Goal: Task Accomplishment & Management: Manage account settings

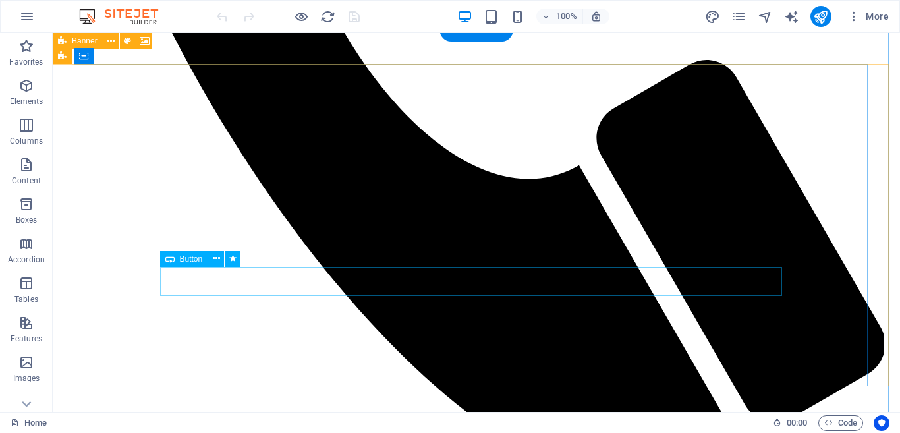
scroll to position [755, 0]
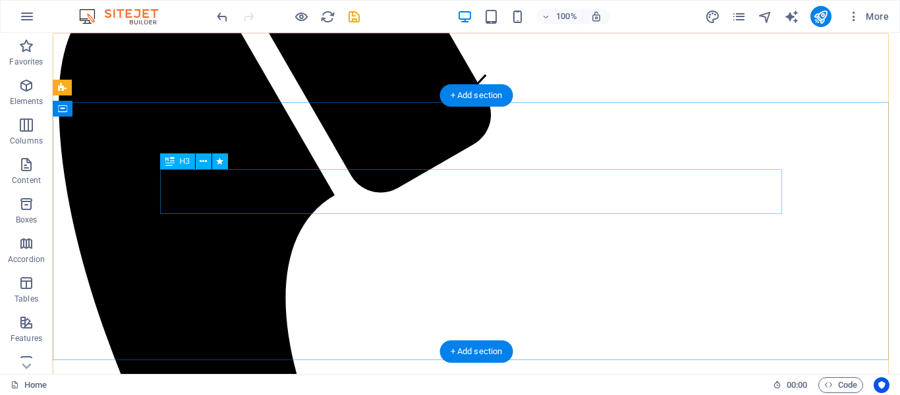
scroll to position [0, 0]
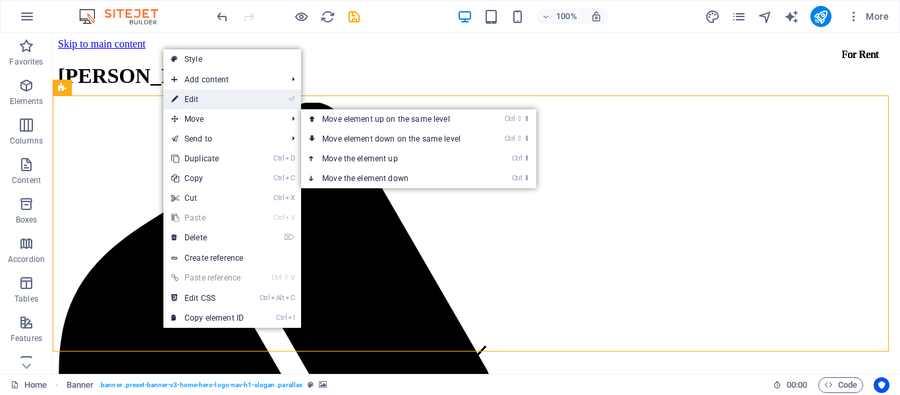
click at [224, 99] on link "⏎ Edit" at bounding box center [207, 100] width 88 height 20
select select "vh"
select select "header"
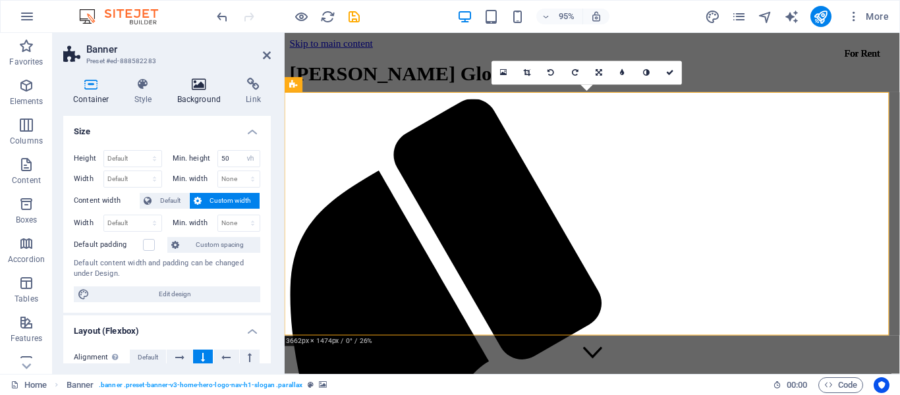
click at [202, 93] on h4 "Background" at bounding box center [201, 92] width 69 height 28
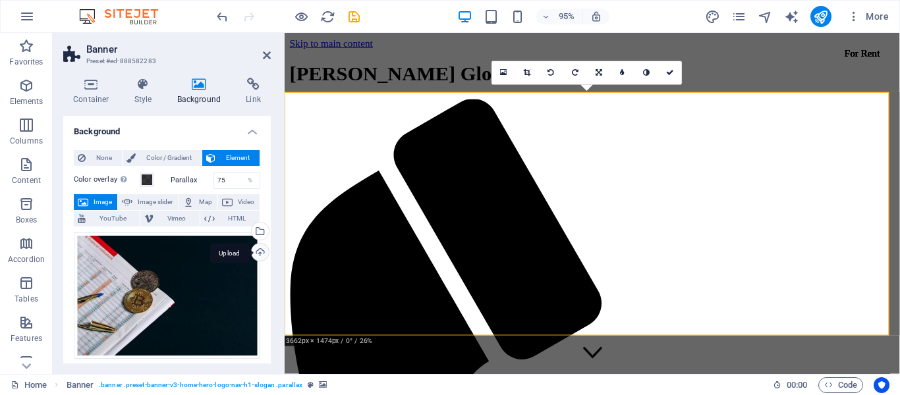
click at [256, 250] on div "Upload" at bounding box center [259, 254] width 20 height 20
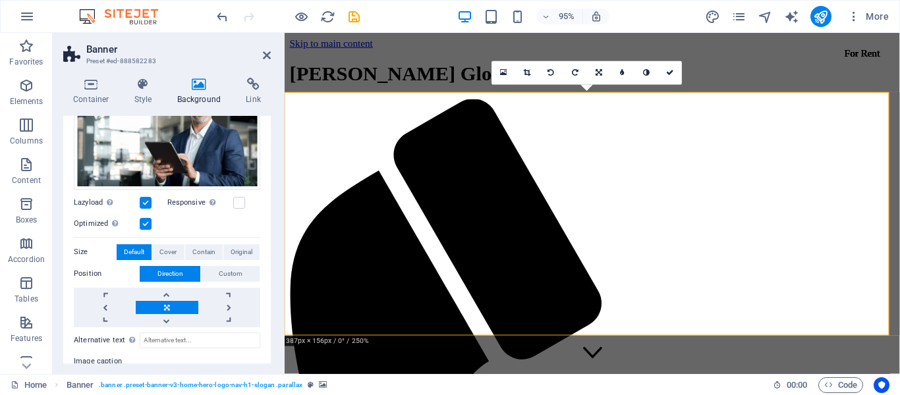
scroll to position [66, 0]
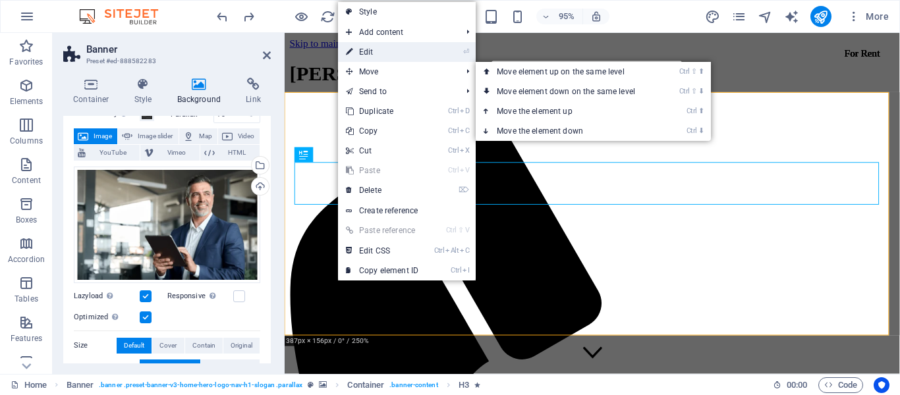
click at [383, 51] on link "⏎ Edit" at bounding box center [382, 52] width 88 height 20
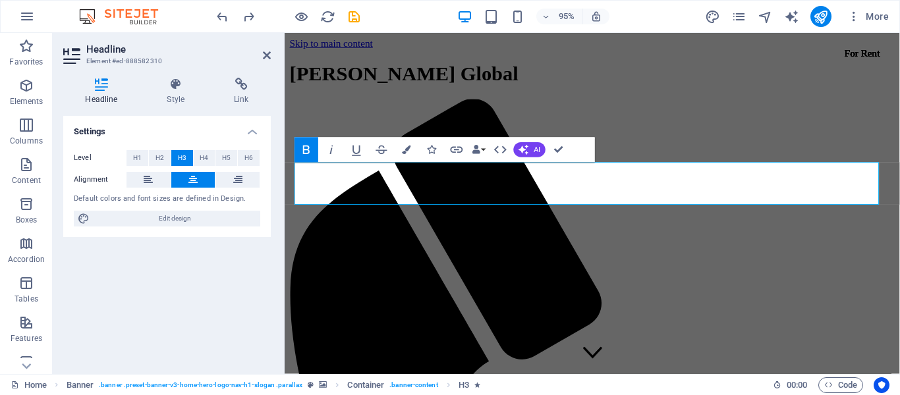
click at [173, 219] on span "Edit design" at bounding box center [175, 219] width 163 height 16
select select "rem"
select select "200"
select select "px"
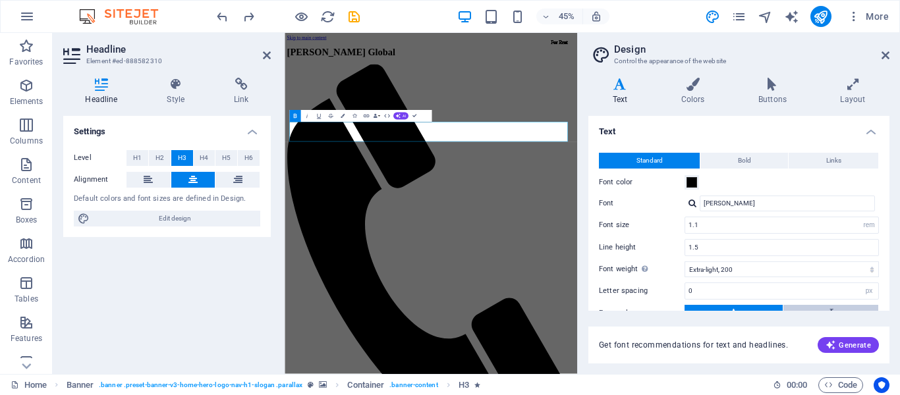
scroll to position [105, 0]
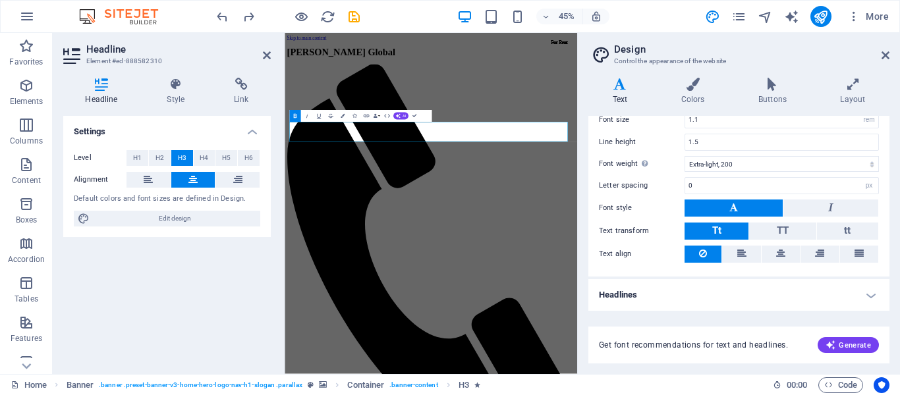
click at [865, 292] on h4 "Headlines" at bounding box center [738, 295] width 301 height 32
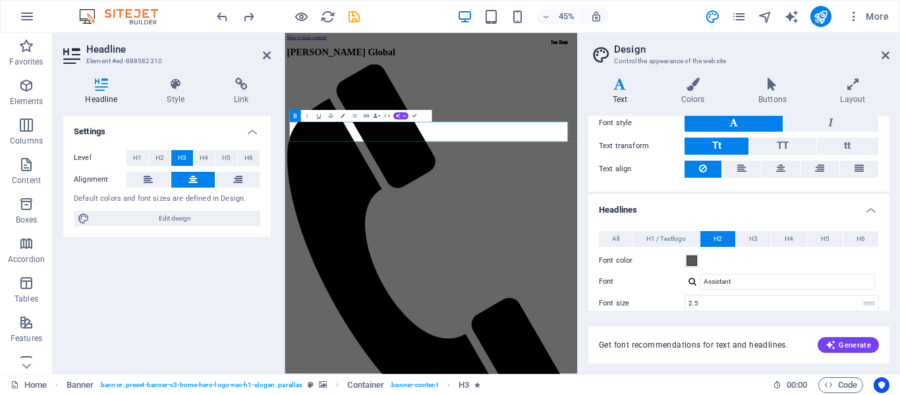
scroll to position [385, 0]
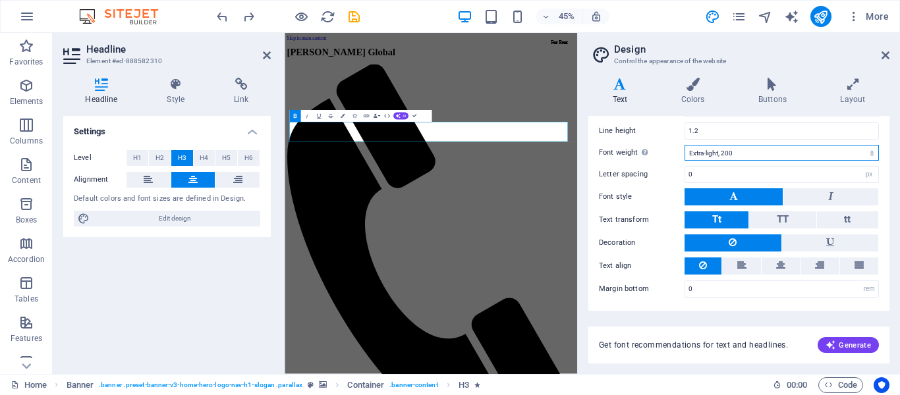
click at [809, 150] on select "Thin, 100 Extra-light, 200 Light, 300 Regular, 400 Medium, 500 Semi-bold, 600 B…" at bounding box center [781, 153] width 194 height 16
select select "600"
click at [684, 145] on select "Thin, 100 Extra-light, 200 Light, 300 Regular, 400 Medium, 500 Semi-bold, 600 B…" at bounding box center [781, 153] width 194 height 16
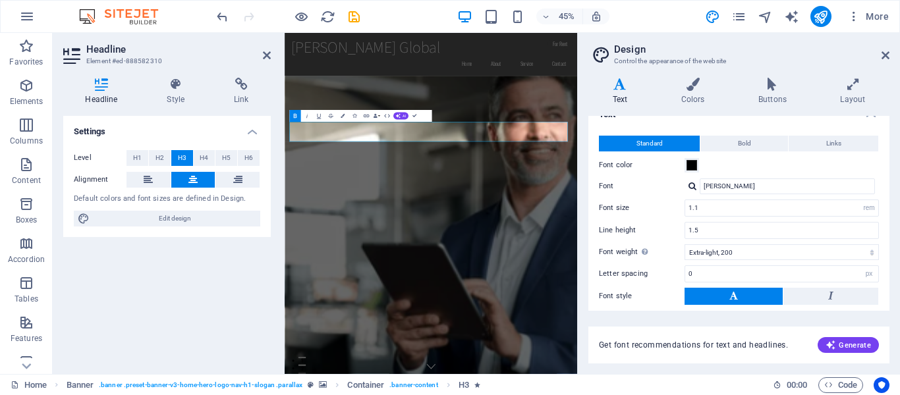
scroll to position [0, 0]
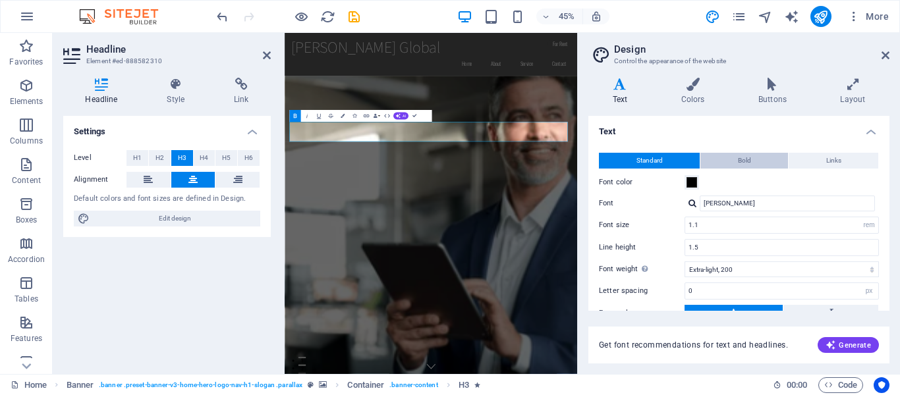
click at [739, 159] on span "Bold" at bounding box center [744, 161] width 13 height 16
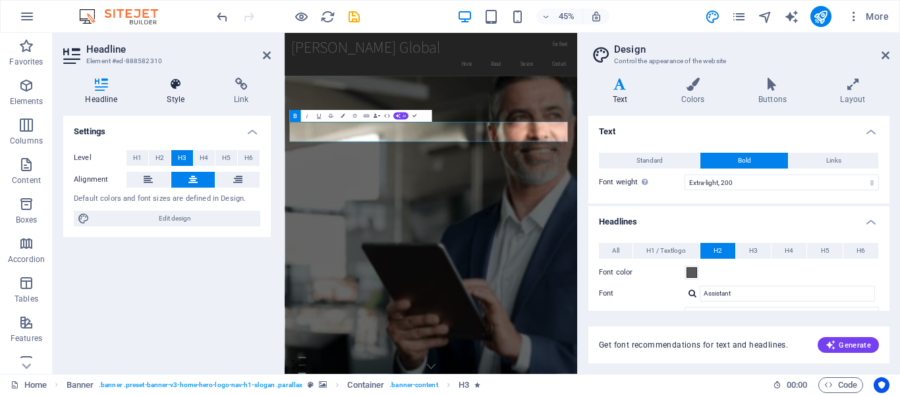
click at [188, 101] on h4 "Style" at bounding box center [178, 92] width 67 height 28
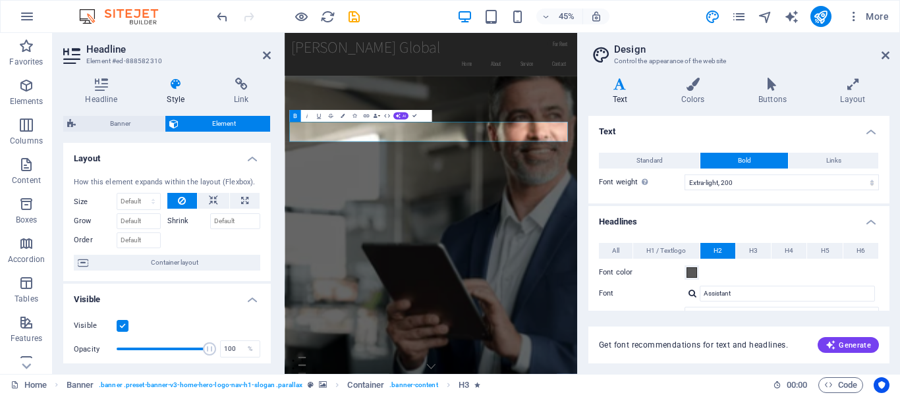
drag, startPoint x: 491, startPoint y: 382, endPoint x: 341, endPoint y: 742, distance: 390.1
click at [241, 349] on div "%" at bounding box center [250, 349] width 18 height 16
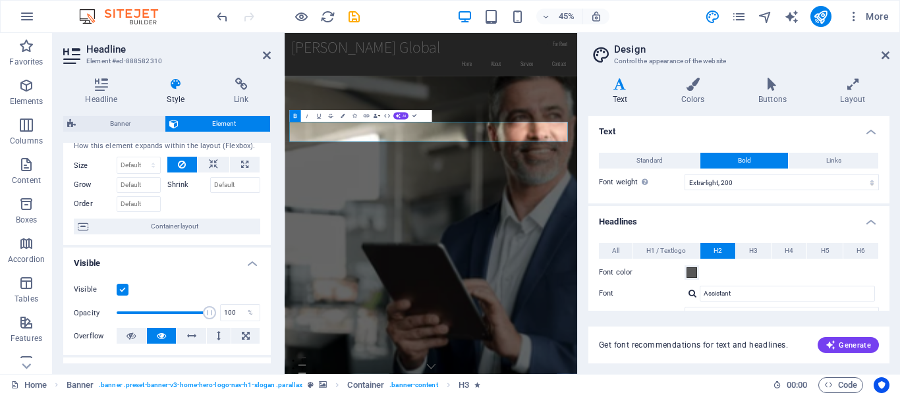
scroll to position [66, 0]
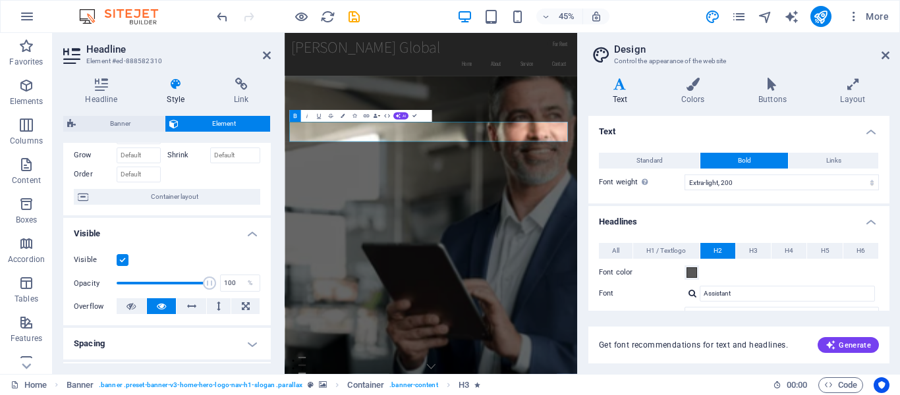
click at [122, 258] on label at bounding box center [123, 260] width 12 height 12
click at [0, 0] on input "Visible" at bounding box center [0, 0] width 0 height 0
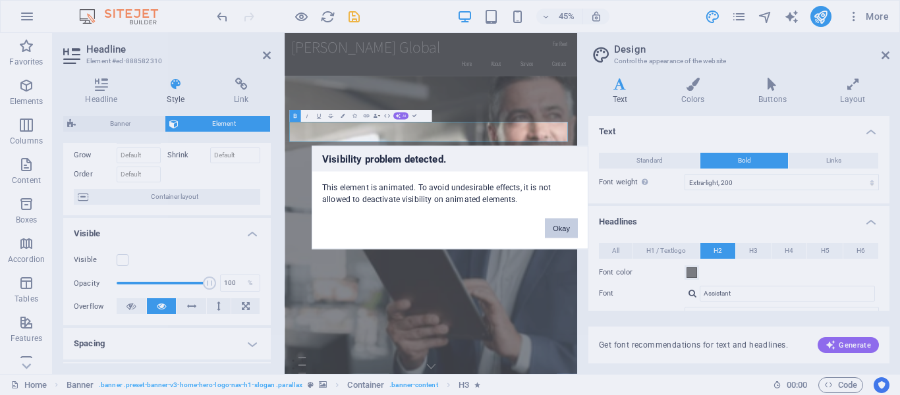
click at [561, 225] on button "Okay" at bounding box center [561, 229] width 33 height 20
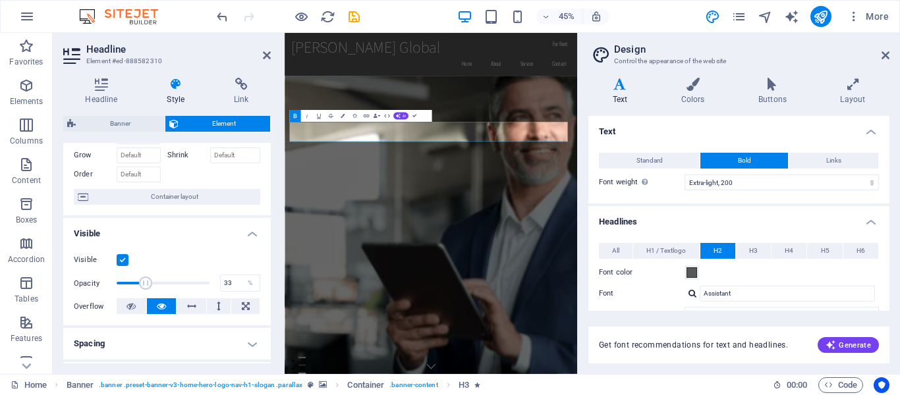
type input "34"
drag, startPoint x: 204, startPoint y: 284, endPoint x: 147, endPoint y: 287, distance: 56.7
click at [147, 287] on span at bounding box center [145, 283] width 13 height 13
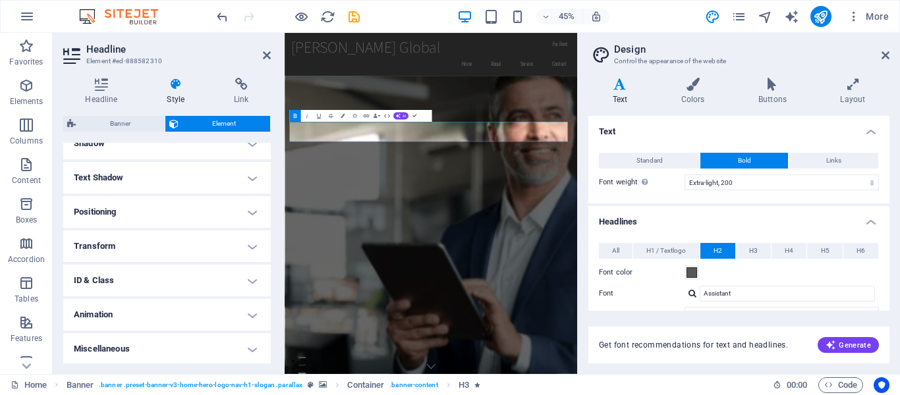
scroll to position [336, 0]
click at [885, 54] on icon at bounding box center [885, 55] width 8 height 11
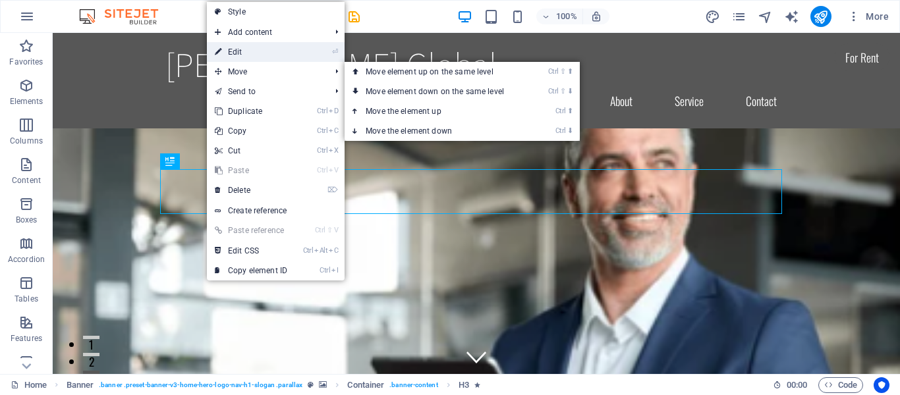
click at [262, 55] on link "⏎ Edit" at bounding box center [251, 52] width 88 height 20
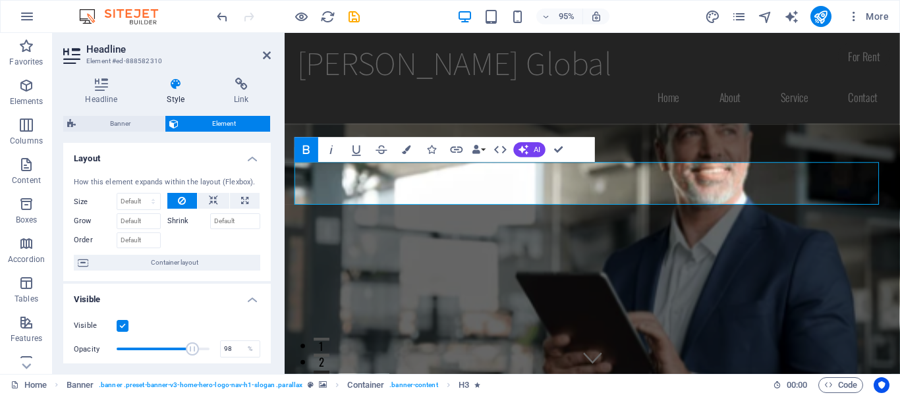
type input "100"
drag, startPoint x: 144, startPoint y: 352, endPoint x: 240, endPoint y: 362, distance: 96.6
click at [240, 362] on div "Visible Opacity 100 % Overflow" at bounding box center [166, 350] width 207 height 84
click at [132, 197] on select "Default auto px % 1/1 1/2 1/3 1/4 1/5 1/6 1/7 1/8 1/9 1/10" at bounding box center [138, 202] width 43 height 16
select select "1/5"
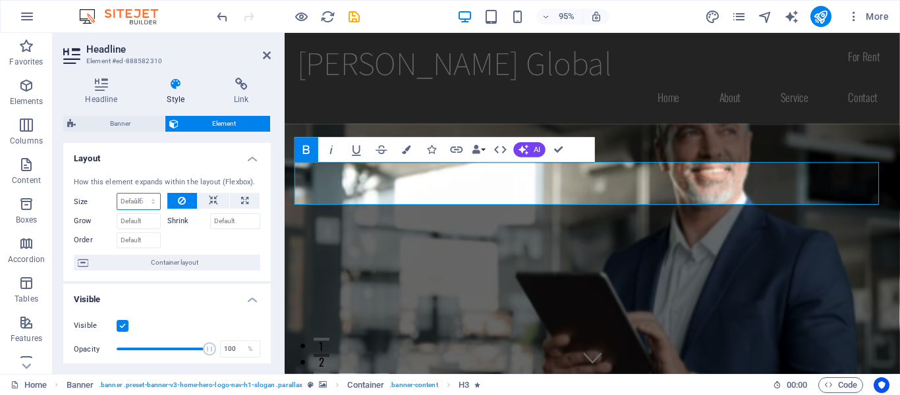
click at [140, 194] on select "Default auto px % 1/1 1/2 1/3 1/4 1/5 1/6 1/7 1/8 1/9 1/10" at bounding box center [138, 202] width 43 height 16
type input "20"
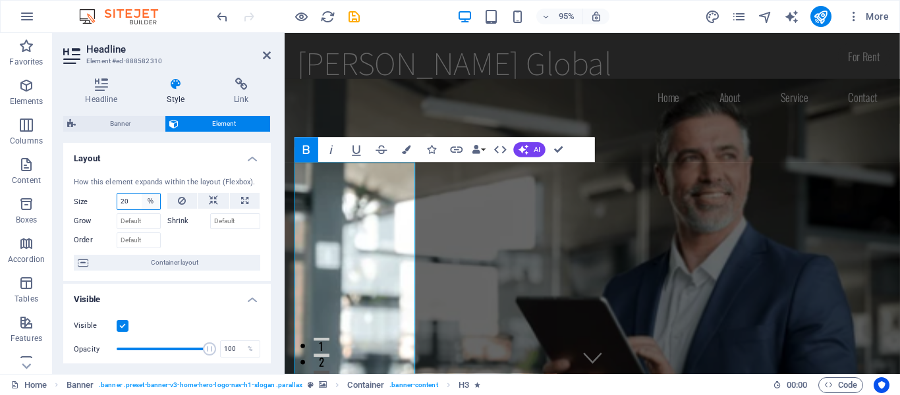
click at [148, 204] on select "Default auto px % 1/1 1/2 1/3 1/4 1/5 1/6 1/7 1/8 1/9 1/10" at bounding box center [151, 202] width 18 height 16
select select "1/7"
click at [142, 194] on select "Default auto px % 1/1 1/2 1/3 1/4 1/5 1/6 1/7 1/8 1/9 1/10" at bounding box center [151, 202] width 18 height 16
type input "14.28"
click at [155, 199] on select "Default auto px % 1/1 1/2 1/3 1/4 1/5 1/6 1/7 1/8 1/9 1/10" at bounding box center [151, 202] width 18 height 16
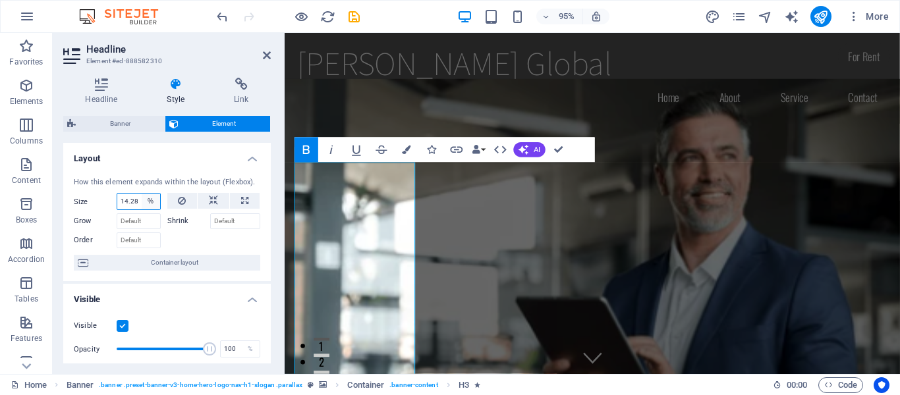
select select "1/10"
click at [142, 194] on select "Default auto px % 1/1 1/2 1/3 1/4 1/5 1/6 1/7 1/8 1/9 1/10" at bounding box center [151, 202] width 18 height 16
type input "10"
select select "%"
click at [153, 202] on select "Default auto px % 1/1 1/2 1/3 1/4 1/5 1/6 1/7 1/8 1/9 1/10" at bounding box center [151, 202] width 18 height 16
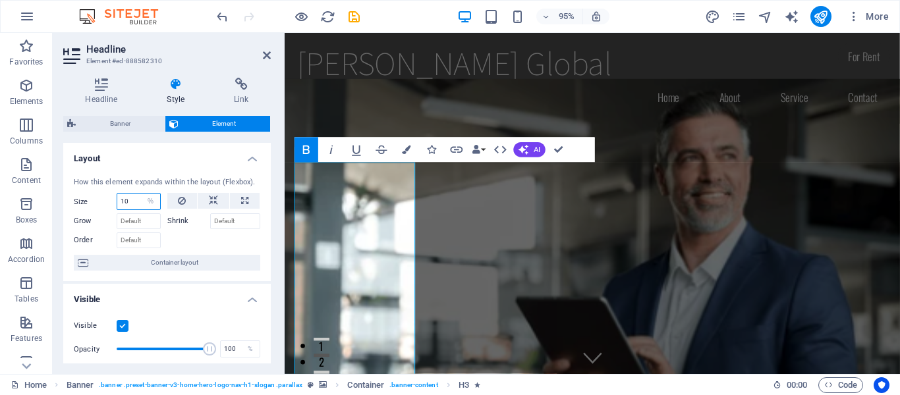
click at [130, 198] on input "10" at bounding box center [138, 202] width 43 height 16
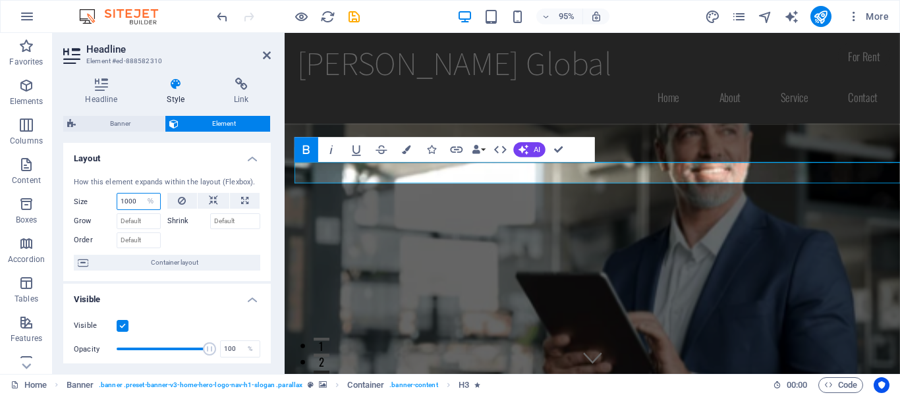
click at [138, 202] on input "1000" at bounding box center [138, 202] width 43 height 16
drag, startPoint x: 138, startPoint y: 201, endPoint x: 102, endPoint y: 195, distance: 36.1
click at [102, 195] on div "Size 1000 Default auto px % 1/1 1/2 1/3 1/4 1/5 1/6 1/7 1/8 1/9 1/10" at bounding box center [117, 201] width 87 height 17
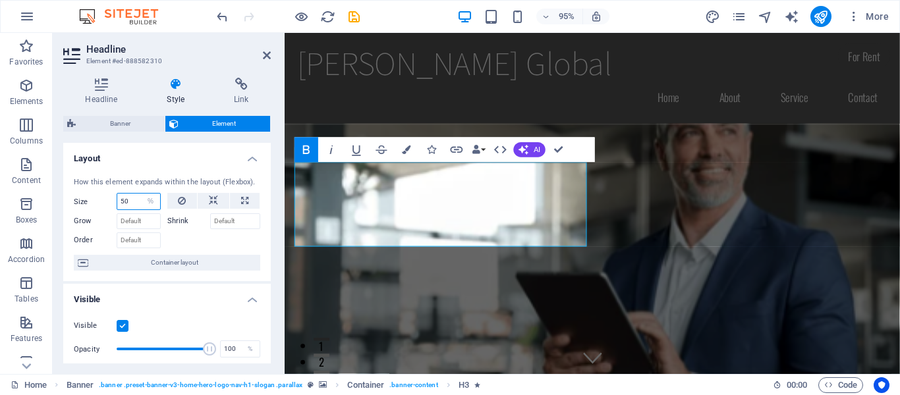
type input "50"
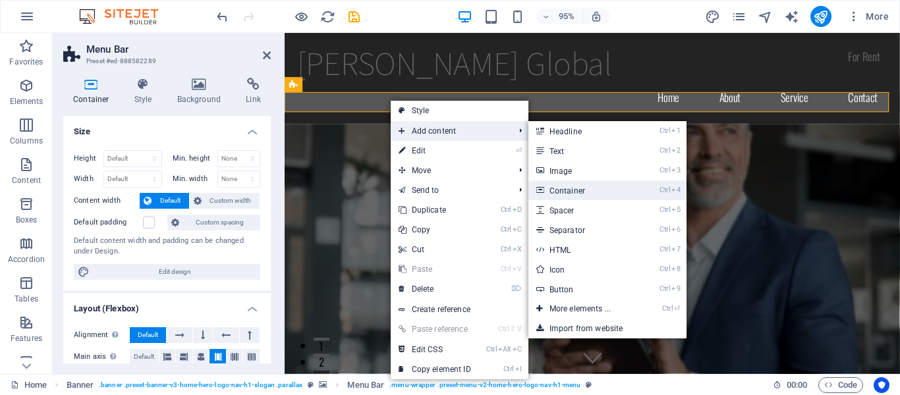
click at [618, 197] on link "Ctrl 4 Container" at bounding box center [582, 190] width 109 height 20
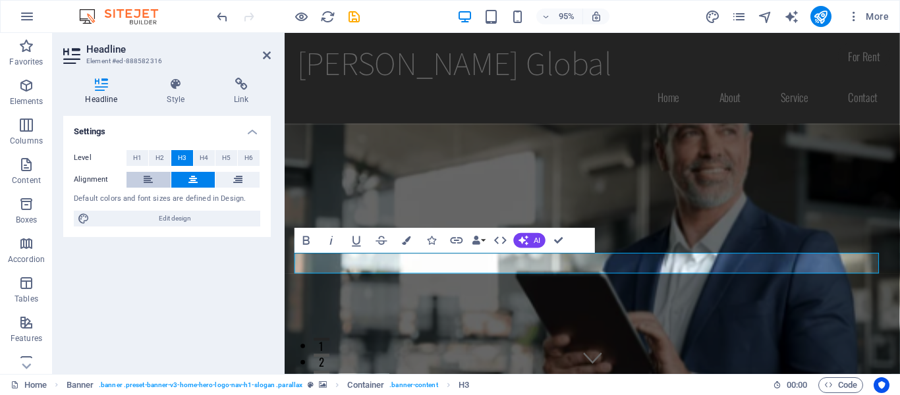
click at [155, 177] on button at bounding box center [148, 180] width 44 height 16
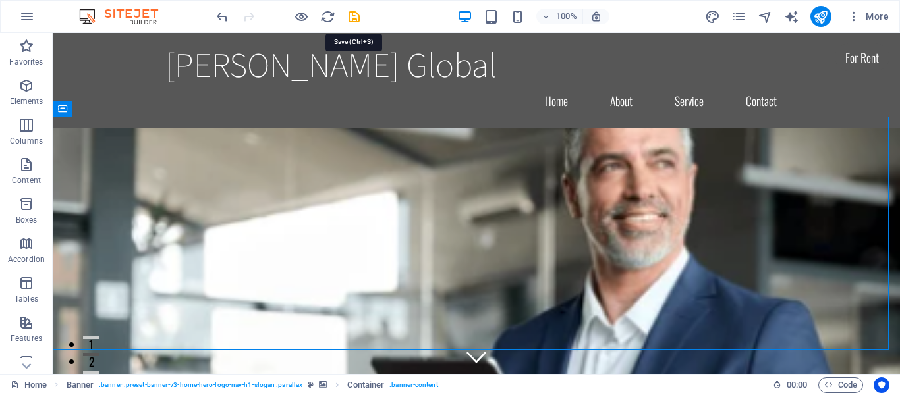
click at [356, 18] on icon "save" at bounding box center [353, 16] width 15 height 15
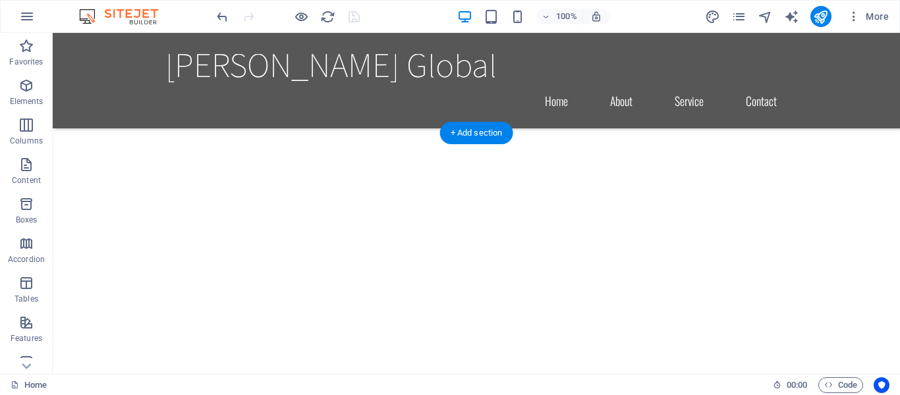
scroll to position [659, 0]
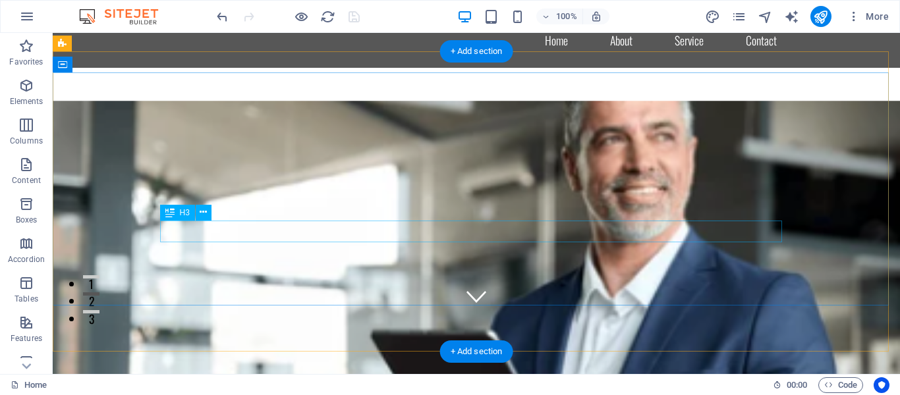
scroll to position [0, 0]
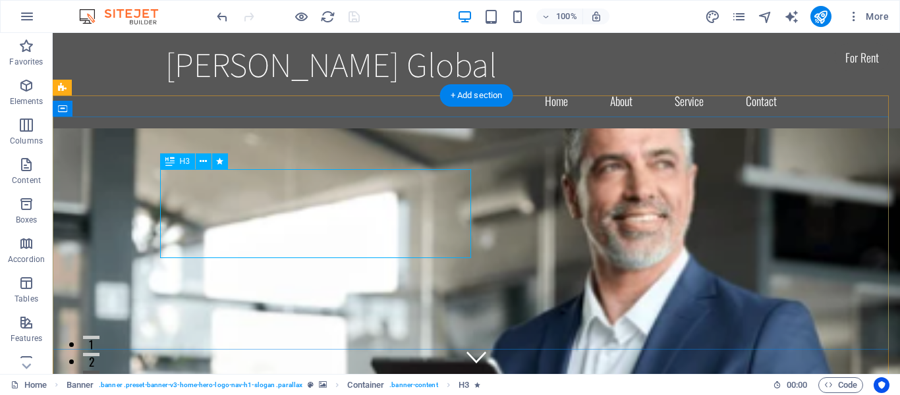
select select "%"
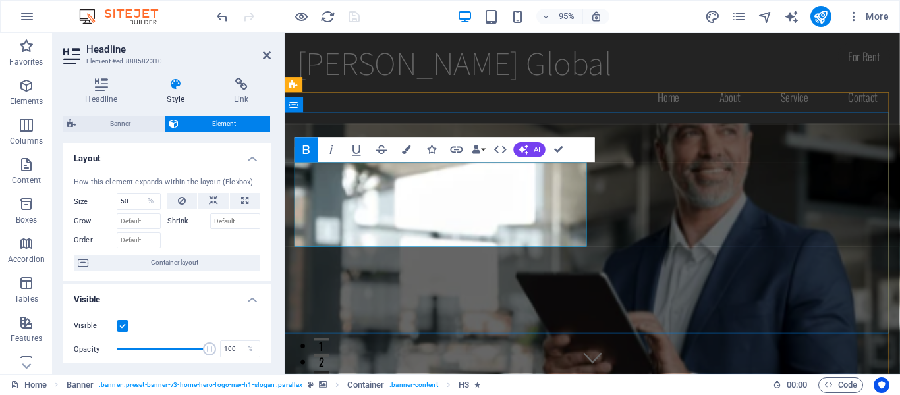
drag, startPoint x: 333, startPoint y: 181, endPoint x: 313, endPoint y: 204, distance: 29.9
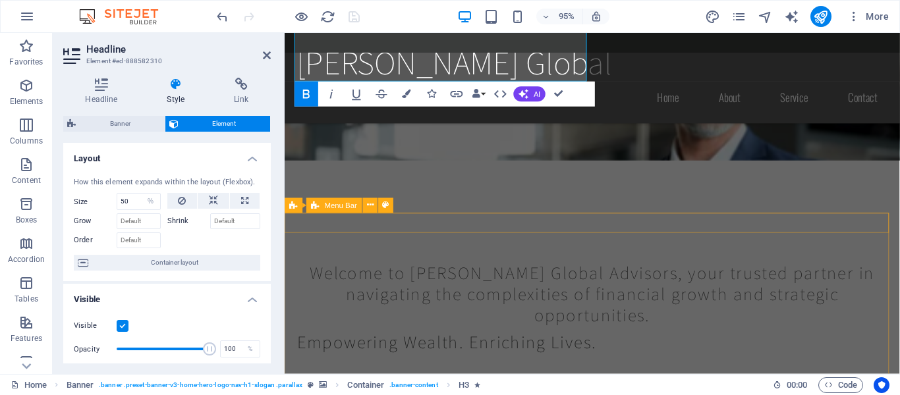
scroll to position [30, 0]
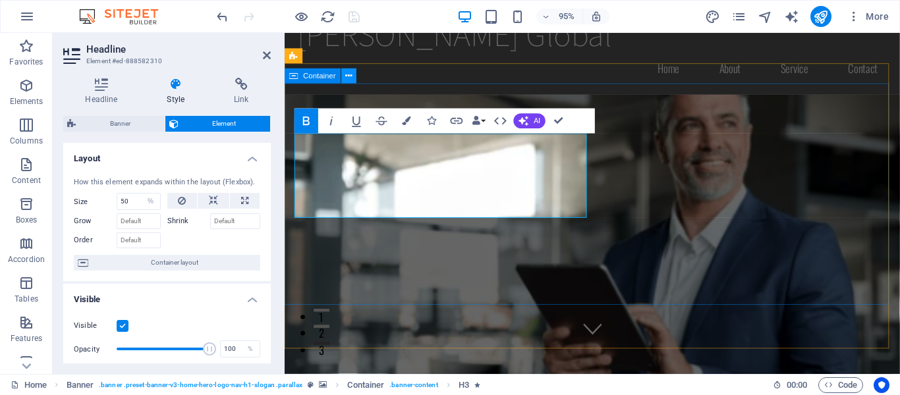
click at [0, 0] on icon at bounding box center [0, 0] width 0 height 0
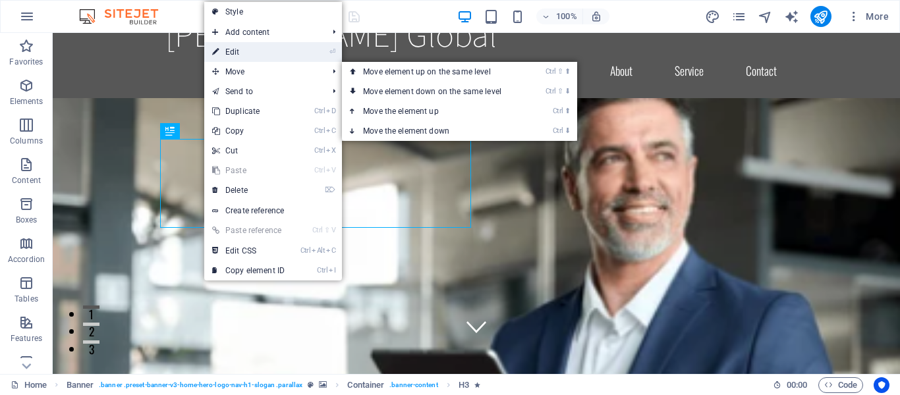
click at [247, 51] on link "⏎ Edit" at bounding box center [248, 52] width 88 height 20
select select "%"
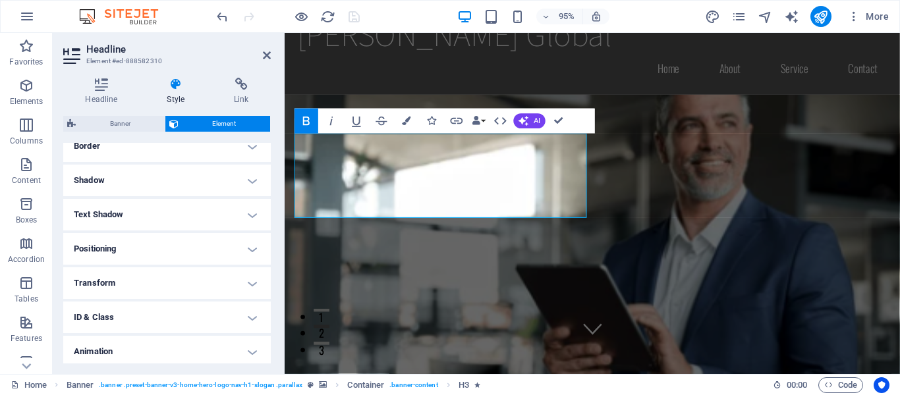
scroll to position [270, 0]
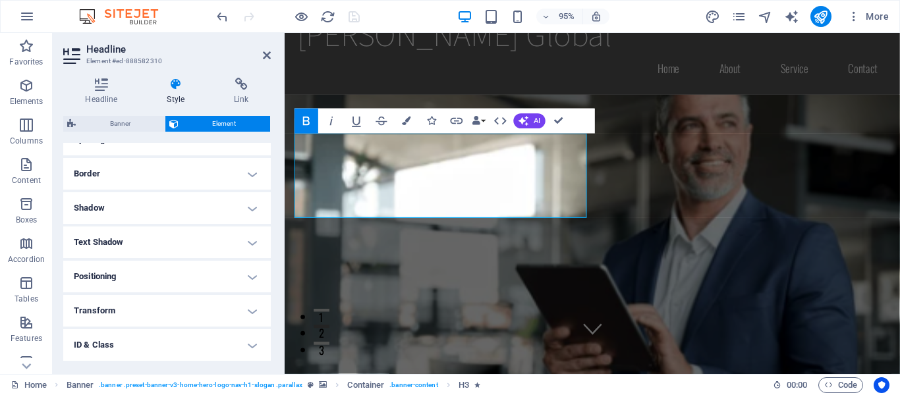
click at [144, 240] on h4 "Text Shadow" at bounding box center [166, 243] width 207 height 32
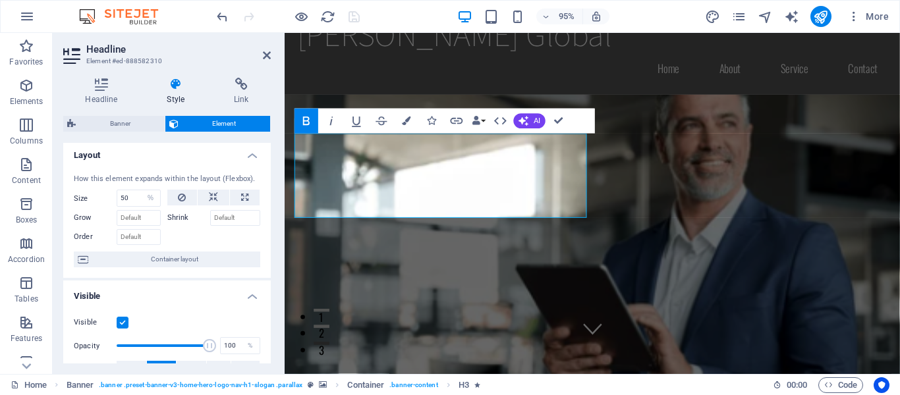
scroll to position [0, 0]
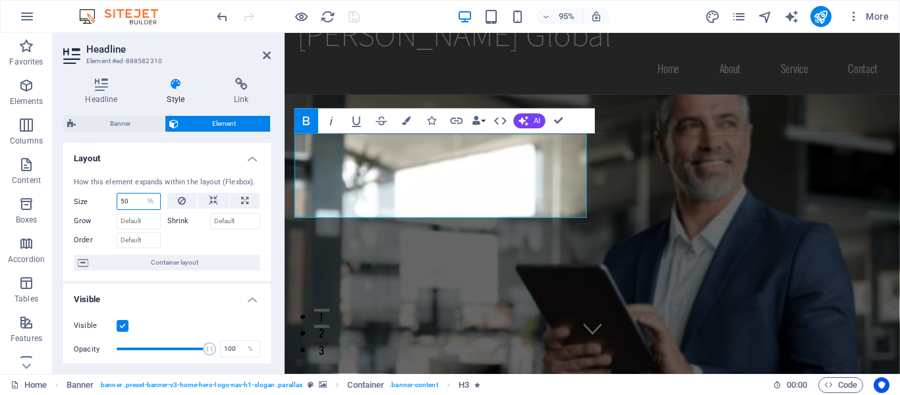
drag, startPoint x: 134, startPoint y: 200, endPoint x: 113, endPoint y: 194, distance: 22.5
click at [113, 194] on div "Size 50 Default auto px % 1/1 1/2 1/3 1/4 1/5 1/6 1/7 1/8 1/9 1/10" at bounding box center [117, 201] width 87 height 17
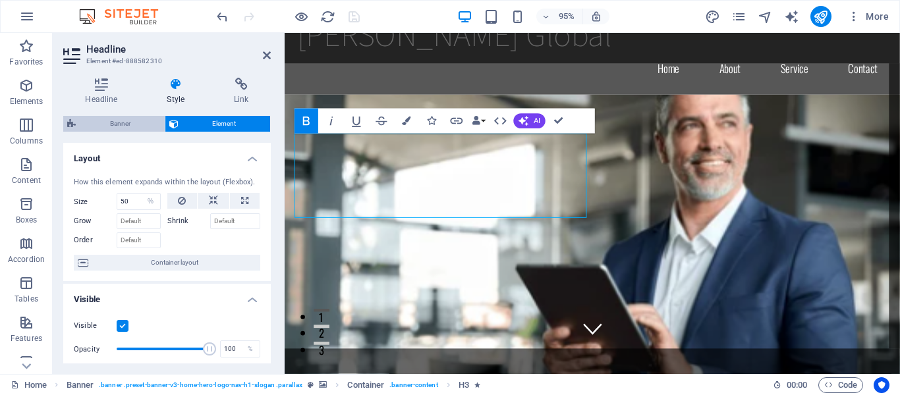
click at [136, 128] on span "Banner" at bounding box center [120, 124] width 81 height 16
select select "preset-banner-v3-home-hero-logo-nav-h1-slogan"
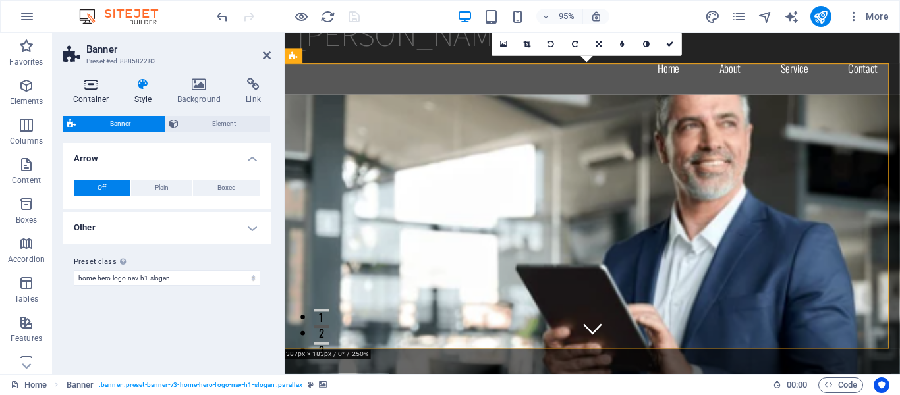
click at [99, 95] on h4 "Container" at bounding box center [93, 92] width 61 height 28
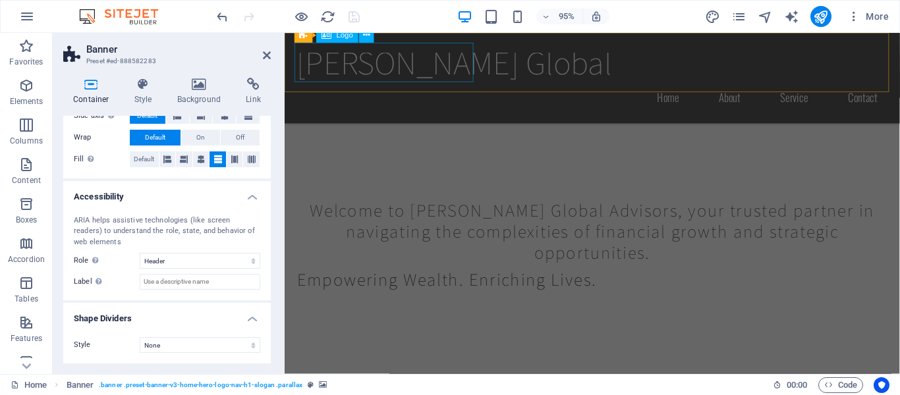
scroll to position [491, 0]
drag, startPoint x: 267, startPoint y: 52, endPoint x: 526, endPoint y: 201, distance: 298.6
click at [267, 52] on icon at bounding box center [267, 55] width 8 height 11
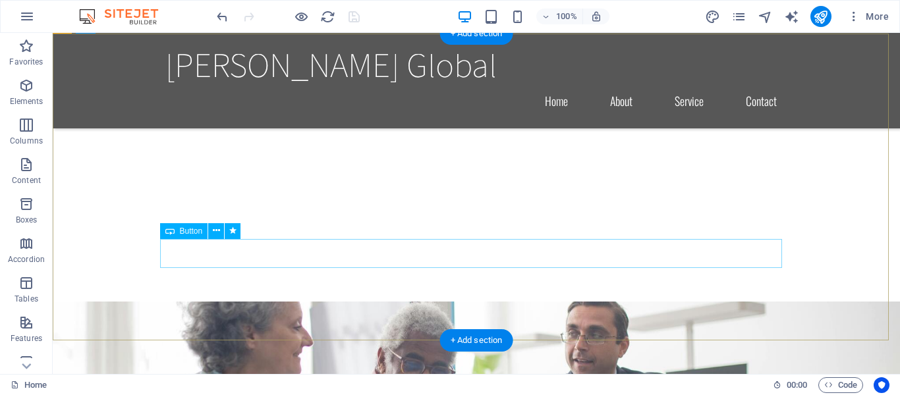
scroll to position [1132, 0]
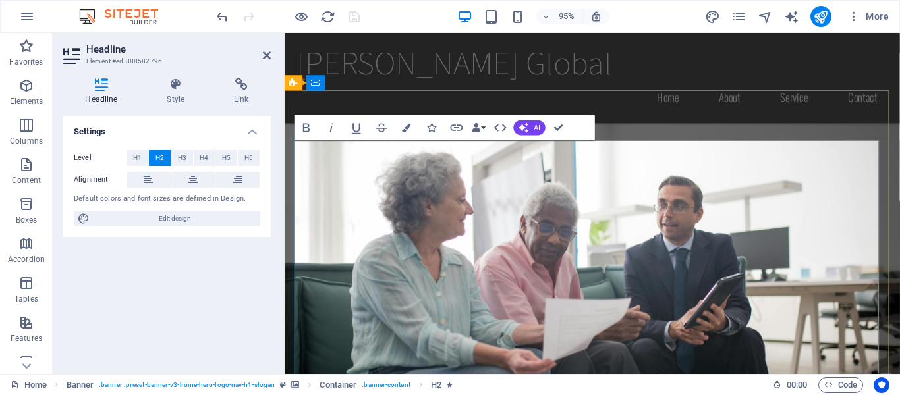
scroll to position [8579, 0]
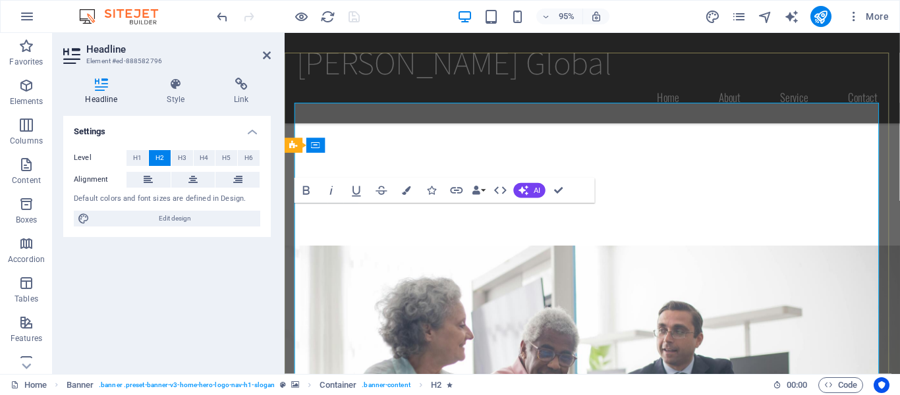
scroll to position [1039, 0]
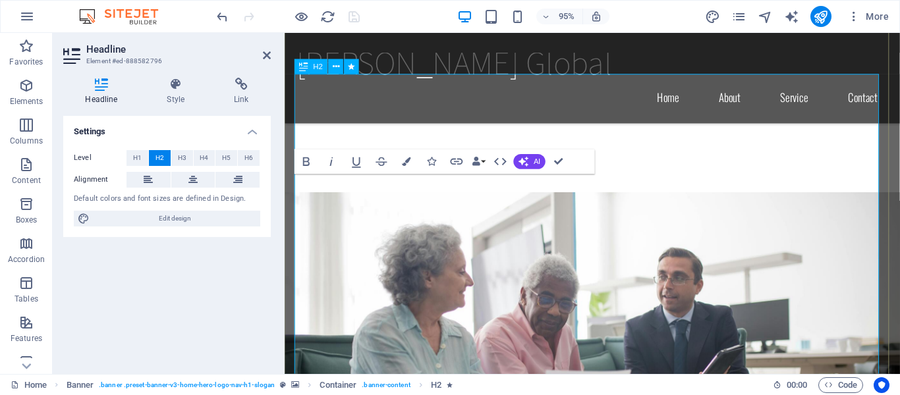
scroll to position [1069, 0]
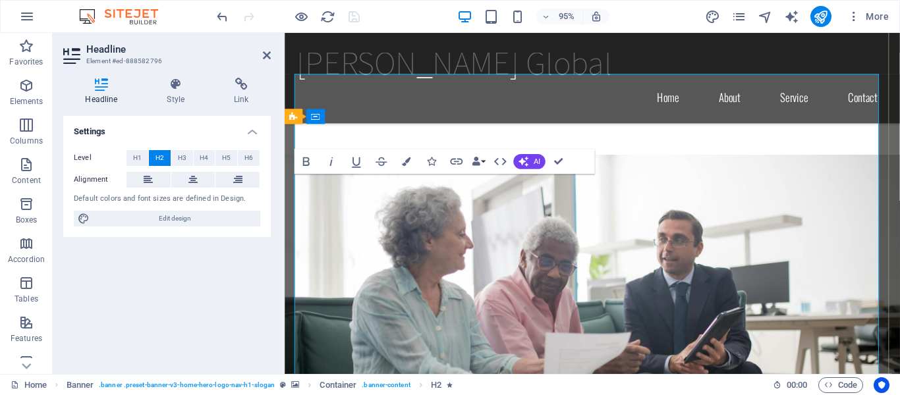
drag, startPoint x: 752, startPoint y: 287, endPoint x: 723, endPoint y: 287, distance: 29.6
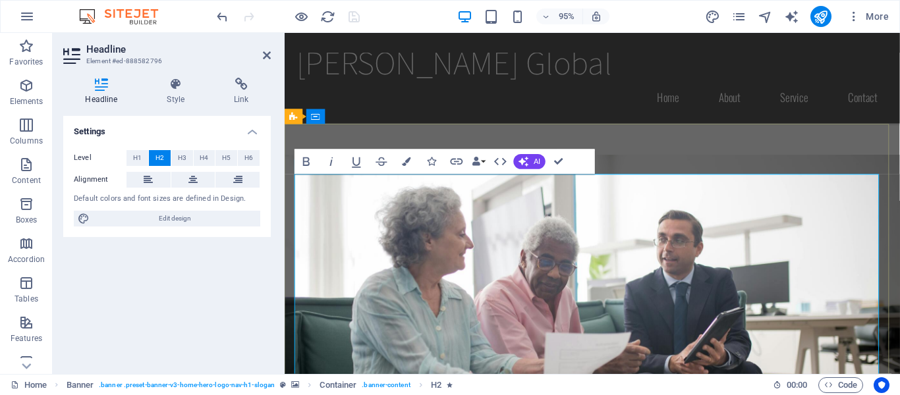
drag, startPoint x: 493, startPoint y: 291, endPoint x: 445, endPoint y: 289, distance: 48.2
drag, startPoint x: 630, startPoint y: 260, endPoint x: 310, endPoint y: 182, distance: 329.4
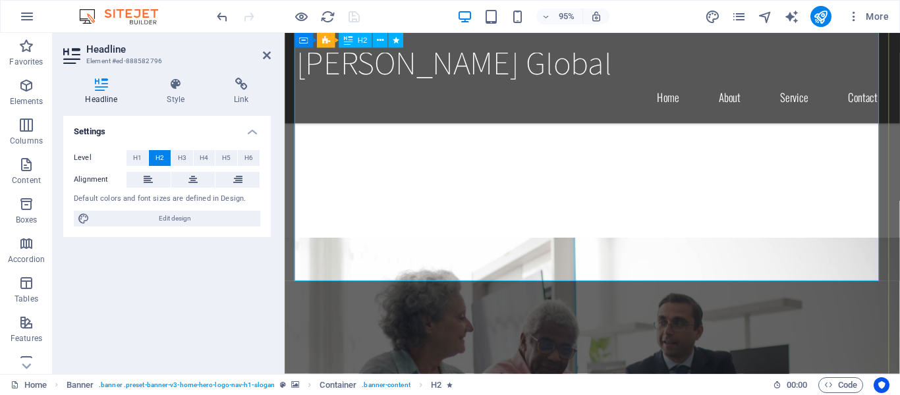
scroll to position [1325, 0]
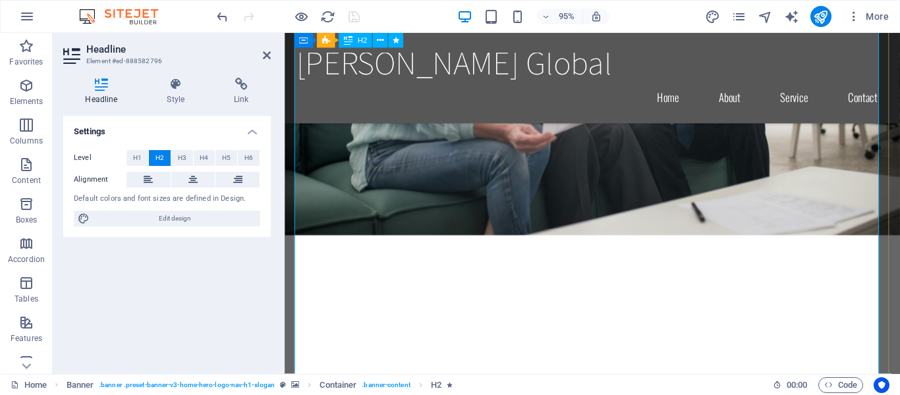
drag, startPoint x: 635, startPoint y: 295, endPoint x: 843, endPoint y: 292, distance: 208.2
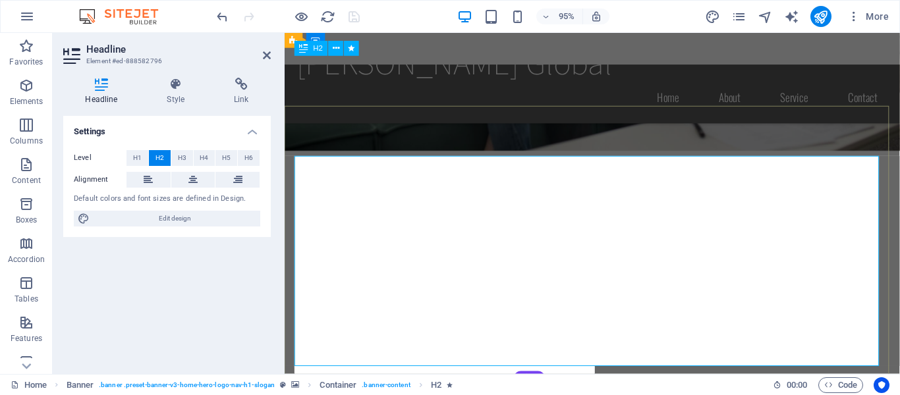
scroll to position [1088, 0]
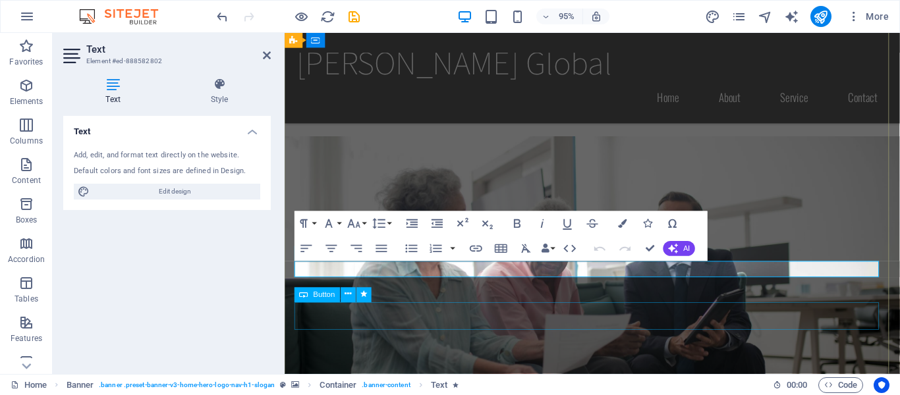
scroll to position [1194, 0]
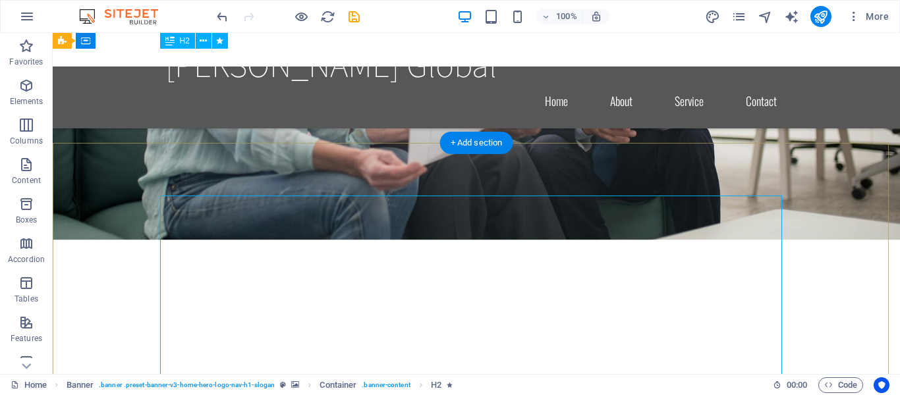
scroll to position [1022, 0]
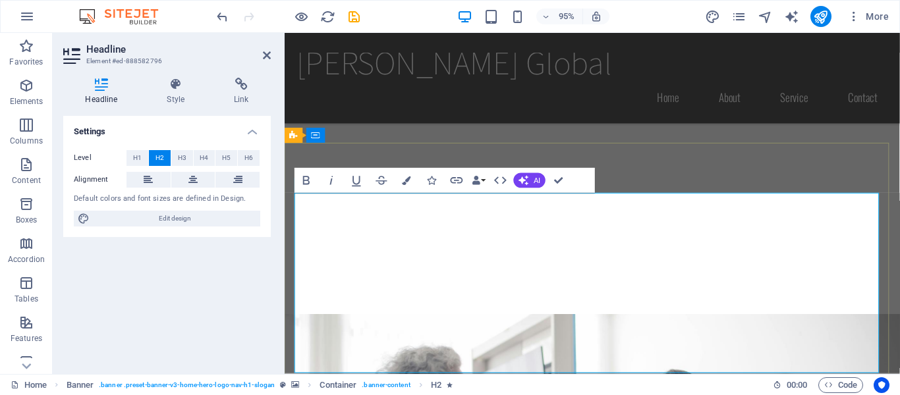
scroll to position [1099, 0]
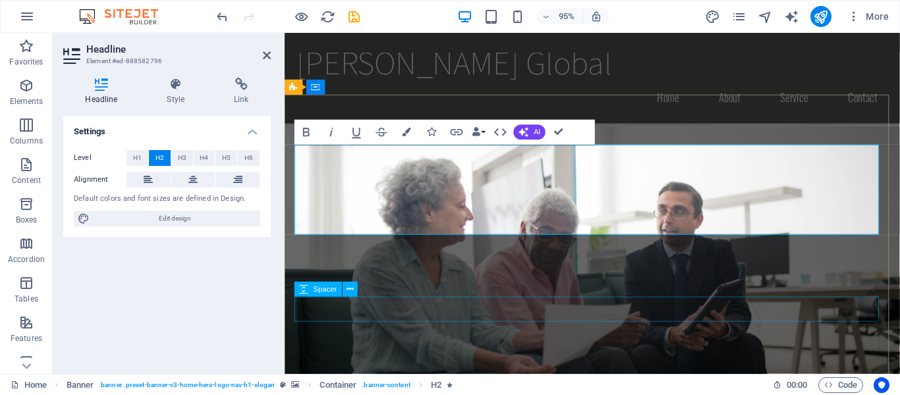
scroll to position [1100, 0]
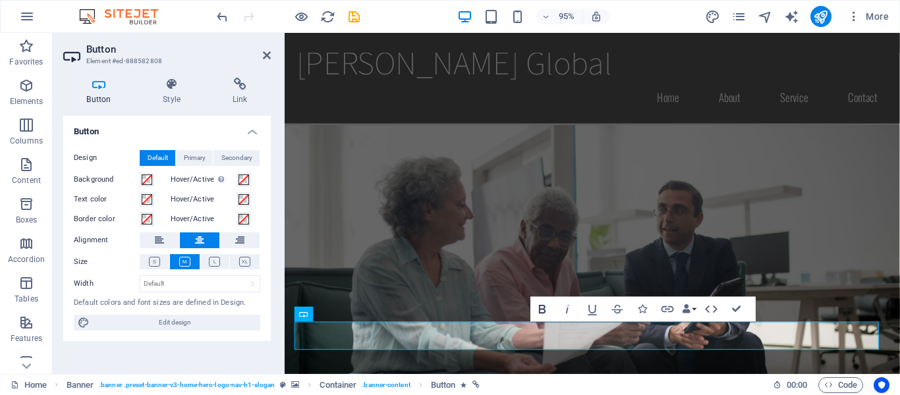
click at [546, 309] on icon "button" at bounding box center [542, 309] width 15 height 15
drag, startPoint x: 643, startPoint y: 347, endPoint x: 541, endPoint y: 343, distance: 101.5
click at [539, 308] on icon "button" at bounding box center [542, 309] width 15 height 15
click at [542, 308] on icon "button" at bounding box center [542, 309] width 15 height 15
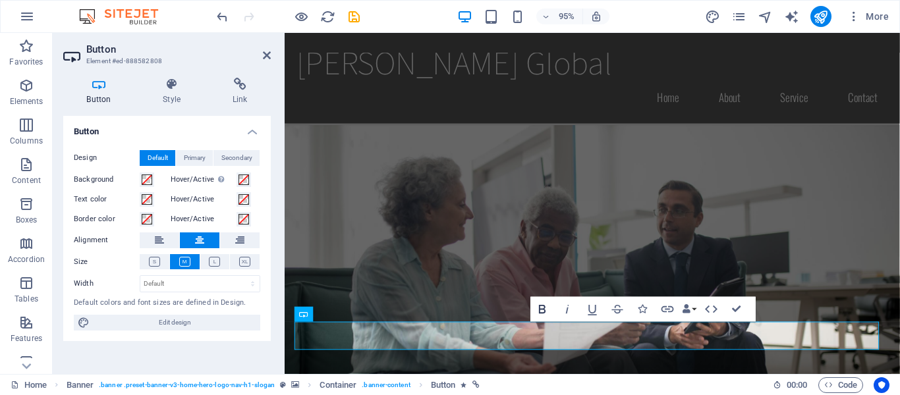
click at [545, 304] on icon "button" at bounding box center [542, 309] width 15 height 15
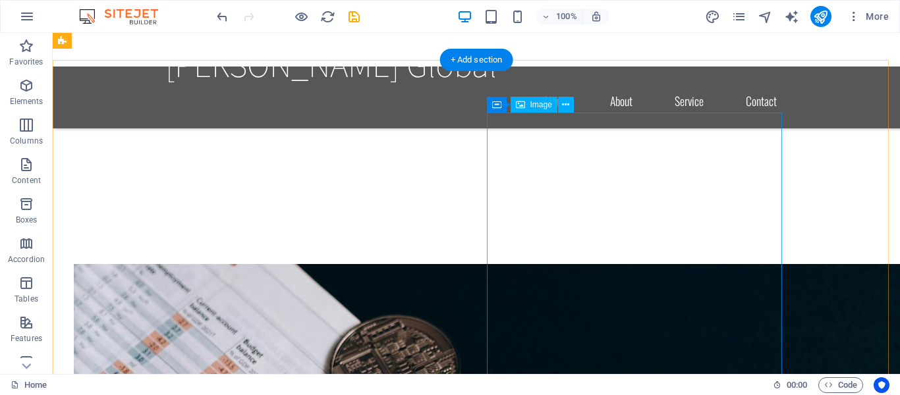
scroll to position [1320, 0]
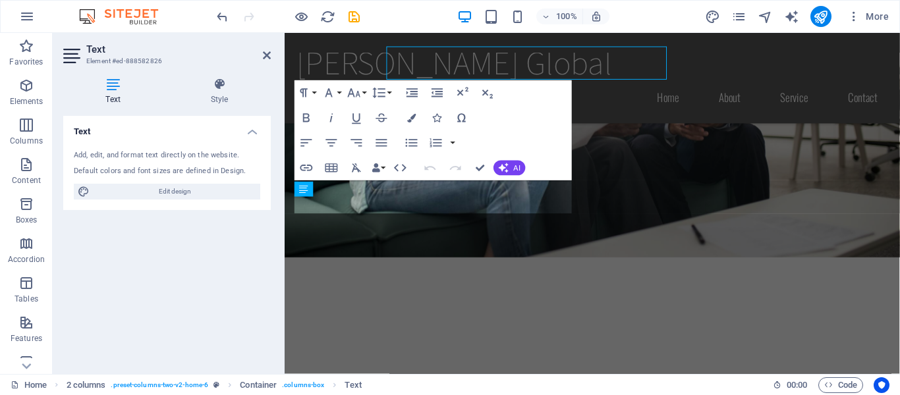
scroll to position [1522, 0]
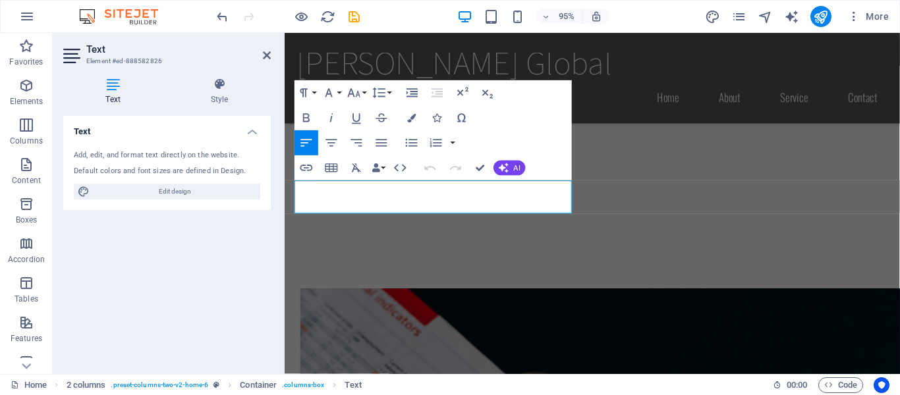
drag, startPoint x: 405, startPoint y: 214, endPoint x: 262, endPoint y: 186, distance: 146.2
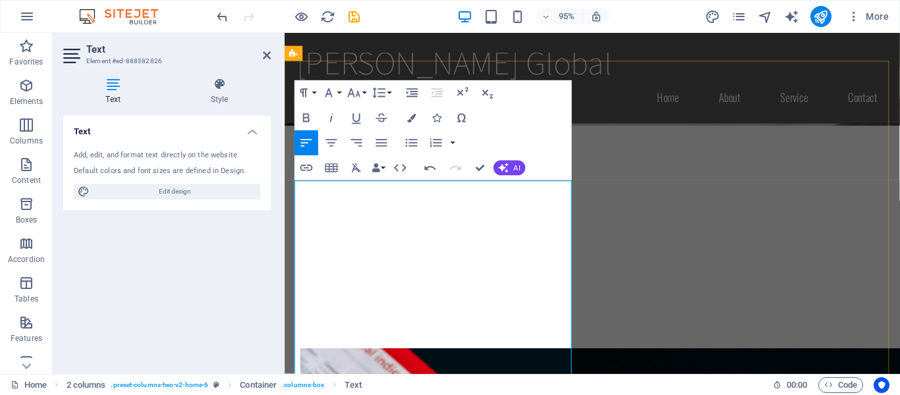
scroll to position [9650, 0]
drag, startPoint x: 304, startPoint y: 319, endPoint x: 291, endPoint y: 192, distance: 127.8
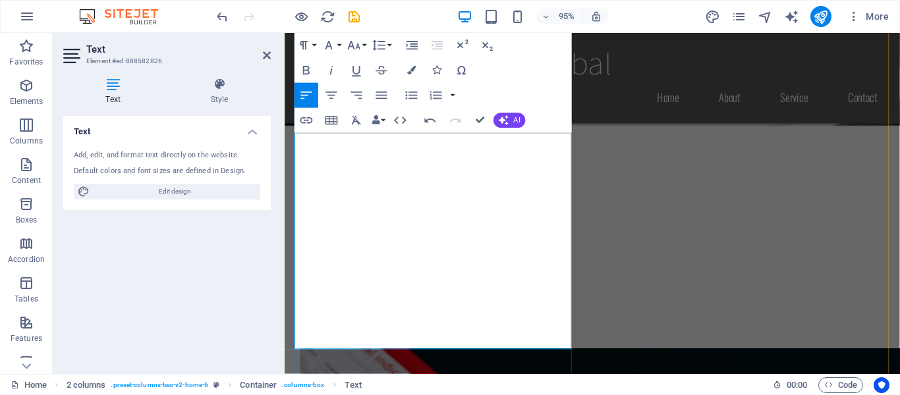
scroll to position [1524, 0]
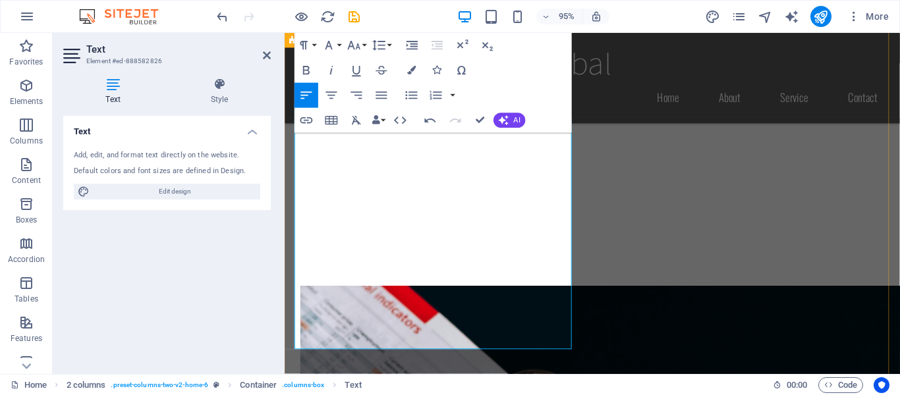
drag, startPoint x: 321, startPoint y: 253, endPoint x: 609, endPoint y: 346, distance: 302.5
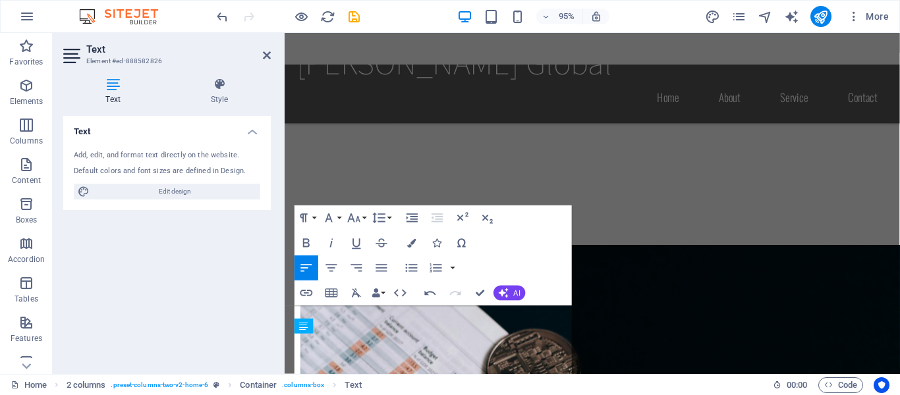
scroll to position [1224, 0]
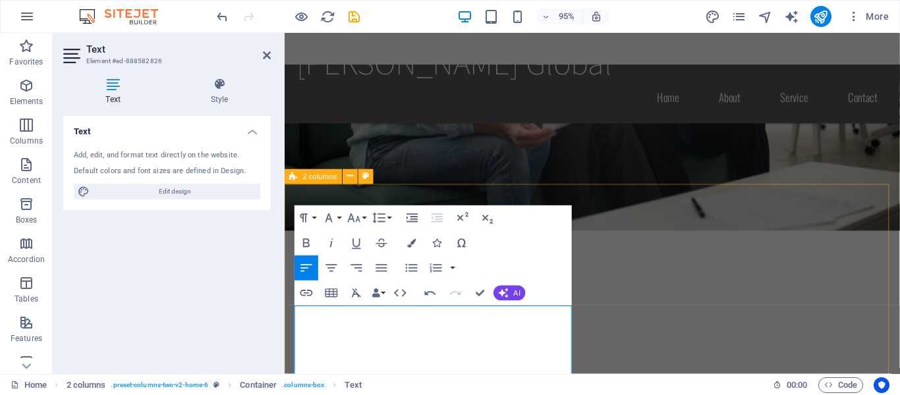
drag, startPoint x: 485, startPoint y: 328, endPoint x: 293, endPoint y: 321, distance: 192.5
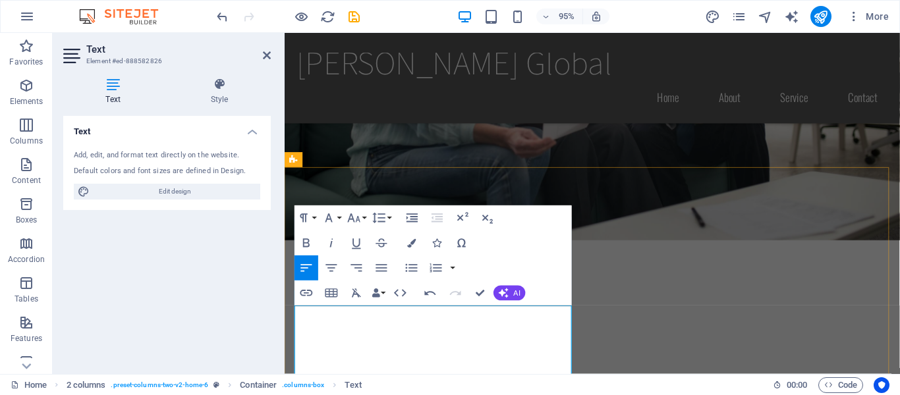
scroll to position [1346, 0]
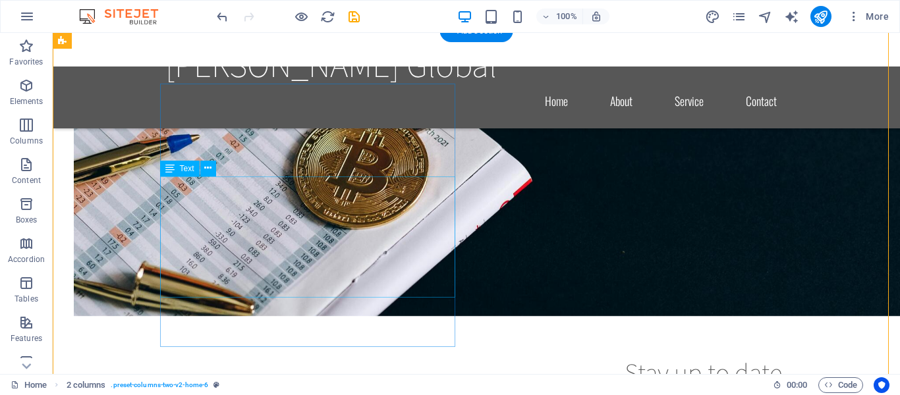
scroll to position [1454, 0]
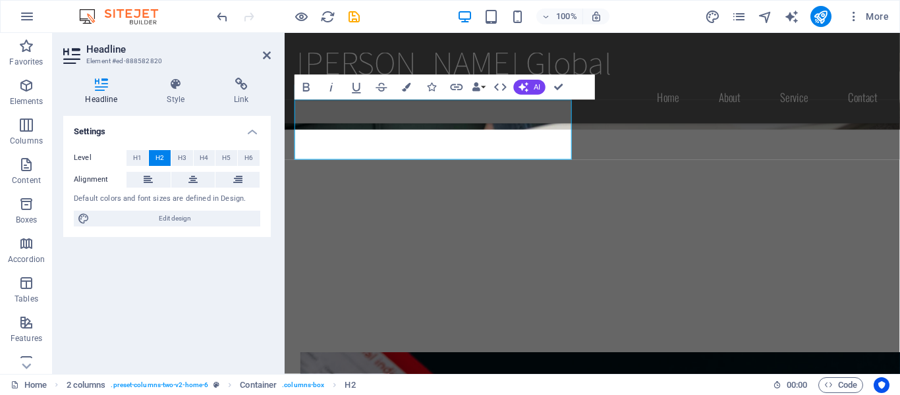
scroll to position [1490, 0]
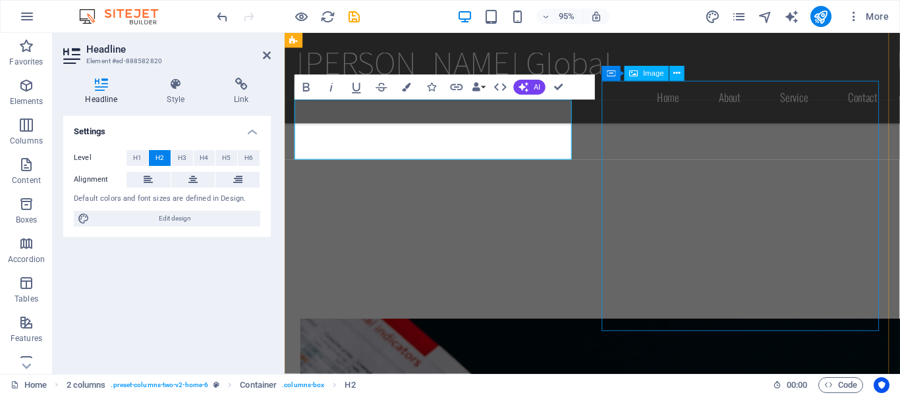
drag, startPoint x: 679, startPoint y: 213, endPoint x: 916, endPoint y: 237, distance: 238.3
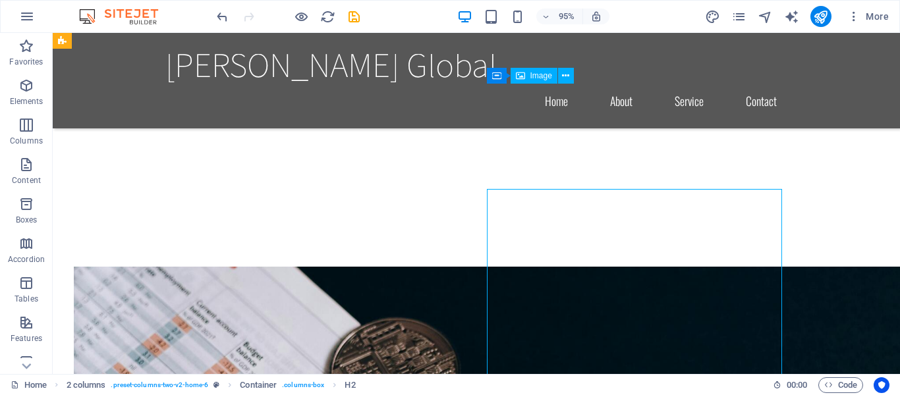
scroll to position [1454, 0]
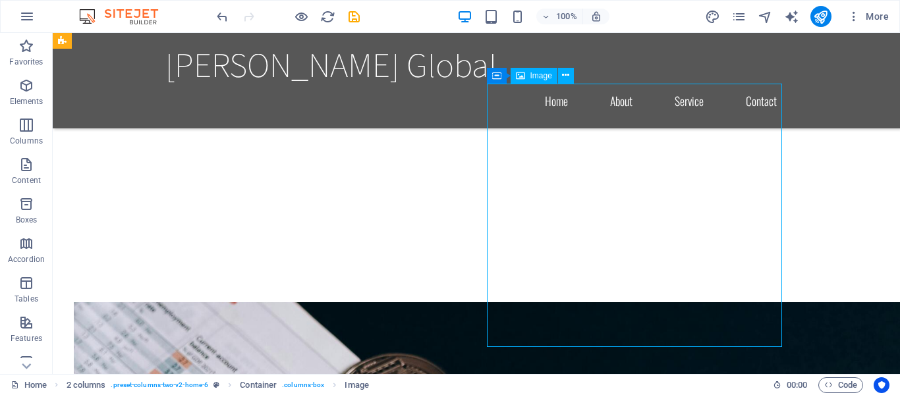
select select "px"
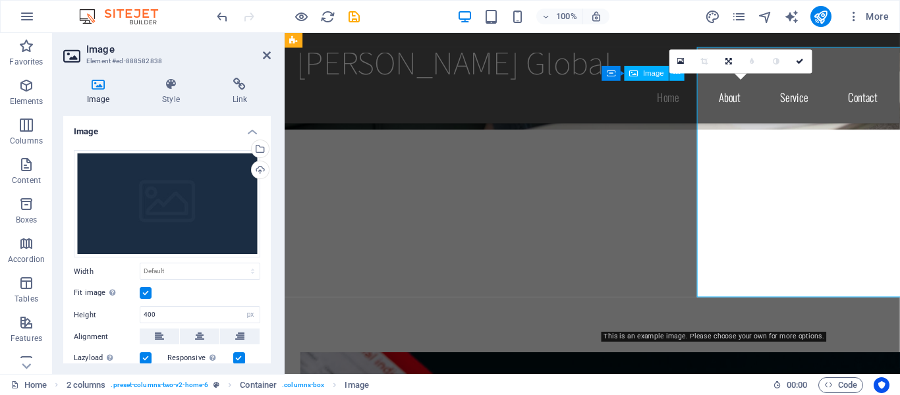
scroll to position [1490, 0]
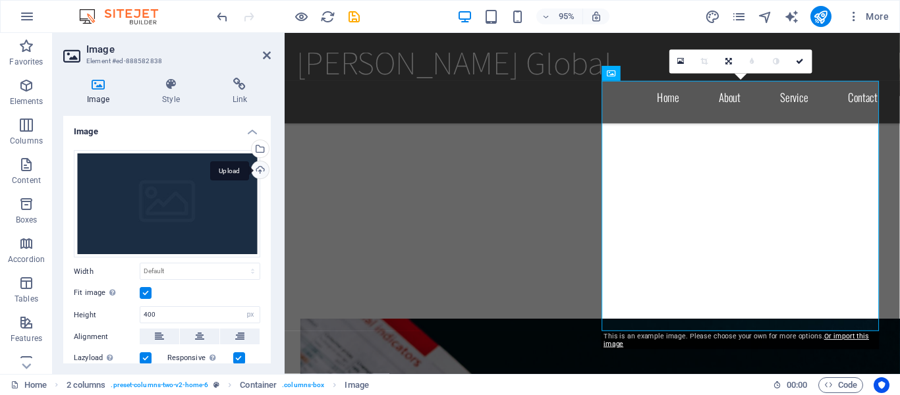
click at [256, 170] on div "Upload" at bounding box center [259, 171] width 20 height 20
click at [718, 344] on div "This is an example image. Please choose your own for more options. Or import th…" at bounding box center [740, 341] width 278 height 18
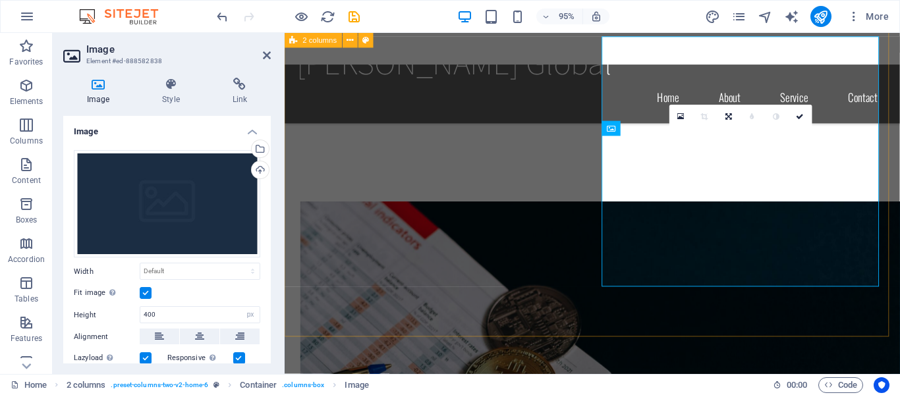
scroll to position [1432, 0]
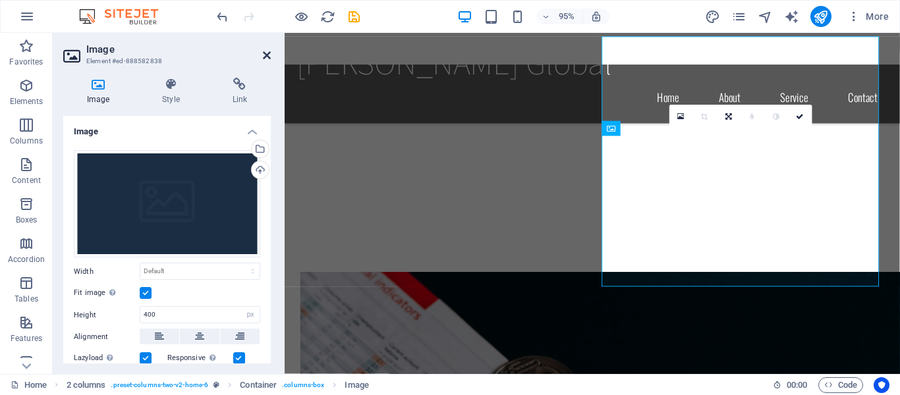
click at [268, 53] on icon at bounding box center [267, 55] width 8 height 11
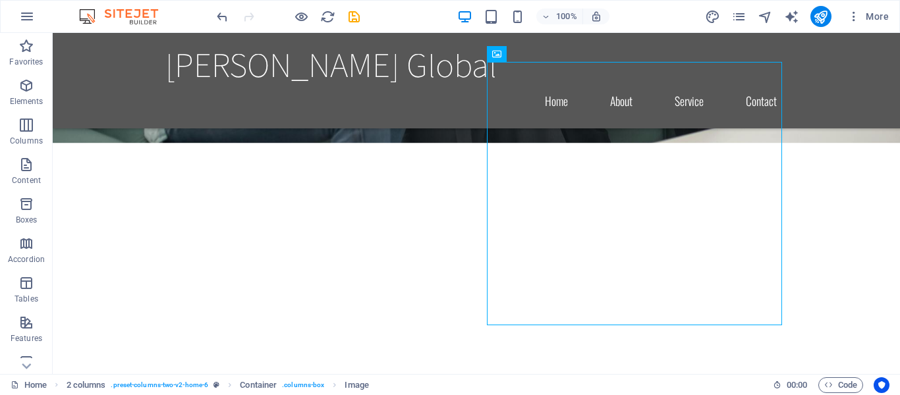
scroll to position [1476, 0]
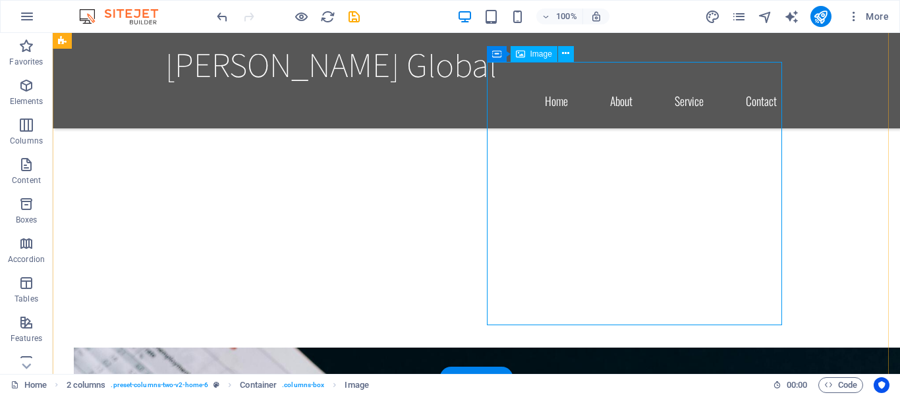
select select "px"
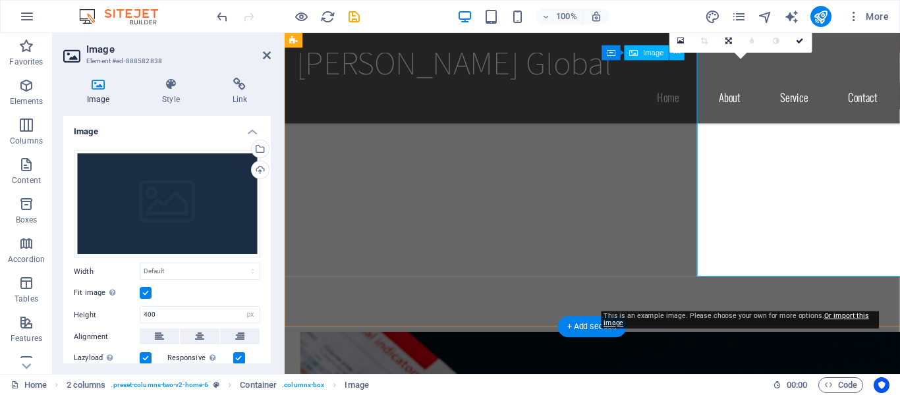
scroll to position [1512, 0]
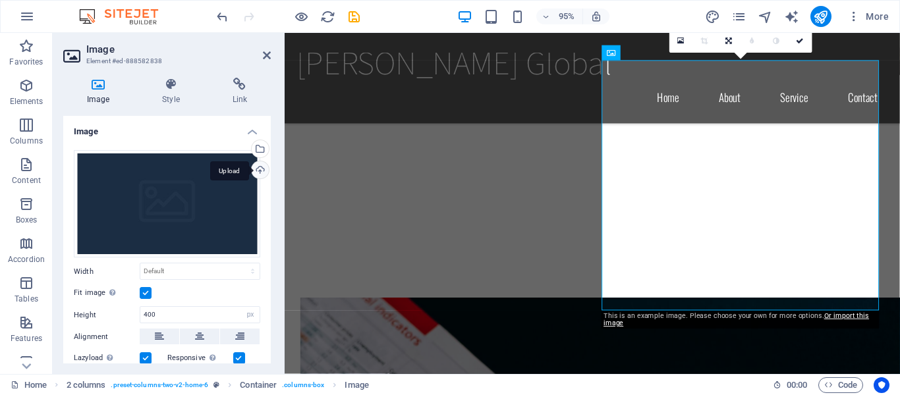
click at [254, 170] on div "Upload" at bounding box center [259, 171] width 20 height 20
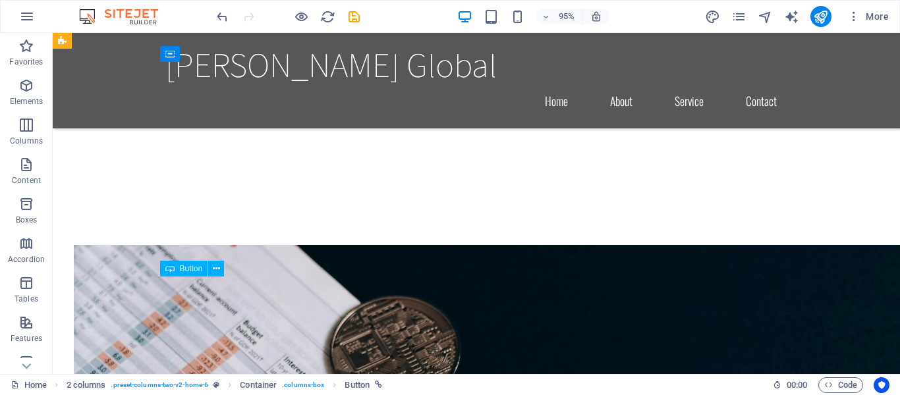
scroll to position [1476, 0]
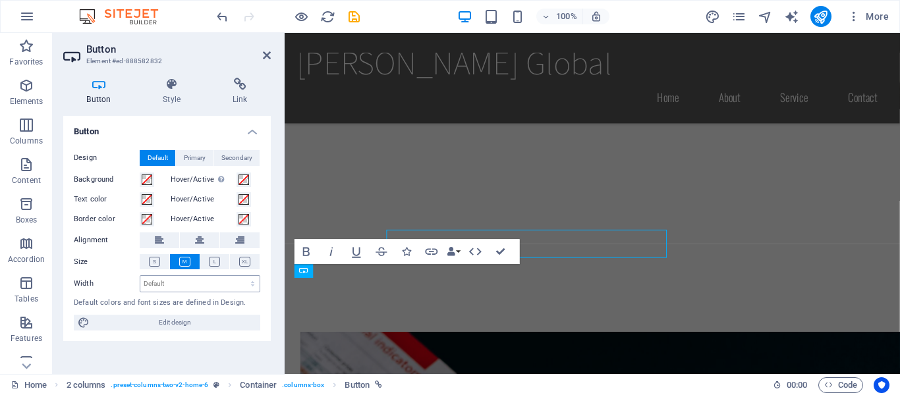
scroll to position [1512, 0]
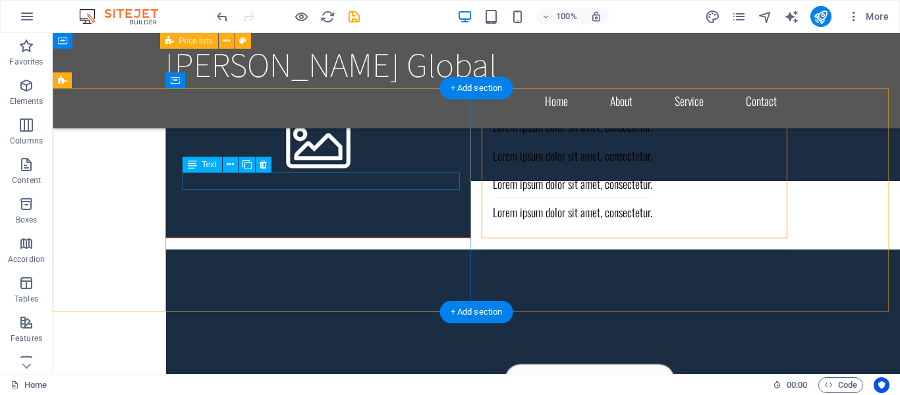
scroll to position [7583, 0]
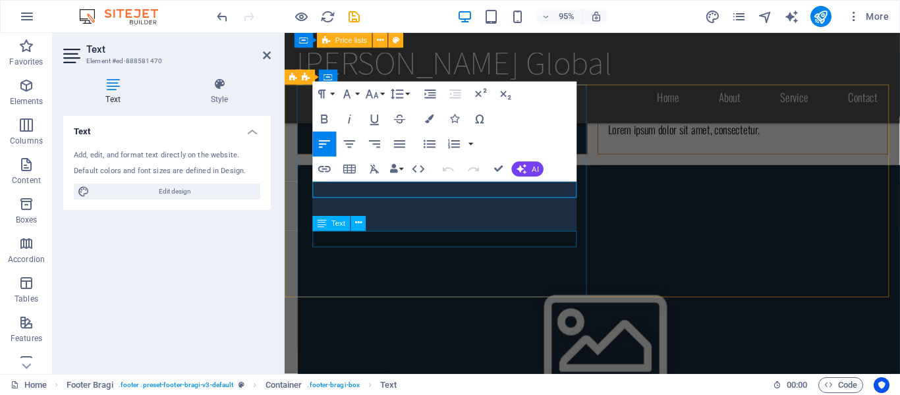
scroll to position [387, 5]
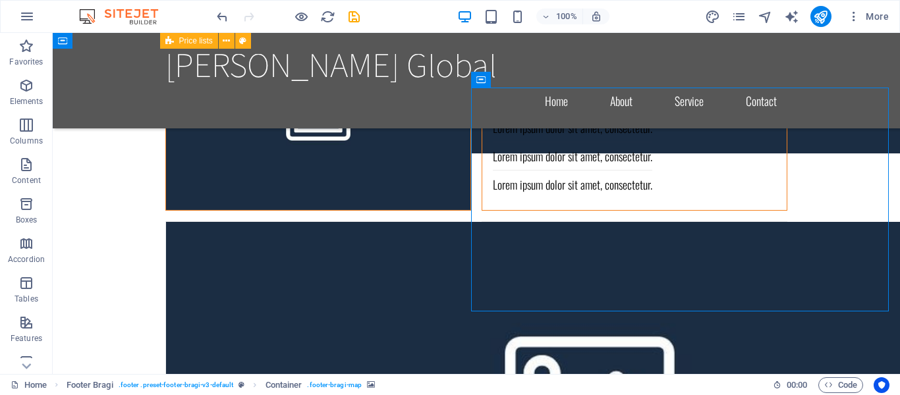
scroll to position [7584, 0]
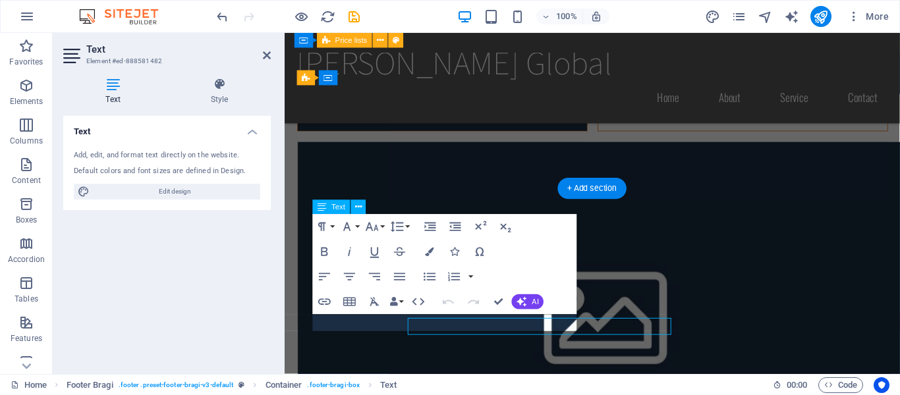
scroll to position [7598, 0]
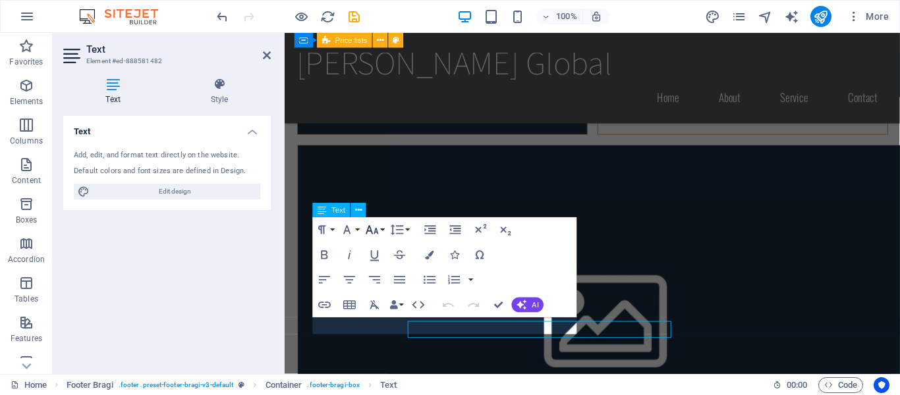
scroll to position [7594, 0]
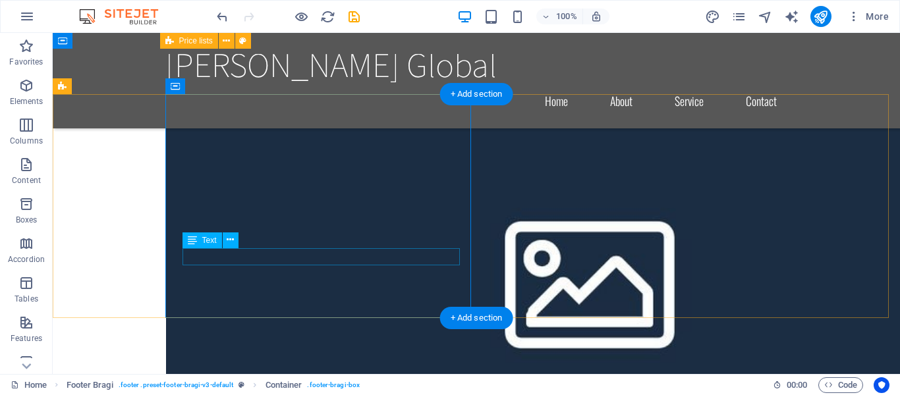
scroll to position [7577, 0]
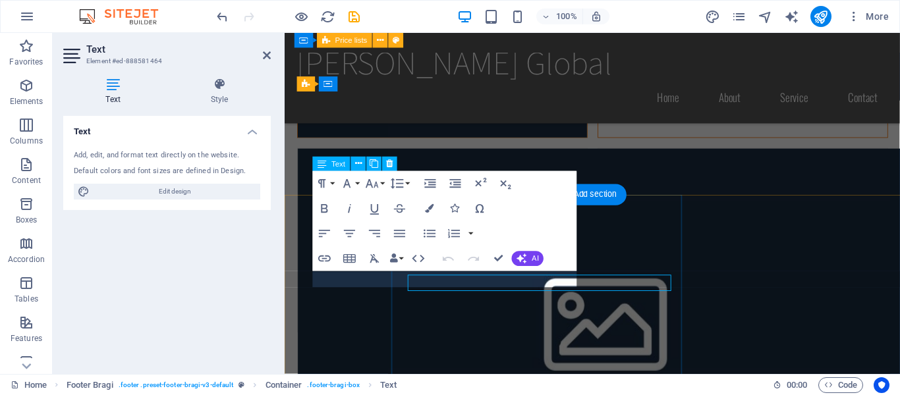
scroll to position [7590, 0]
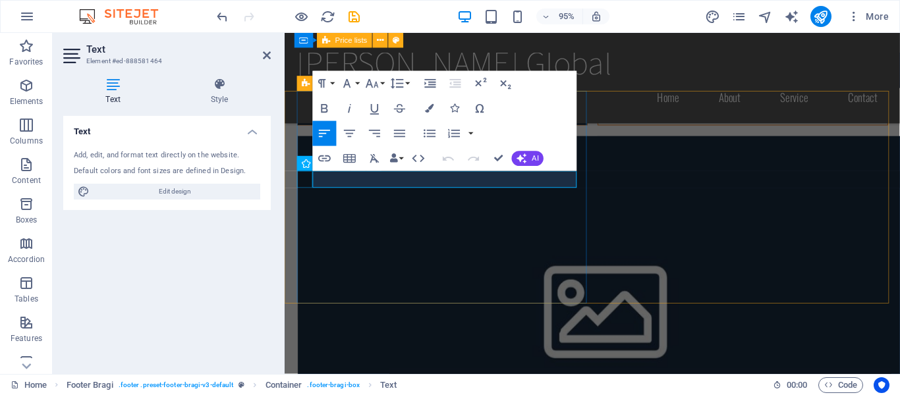
drag, startPoint x: 414, startPoint y: 189, endPoint x: 310, endPoint y: 188, distance: 104.1
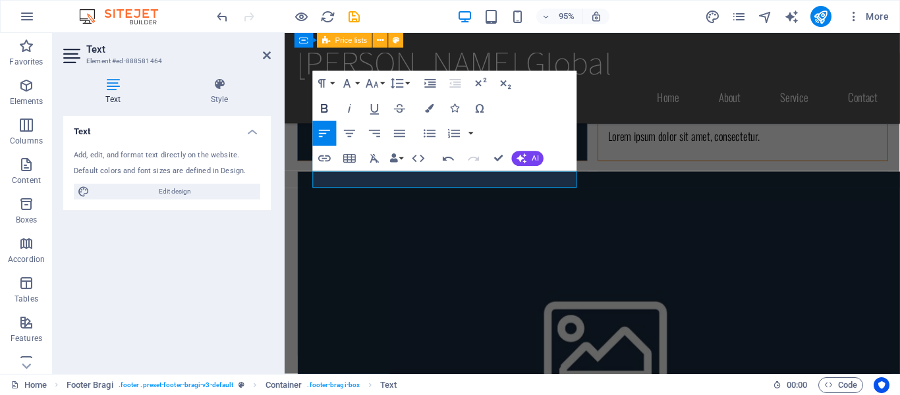
scroll to position [177, 3]
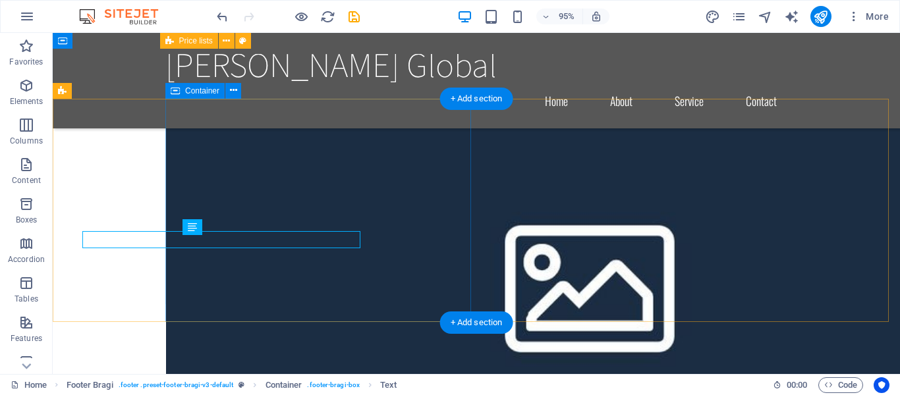
scroll to position [7573, 0]
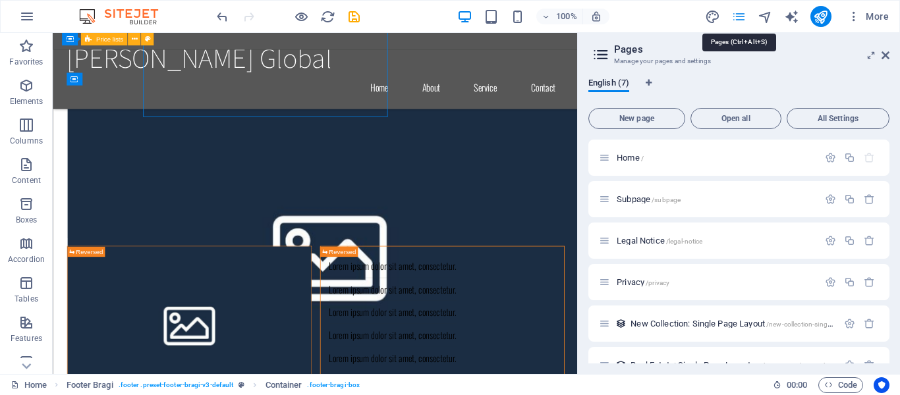
scroll to position [7757, 0]
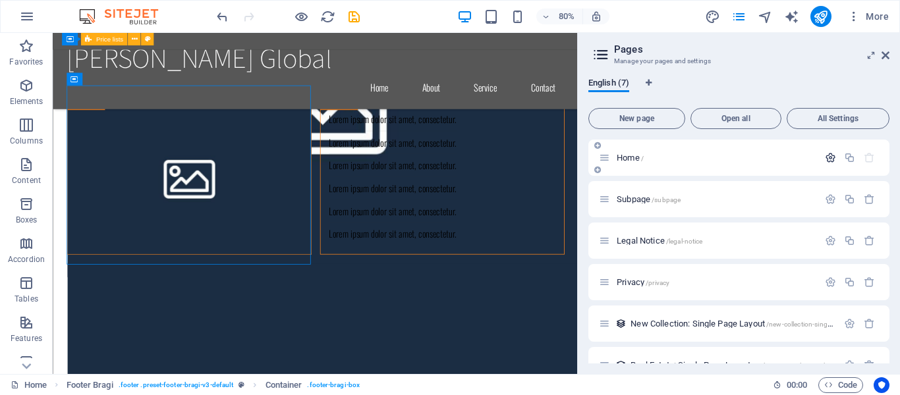
click at [829, 161] on icon "button" at bounding box center [830, 157] width 11 height 11
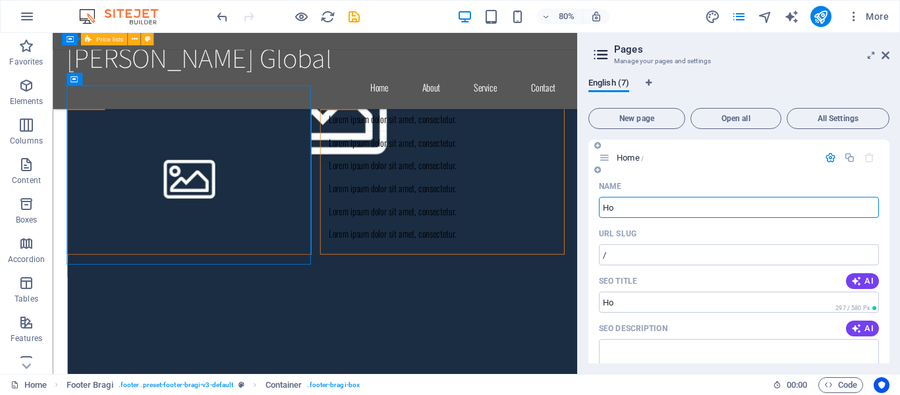
type input "H"
type input "Welco"
type input "/welco"
type input "Welcome to"
type input "/welcome"
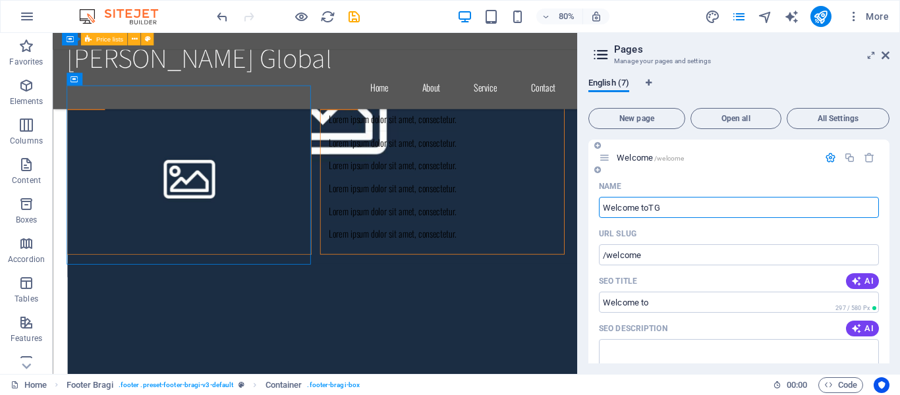
type input "Welcome toTGA"
type input "/welcome-to"
type input "Welcome toTGA"
type input "/welcome-totga"
click at [648, 209] on input "Welcome toTGA" at bounding box center [739, 207] width 280 height 21
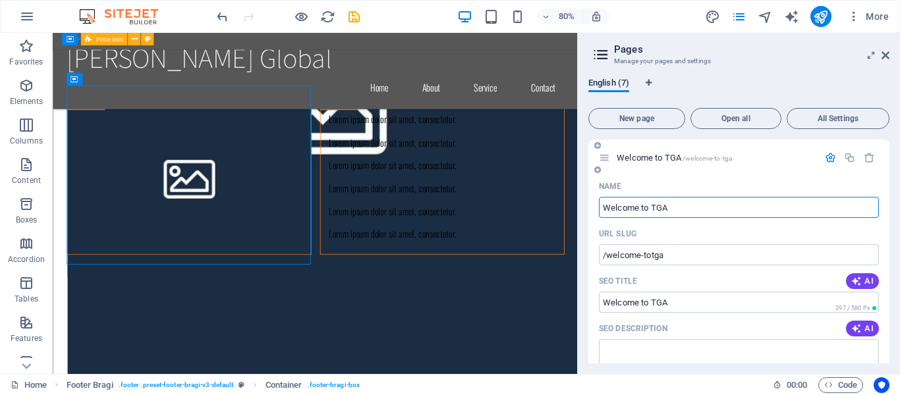
type input "Welcome to TGA"
type input "/welcome-to-tga"
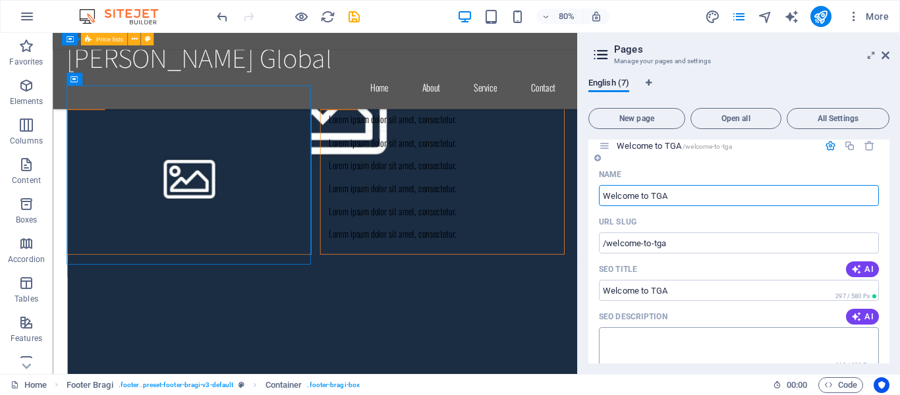
scroll to position [0, 0]
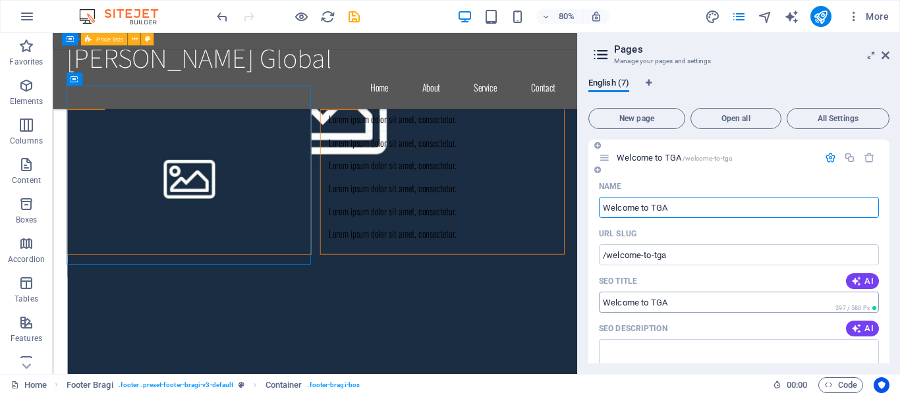
type input "Welcome to TGA"
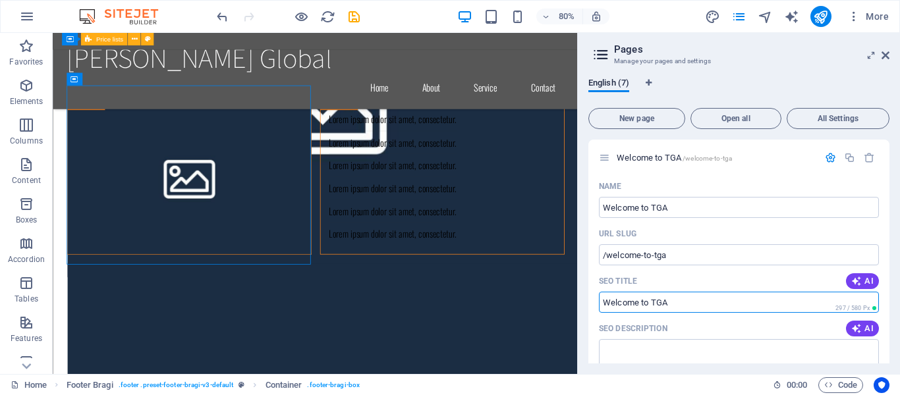
drag, startPoint x: 668, startPoint y: 303, endPoint x: 578, endPoint y: 300, distance: 90.3
click at [578, 300] on aside "Pages Manage your pages and settings English (7) New page Open all All Settings…" at bounding box center [738, 203] width 323 height 341
click at [671, 300] on input "SEO Title" at bounding box center [739, 302] width 280 height 21
click at [826, 116] on span "All Settings" at bounding box center [837, 119] width 91 height 8
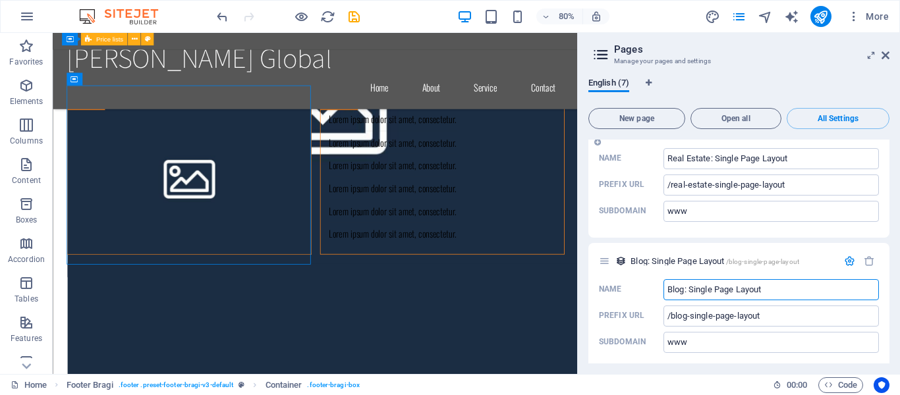
scroll to position [2242, 0]
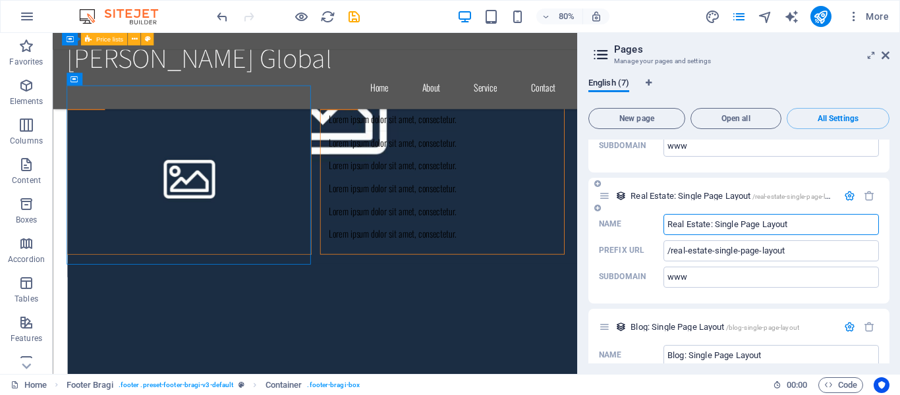
drag, startPoint x: 787, startPoint y: 279, endPoint x: 646, endPoint y: 279, distance: 141.0
click at [646, 235] on label "Name Real Estate: Single Page Layout ​" at bounding box center [739, 224] width 280 height 21
click at [663, 235] on input "Real Estate: Single Page Layout" at bounding box center [770, 224] width 215 height 21
type input "Turn"
type input "/t"
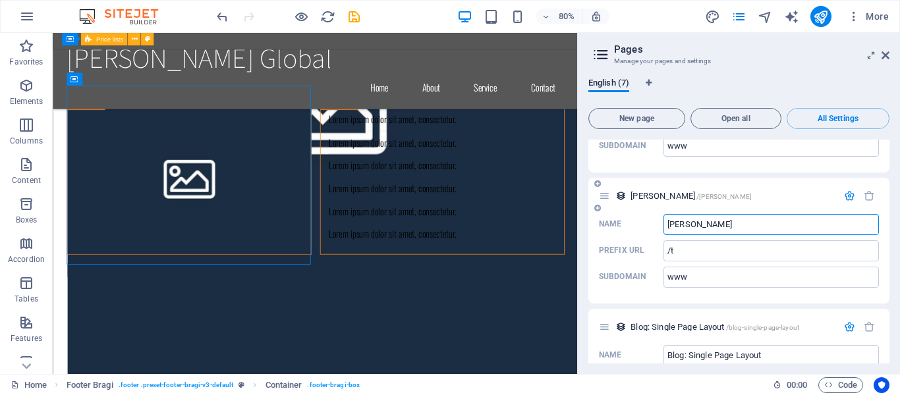
type input "Turner G"
type input "/turner"
type input "Turner Glob"
type input "/turner-g"
type input "Turner Glob"
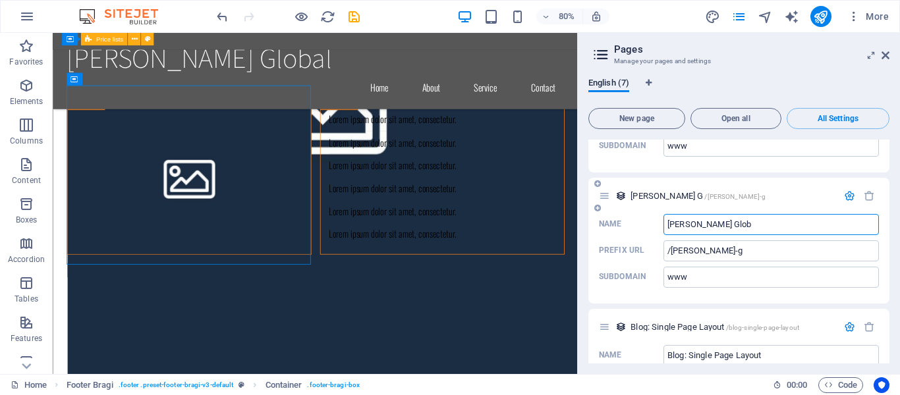
type input "/turner-glob"
type input "[PERSON_NAME] Global"
type input "/turner-global"
type input "[PERSON_NAME] Global Advisors"
type input "/turner-global-adv"
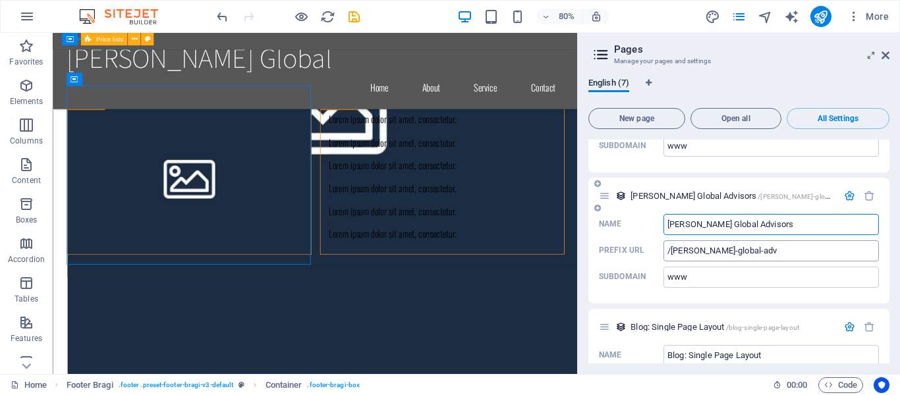
type input "[PERSON_NAME] Global Advisors"
type input "/turner-global-advisors"
drag, startPoint x: 756, startPoint y: 277, endPoint x: 655, endPoint y: 267, distance: 101.9
click at [655, 267] on div "Turner Global Advisors /turner-global-advisors Name Turner Global Advisors ​ Pr…" at bounding box center [738, 241] width 301 height 126
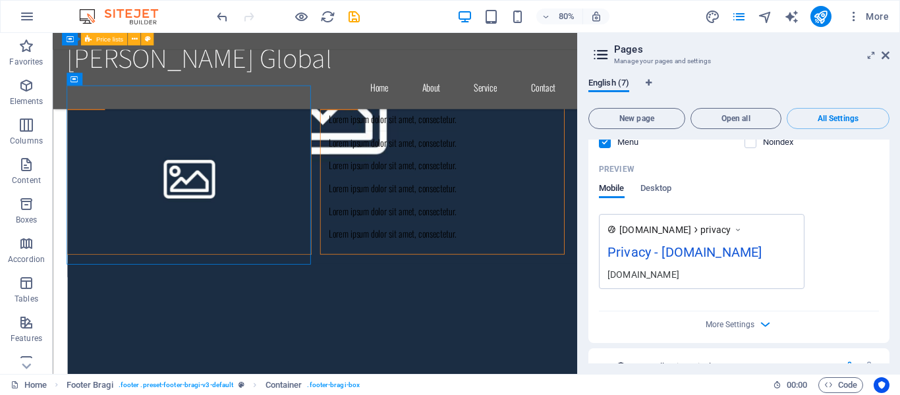
scroll to position [1912, 0]
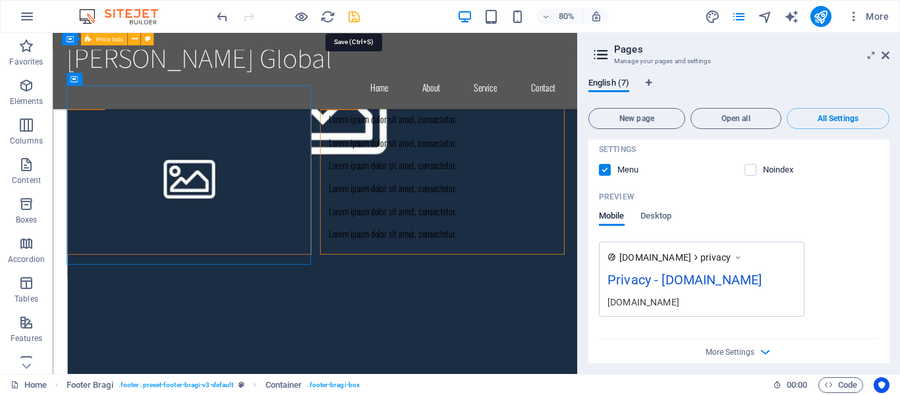
type input "[PERSON_NAME] Global Advisors"
drag, startPoint x: 350, startPoint y: 16, endPoint x: 457, endPoint y: 80, distance: 124.4
click at [350, 16] on icon "save" at bounding box center [353, 16] width 15 height 15
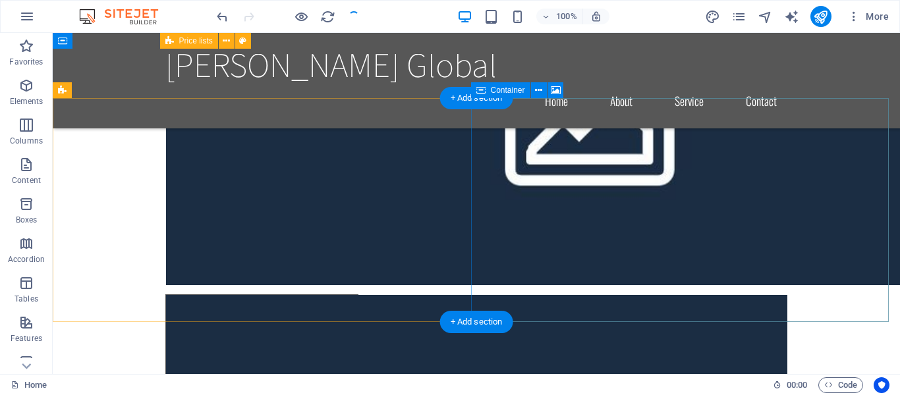
scroll to position [7573, 0]
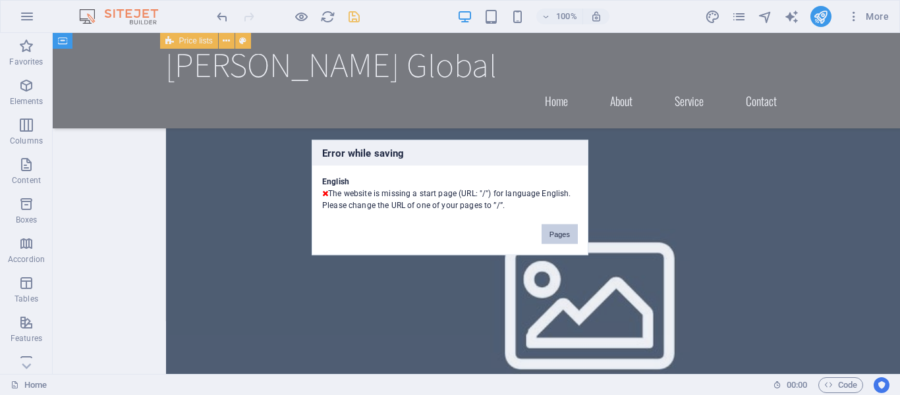
click at [564, 234] on button "Pages" at bounding box center [559, 235] width 36 height 20
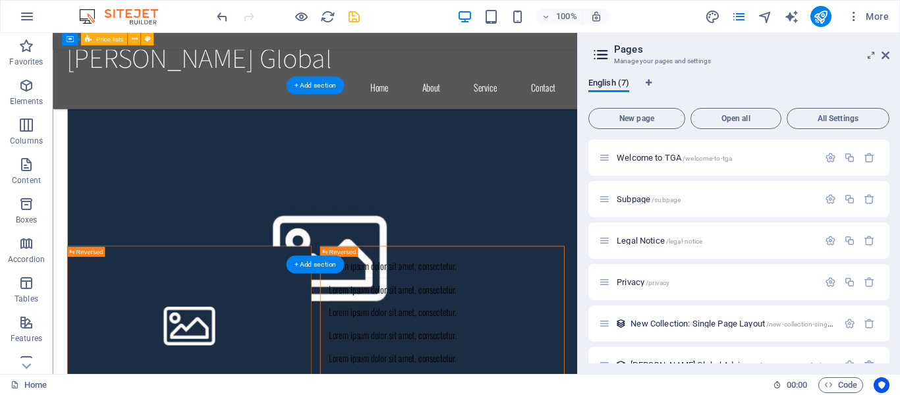
scroll to position [7757, 0]
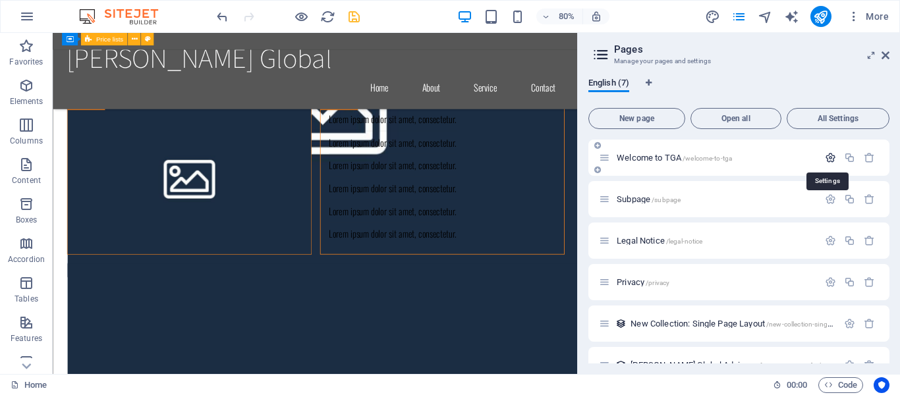
click at [828, 160] on icon "button" at bounding box center [830, 157] width 11 height 11
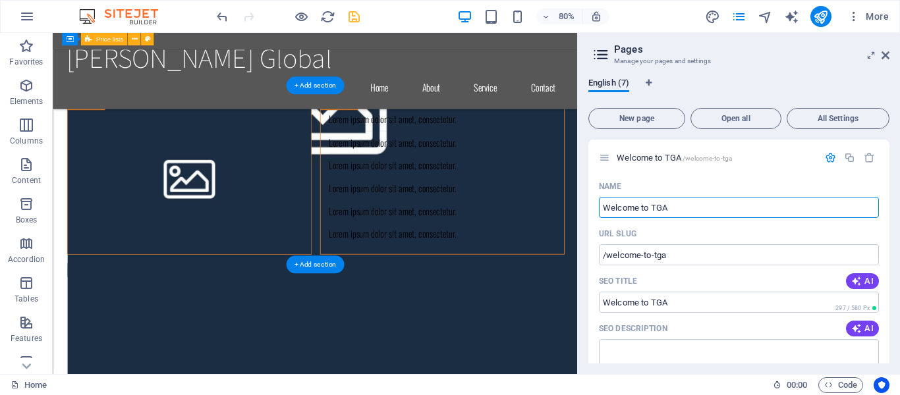
drag, startPoint x: 730, startPoint y: 240, endPoint x: 667, endPoint y: 248, distance: 63.8
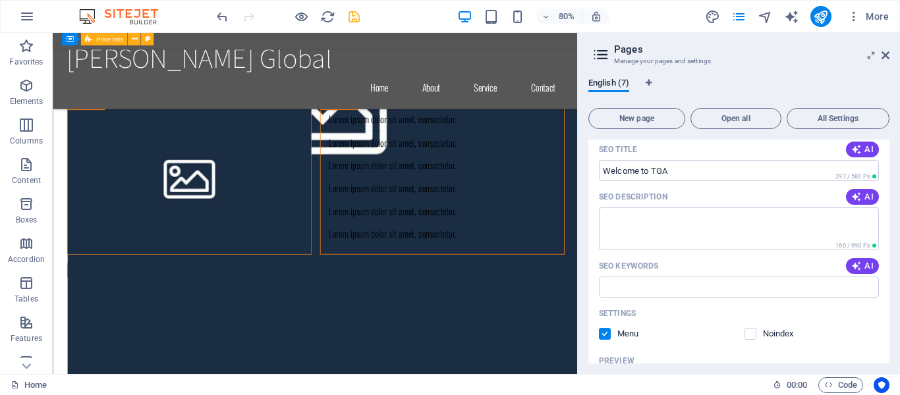
scroll to position [0, 0]
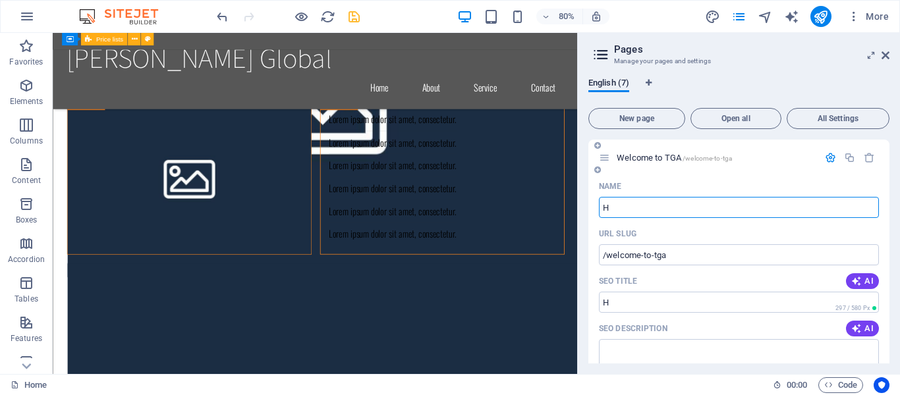
type input "H"
type input "/h"
type input "Home"
type input "/ho"
type input "Home"
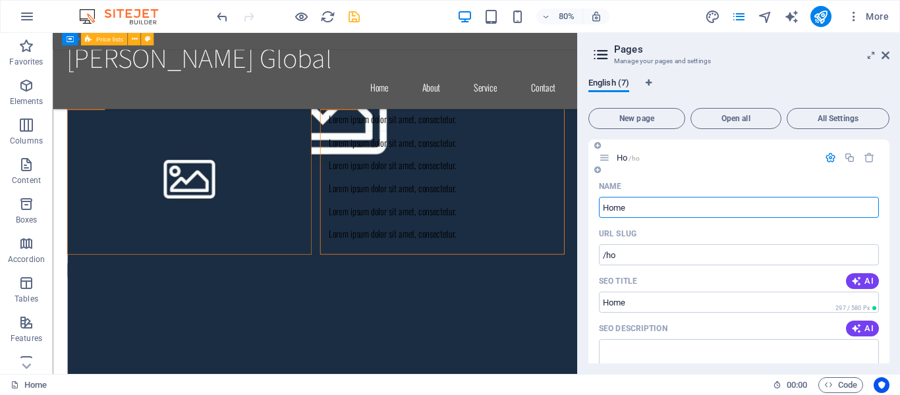
type input "/home"
type input "Home"
click at [658, 252] on input "/home" at bounding box center [739, 254] width 280 height 21
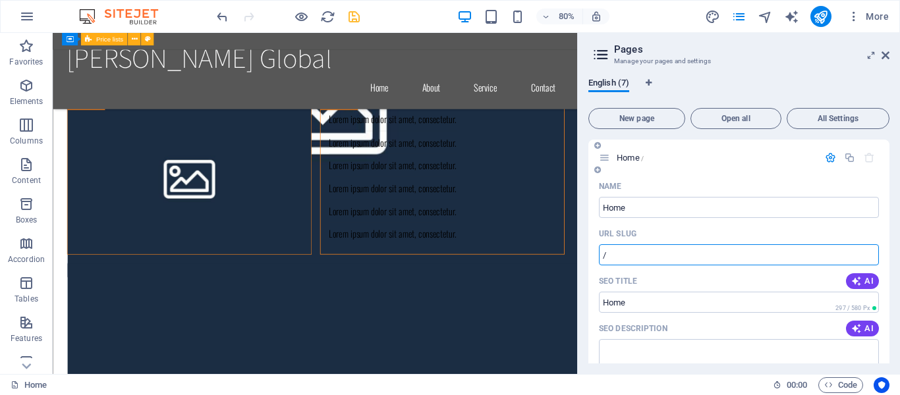
paste input "text"
click at [651, 254] on input "/" at bounding box center [739, 254] width 280 height 21
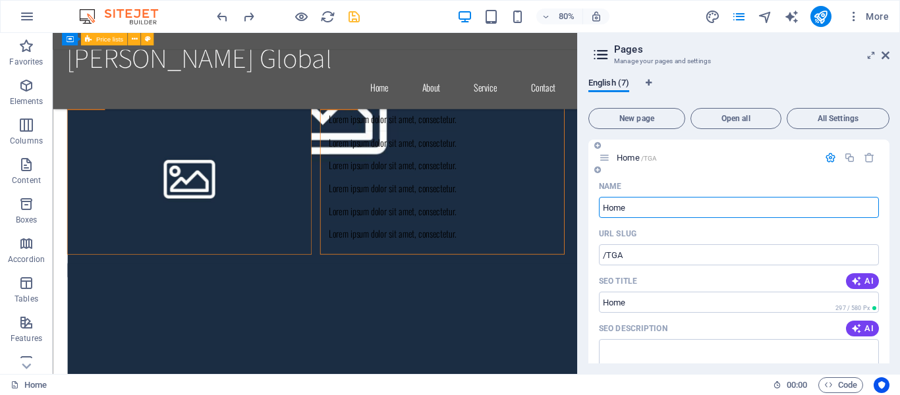
click at [641, 203] on input "Home" at bounding box center [739, 207] width 280 height 21
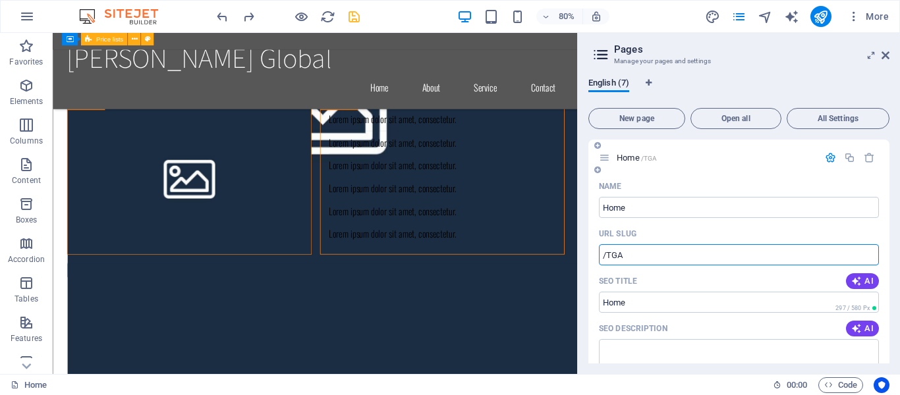
click at [628, 257] on input "/TGA" at bounding box center [739, 254] width 280 height 21
type input "/"
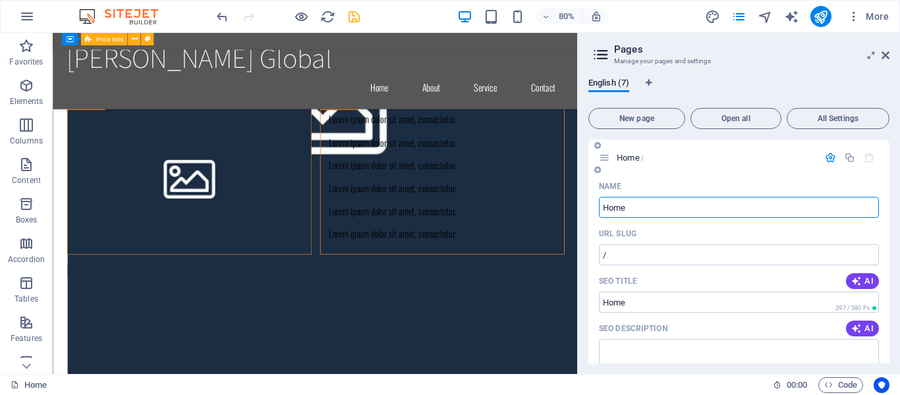
click at [697, 209] on input "Home" at bounding box center [739, 207] width 280 height 21
type input "H"
type input "h"
type input "/h"
type input "h"
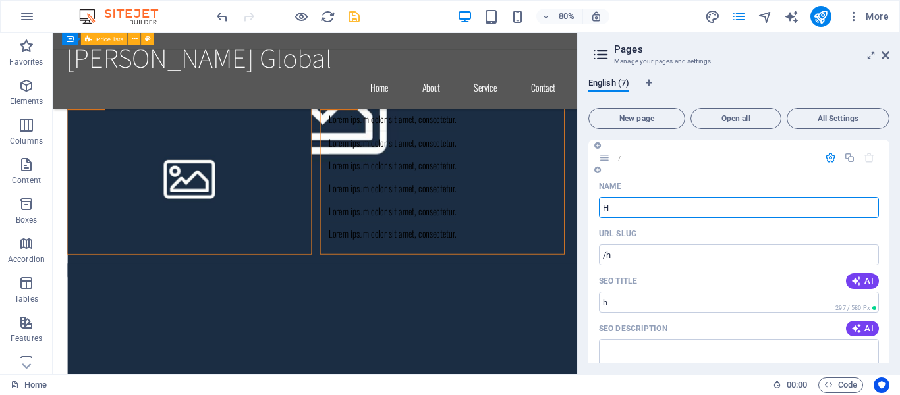
type input "Ho"
type input "/"
type input "Home"
type input "/home"
type input "Home"
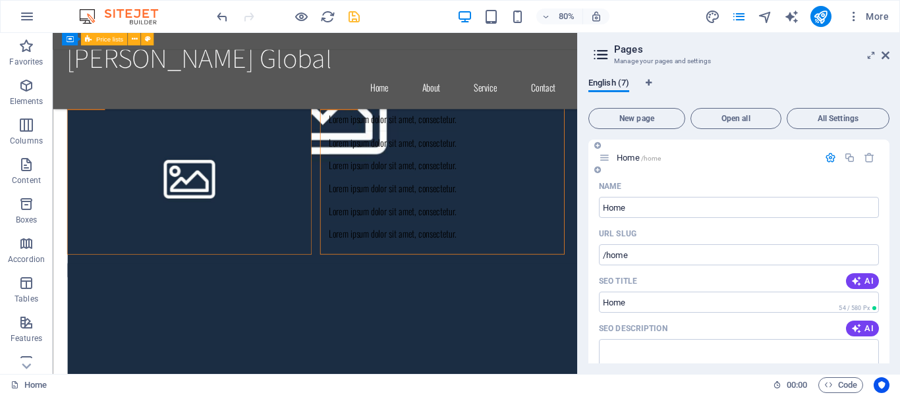
click at [723, 244] on div "URL SLUG" at bounding box center [739, 233] width 280 height 21
click at [353, 20] on icon "save" at bounding box center [353, 16] width 15 height 15
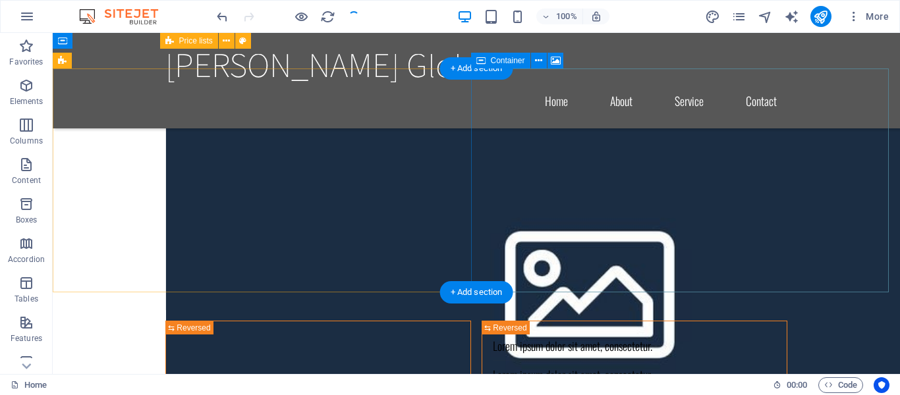
scroll to position [7705, 0]
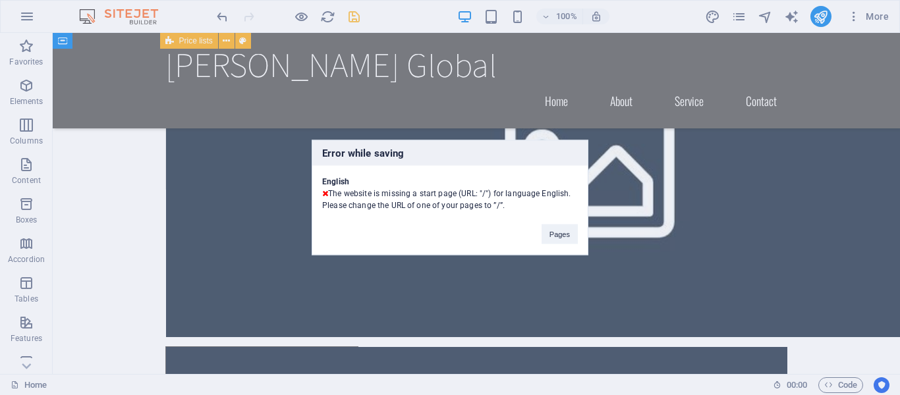
click at [255, 114] on div "Error while saving English The website is missing a start page (URL: "/") for l…" at bounding box center [450, 197] width 900 height 395
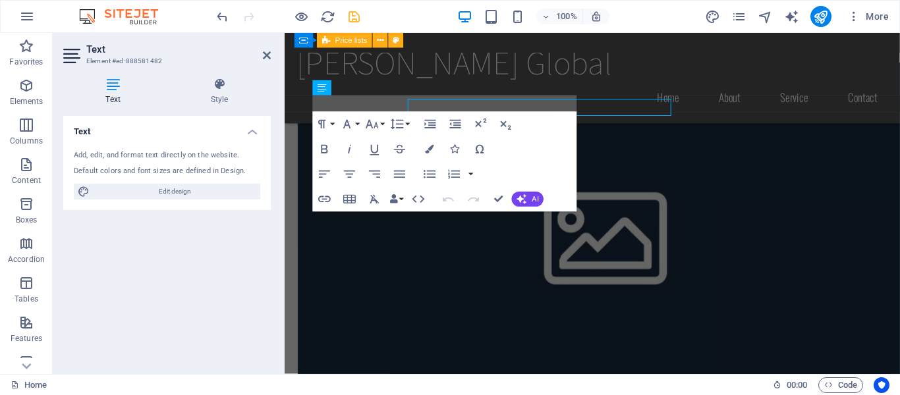
click at [255, 113] on div "Text Style Text Add, edit, and format text directly on the website. Default col…" at bounding box center [166, 221] width 207 height 286
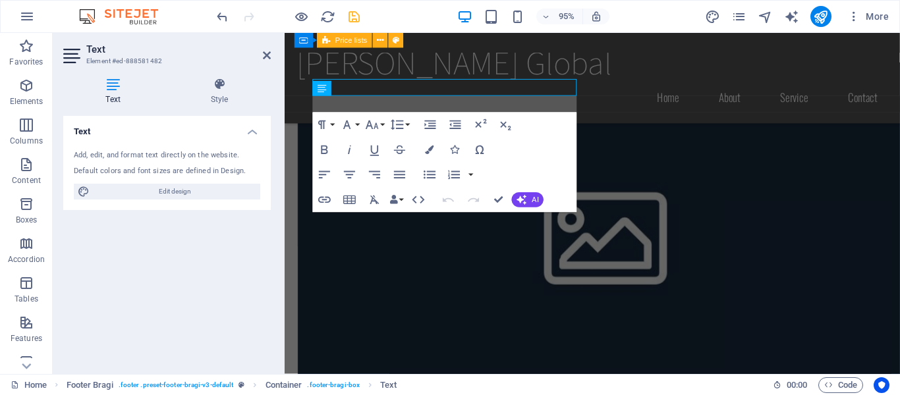
scroll to position [7722, 0]
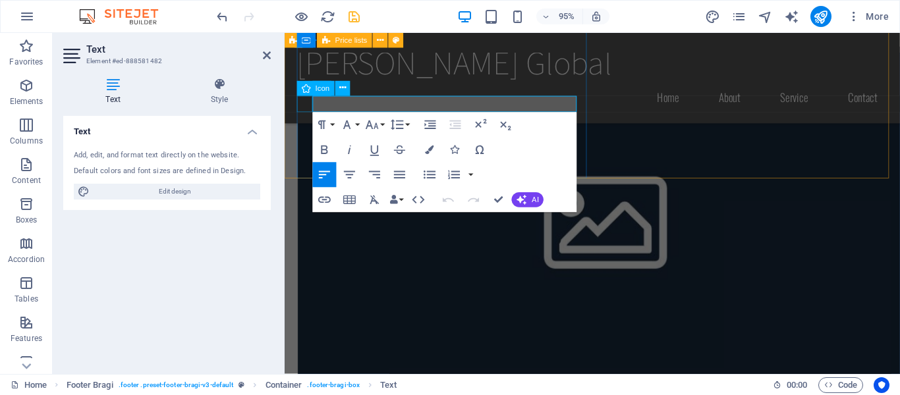
drag, startPoint x: 454, startPoint y: 109, endPoint x: 303, endPoint y: 110, distance: 150.8
copy link "[EMAIL_ADDRESS][DOMAIN_NAME]"
click at [696, 92] on div "Turner Global Home About Service Contact" at bounding box center [609, 81] width 648 height 96
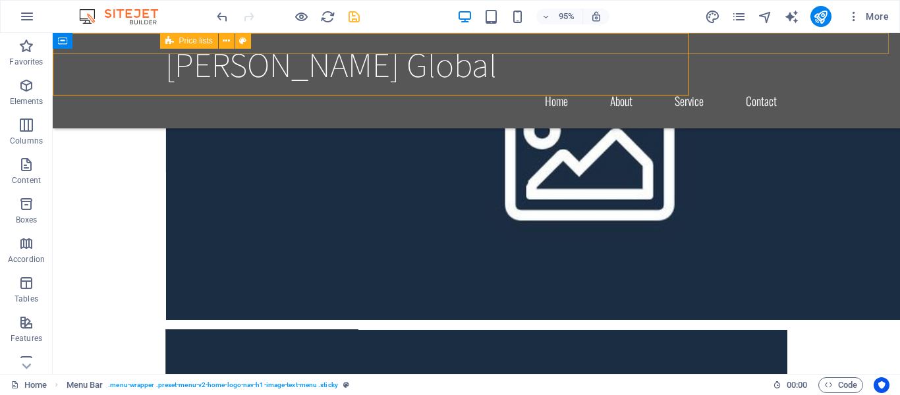
click at [260, 53] on div "Home About Services Book Online Contact" at bounding box center [476, 43] width 847 height 21
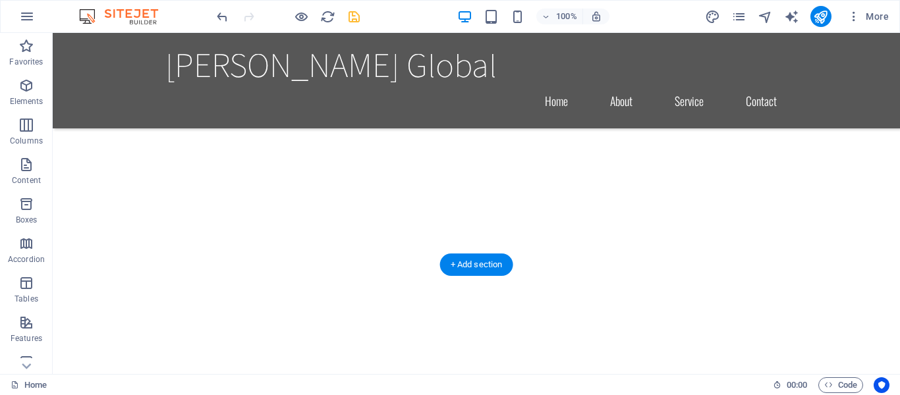
scroll to position [659, 0]
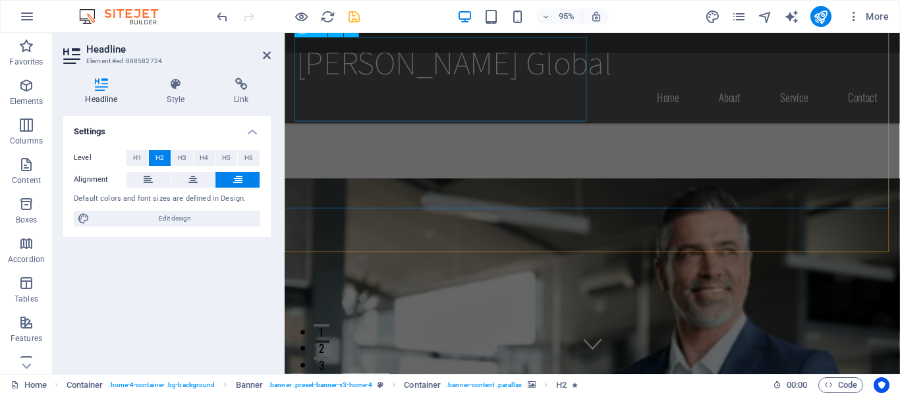
scroll to position [132, 0]
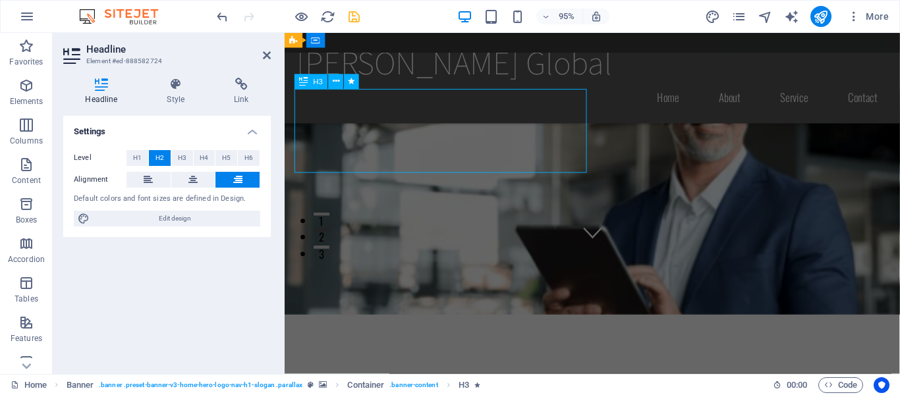
select select "%"
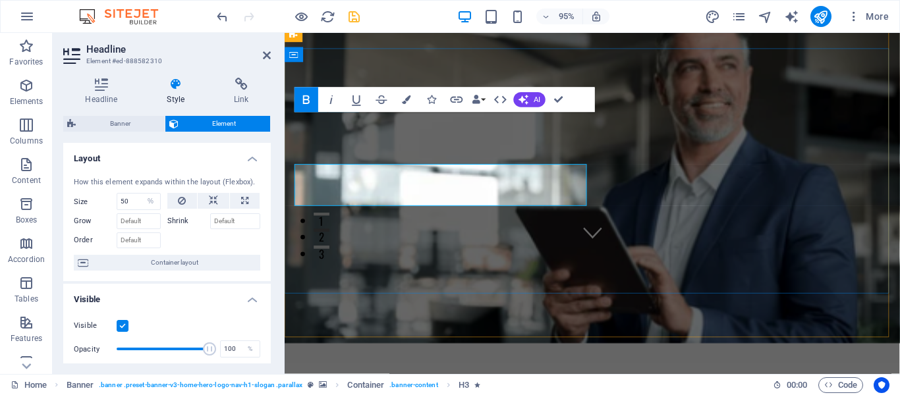
scroll to position [0, 0]
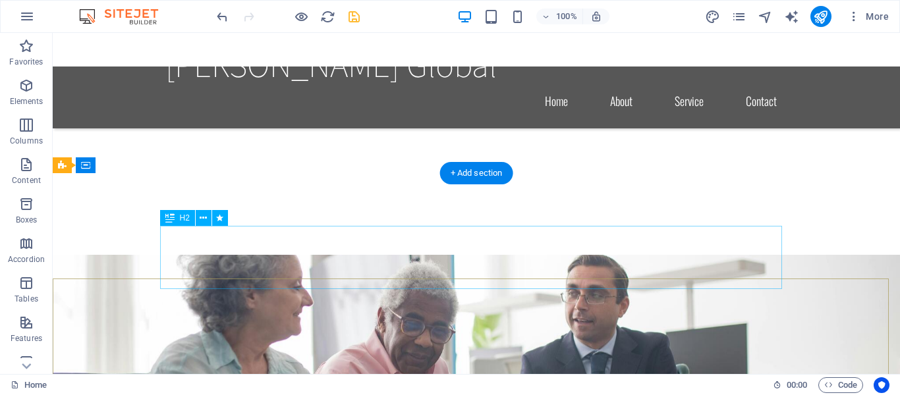
scroll to position [887, 0]
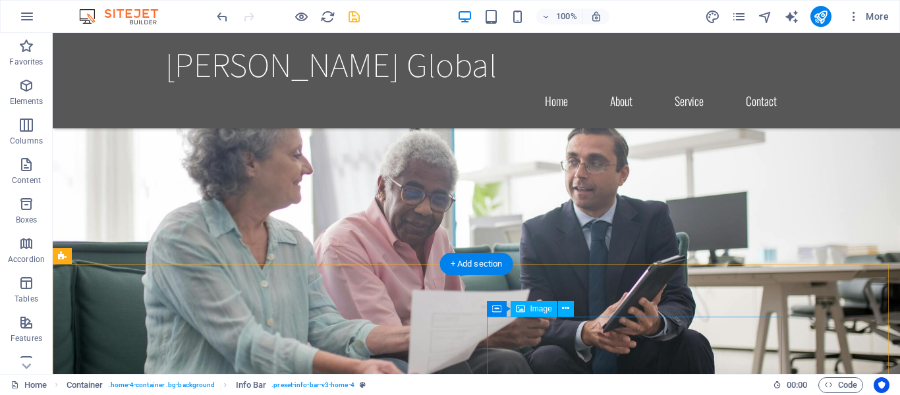
scroll to position [1287, 0]
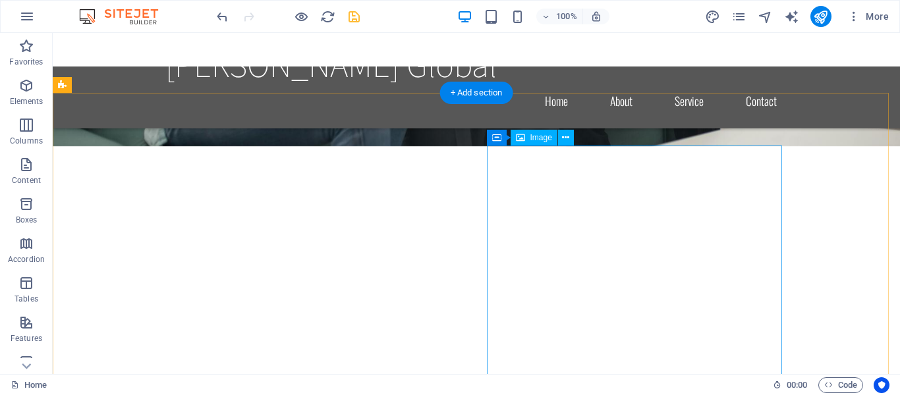
select select "px"
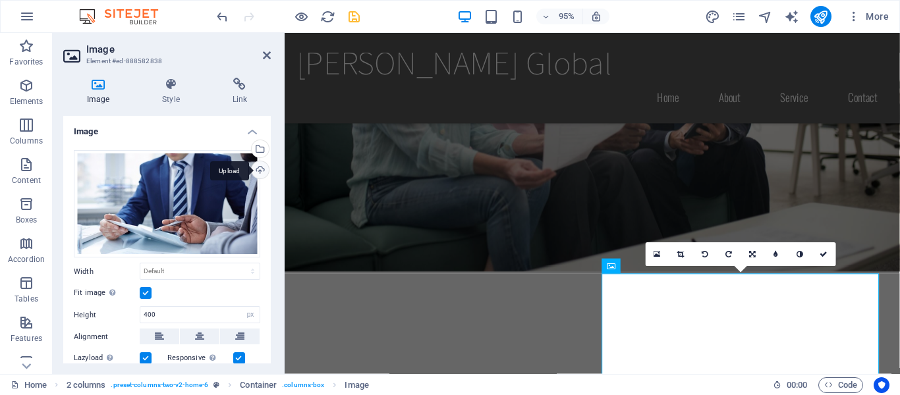
click at [256, 168] on div "Upload" at bounding box center [259, 171] width 20 height 20
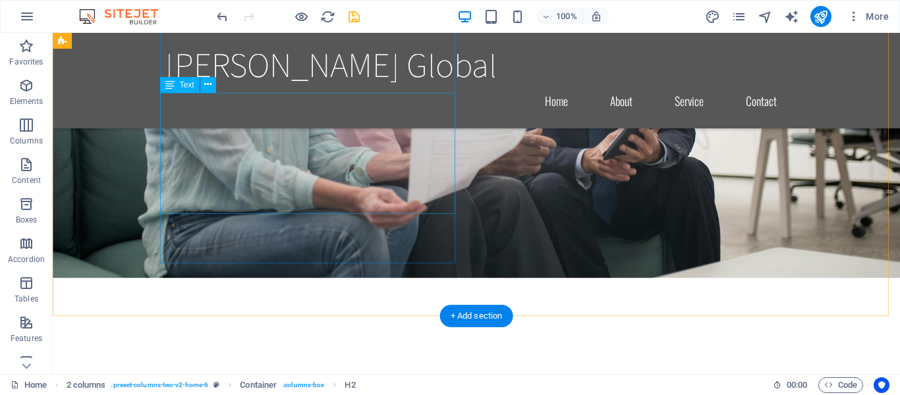
scroll to position [1538, 0]
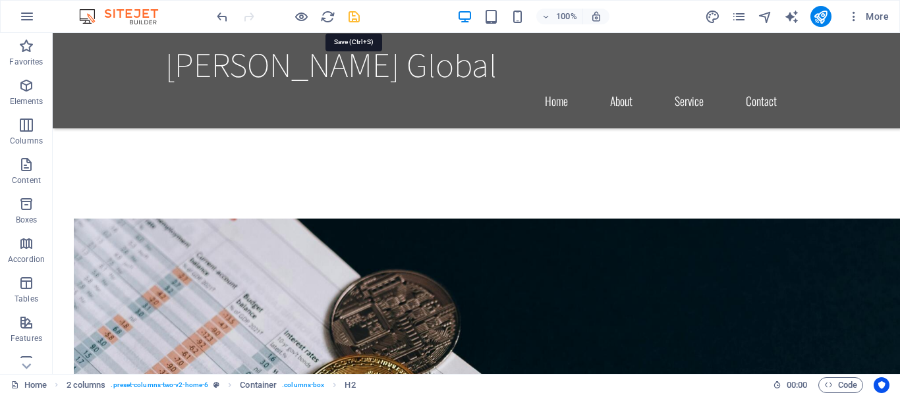
drag, startPoint x: 355, startPoint y: 17, endPoint x: 323, endPoint y: 1, distance: 35.7
click at [355, 17] on icon "save" at bounding box center [353, 16] width 15 height 15
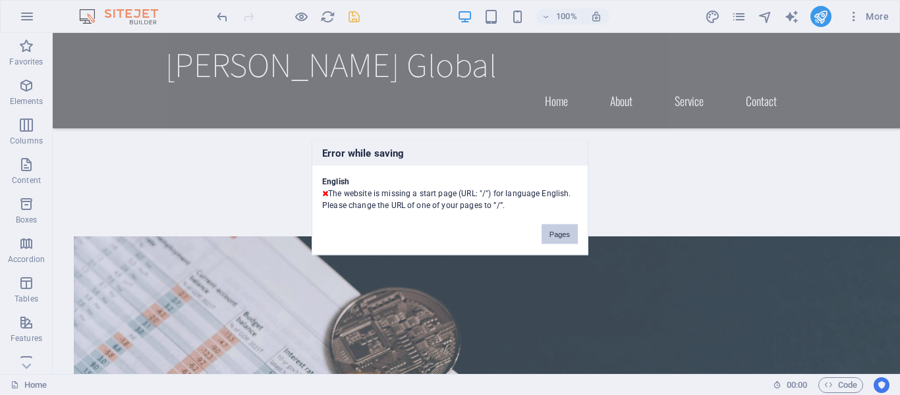
click at [559, 233] on button "Pages" at bounding box center [559, 235] width 36 height 20
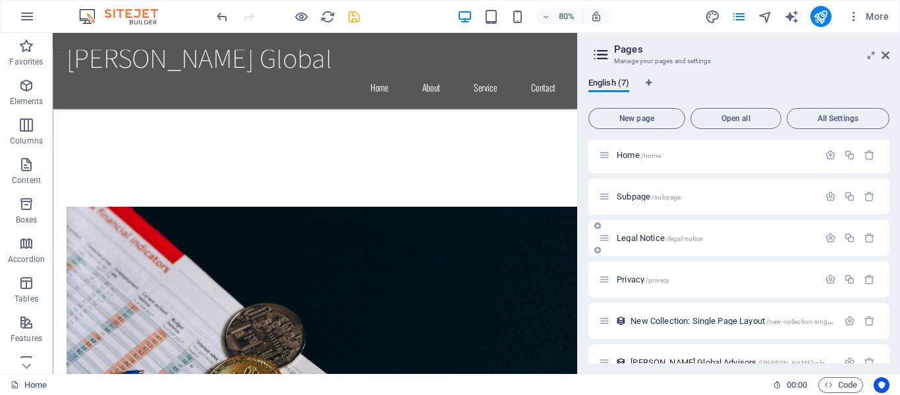
scroll to position [1, 0]
click at [352, 18] on icon "save" at bounding box center [353, 16] width 15 height 15
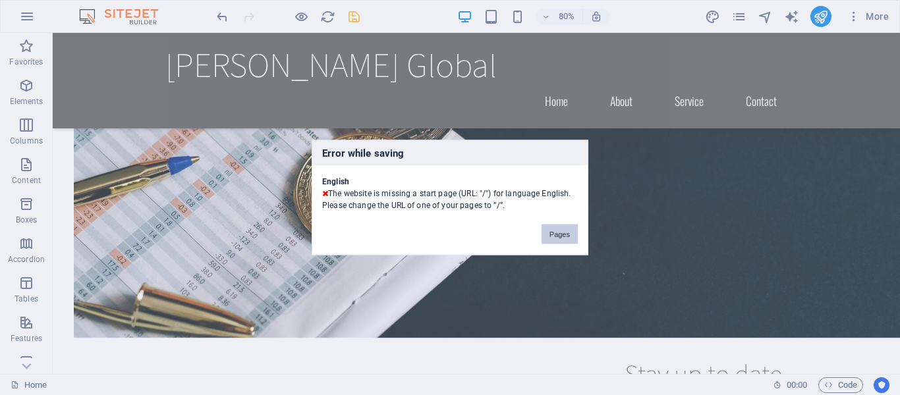
scroll to position [1538, 0]
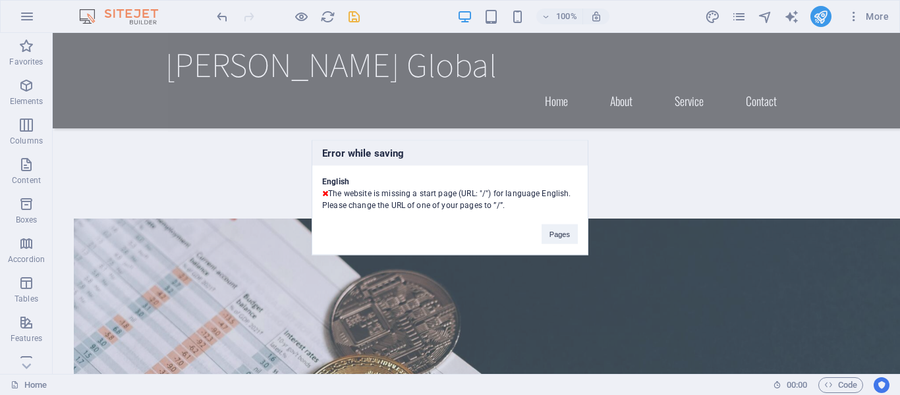
click at [443, 280] on div "Error while saving English The website is missing a start page (URL: "/") for l…" at bounding box center [450, 197] width 900 height 395
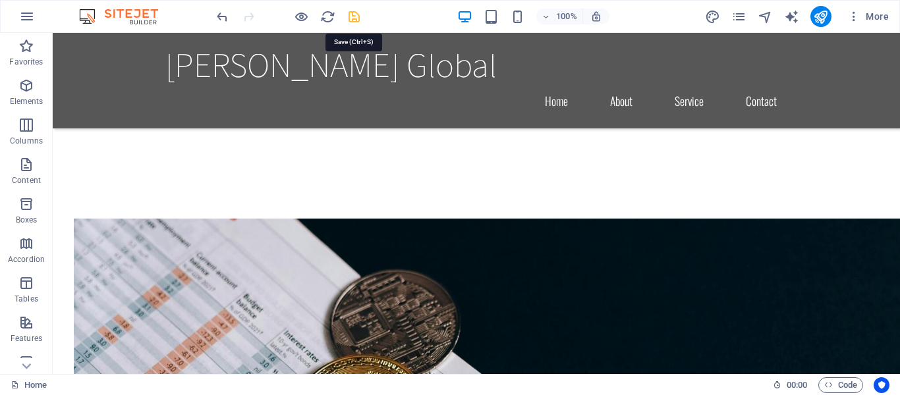
click at [352, 17] on icon "save" at bounding box center [353, 16] width 15 height 15
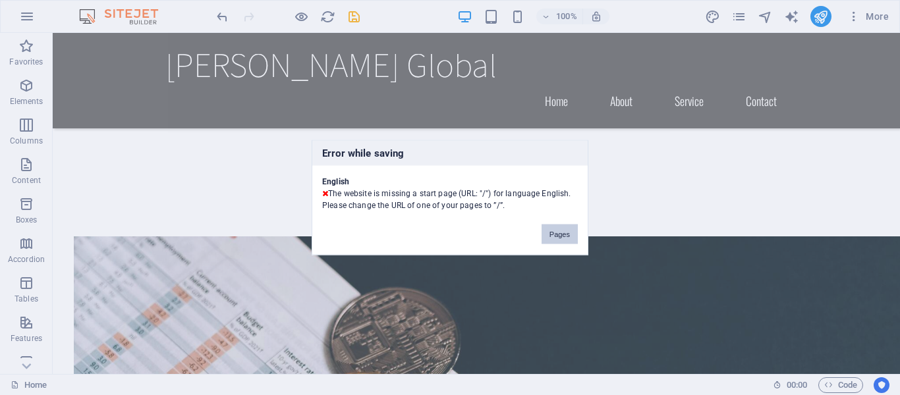
click at [557, 226] on button "Pages" at bounding box center [559, 235] width 36 height 20
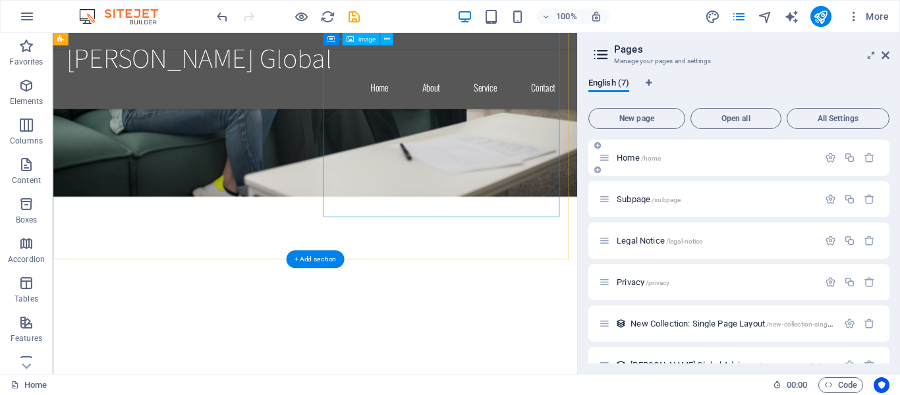
scroll to position [1760, 0]
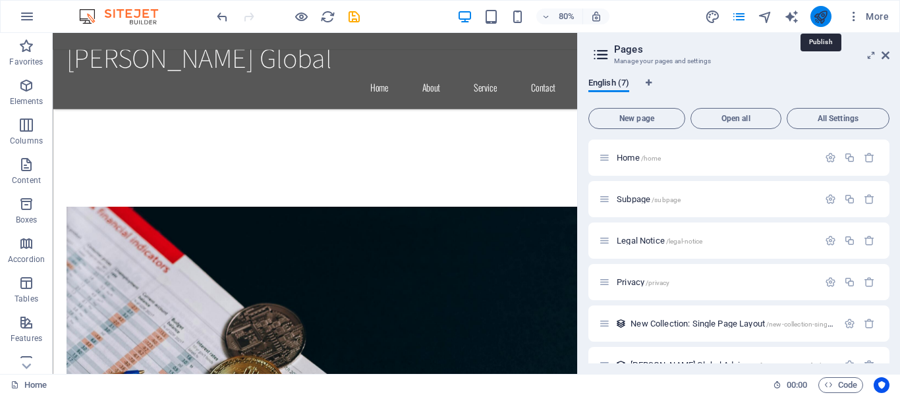
click at [0, 0] on icon "publish" at bounding box center [0, 0] width 0 height 0
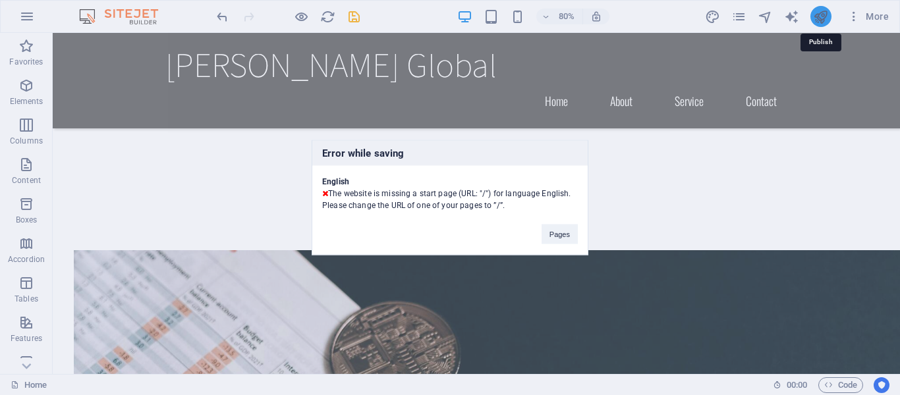
scroll to position [1538, 0]
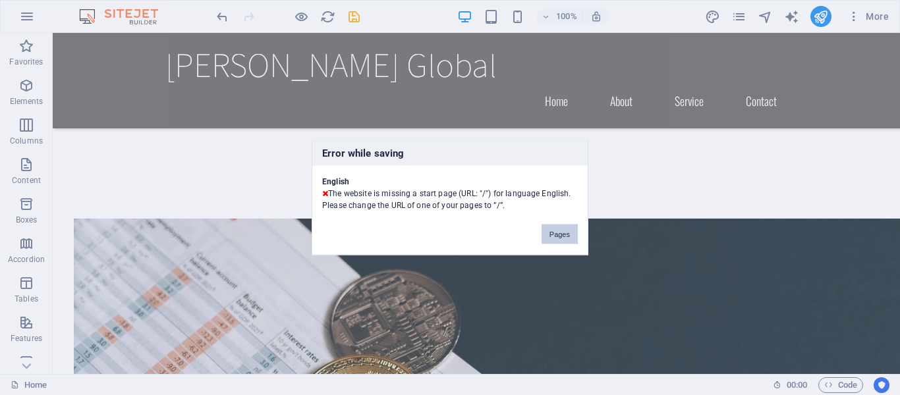
drag, startPoint x: 557, startPoint y: 233, endPoint x: 633, endPoint y: 252, distance: 78.1
click at [557, 233] on button "Pages" at bounding box center [559, 235] width 36 height 20
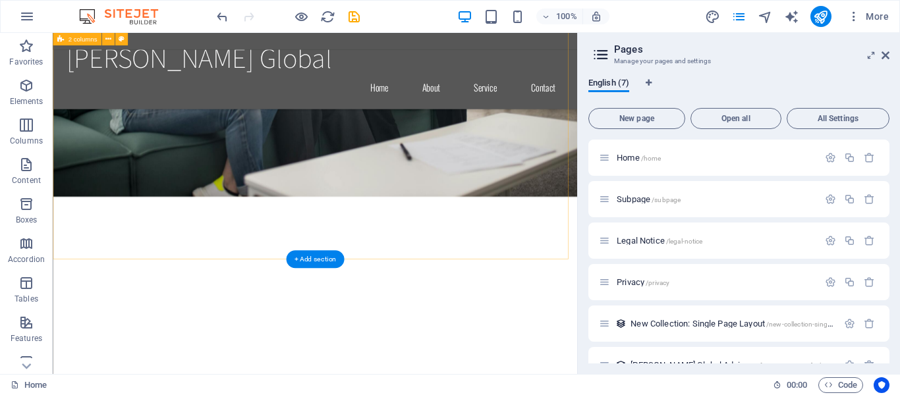
scroll to position [1760, 0]
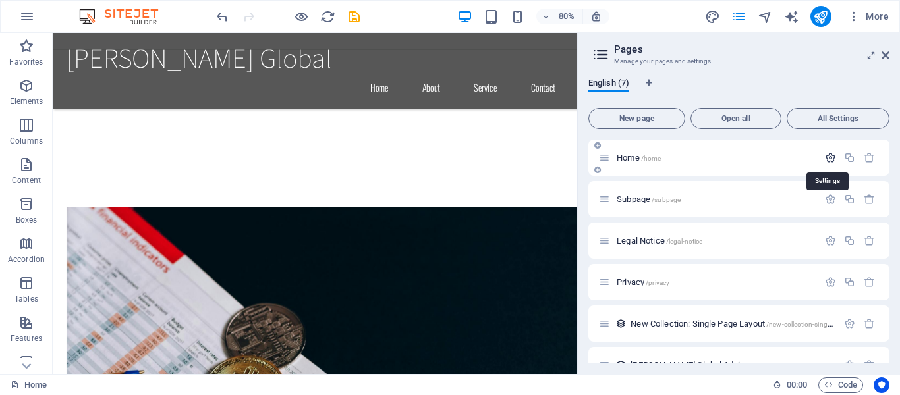
click at [827, 155] on icon "button" at bounding box center [830, 157] width 11 height 11
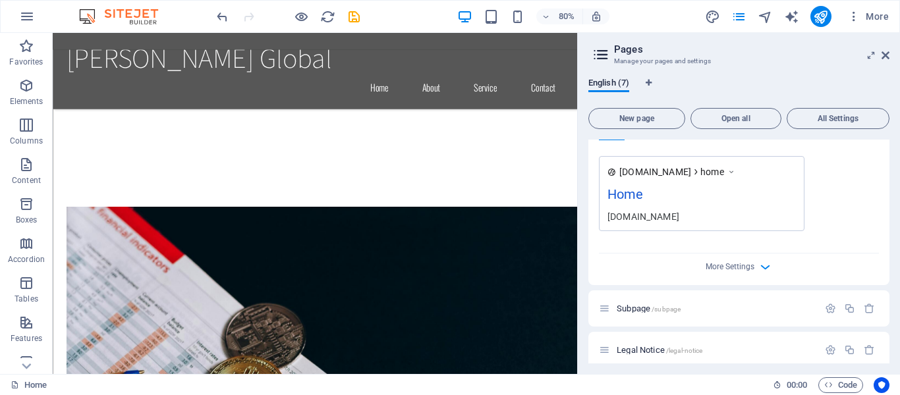
scroll to position [360, 0]
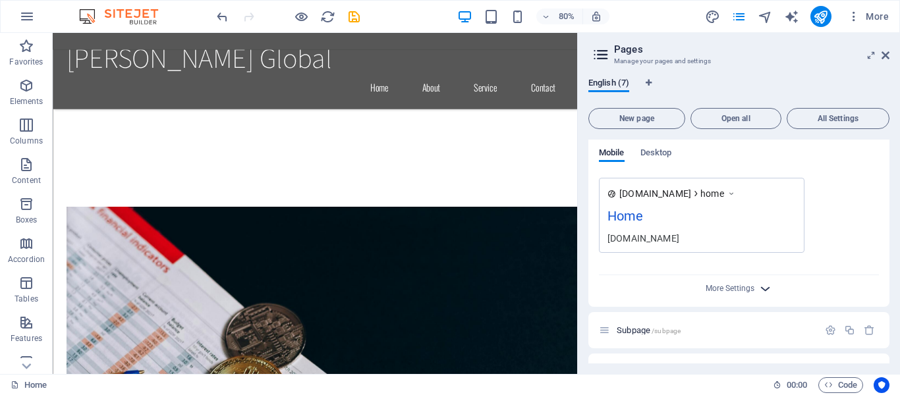
click at [763, 287] on icon "button" at bounding box center [765, 288] width 15 height 15
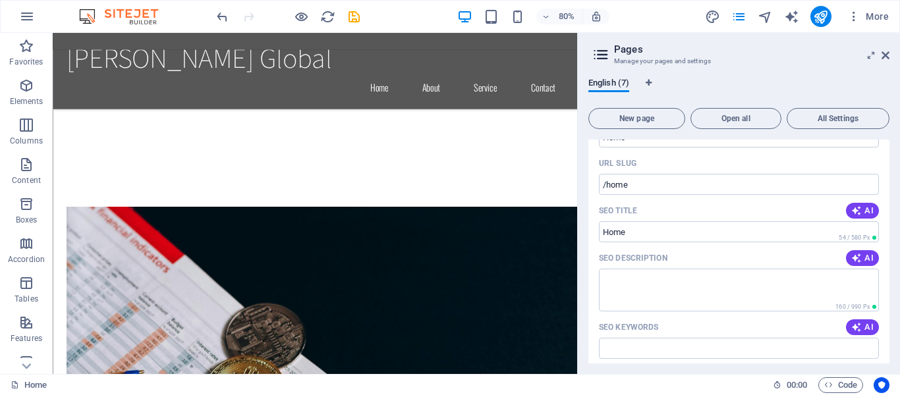
scroll to position [0, 0]
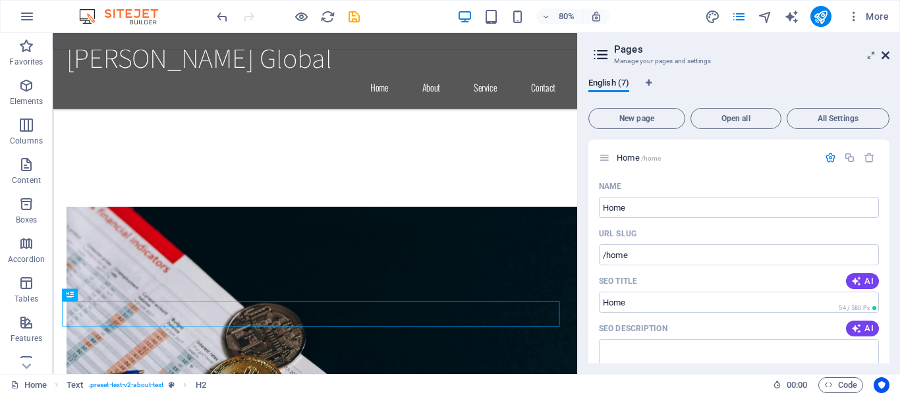
click at [888, 55] on icon at bounding box center [885, 55] width 8 height 11
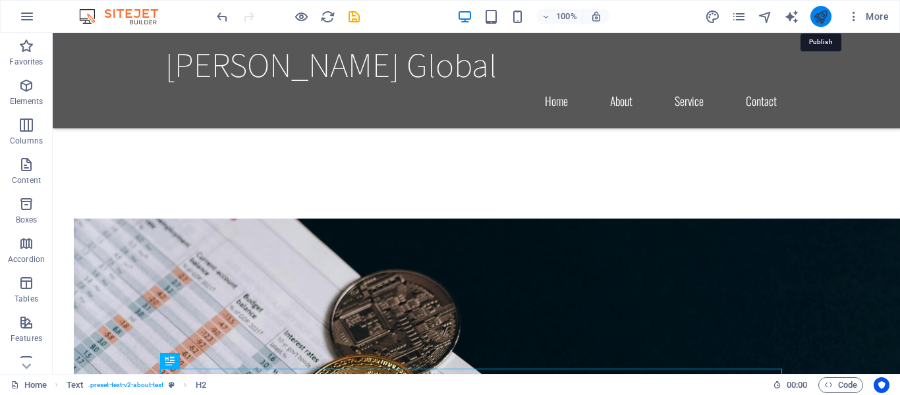
click at [0, 0] on icon "publish" at bounding box center [0, 0] width 0 height 0
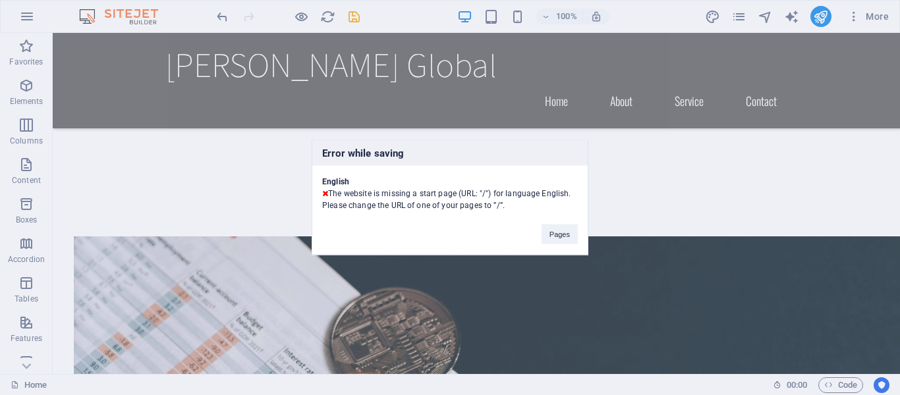
click at [562, 239] on button "Pages" at bounding box center [559, 235] width 36 height 20
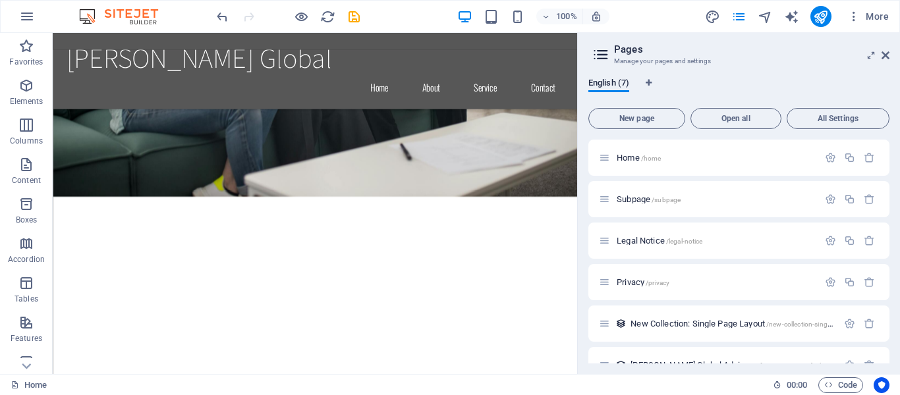
scroll to position [1760, 0]
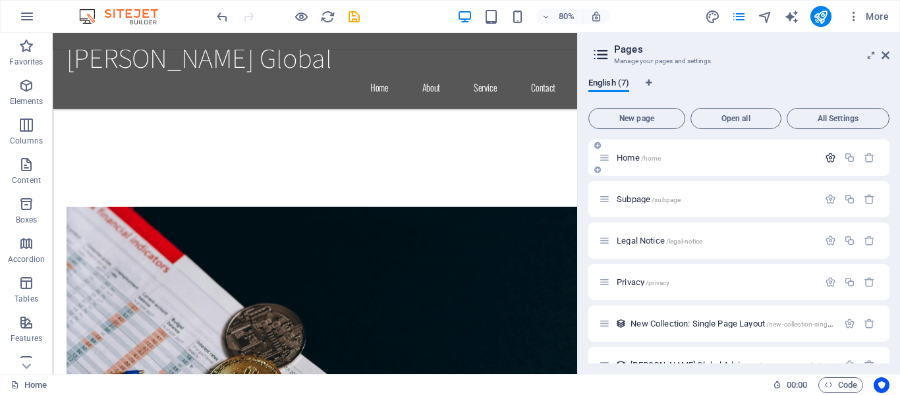
click at [829, 159] on icon "button" at bounding box center [830, 157] width 11 height 11
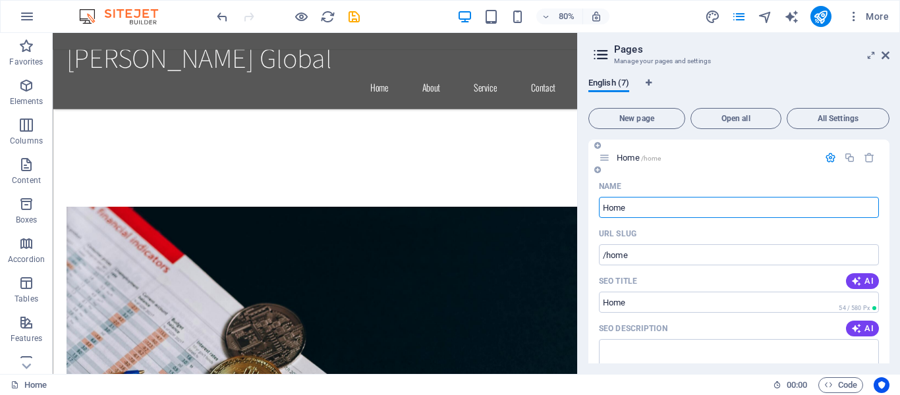
click at [604, 209] on input "Home" at bounding box center [739, 207] width 280 height 21
type input "/Home"
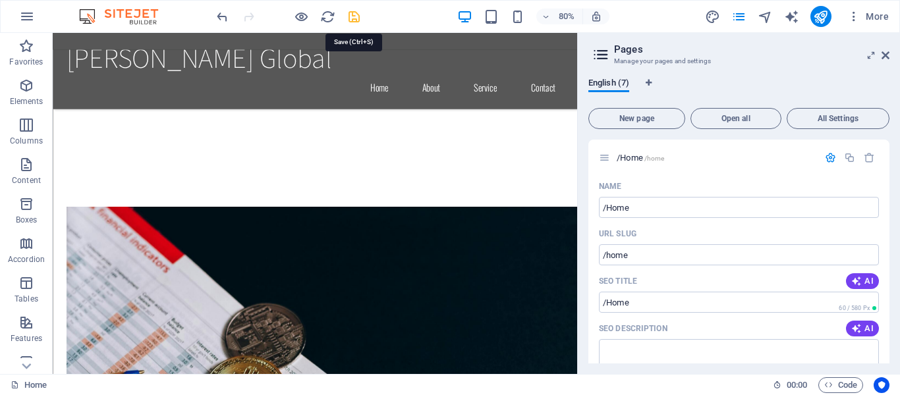
drag, startPoint x: 356, startPoint y: 14, endPoint x: 453, endPoint y: 63, distance: 108.4
click at [356, 14] on icon "save" at bounding box center [353, 16] width 15 height 15
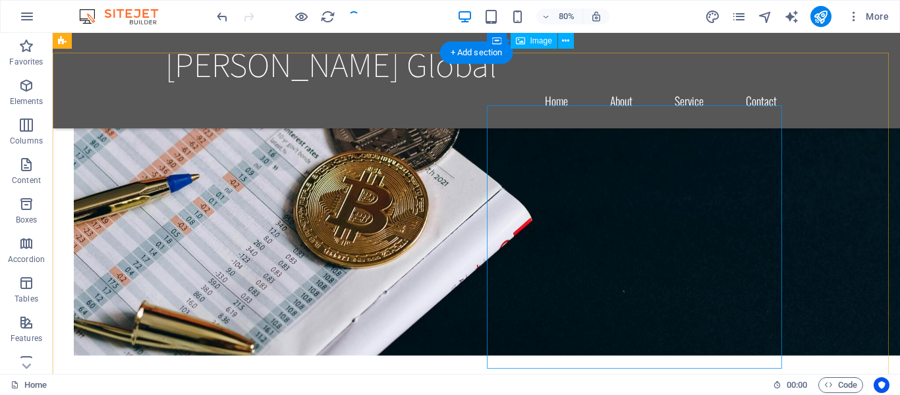
scroll to position [1538, 0]
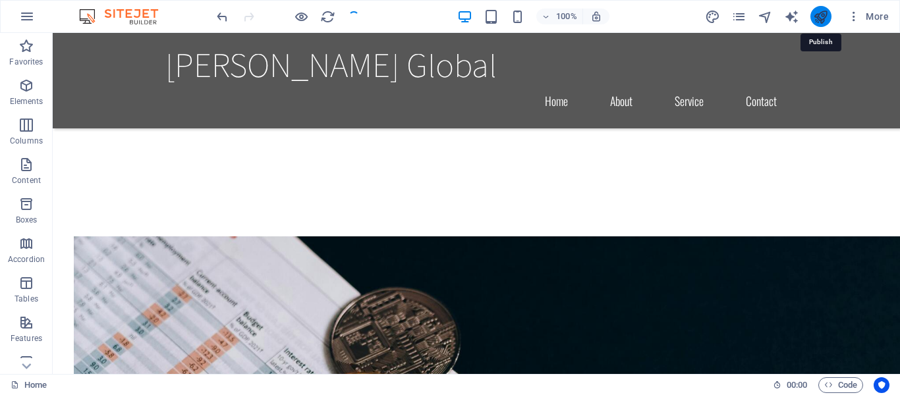
drag, startPoint x: 825, startPoint y: 21, endPoint x: 769, endPoint y: 13, distance: 57.2
click at [0, 0] on icon "publish" at bounding box center [0, 0] width 0 height 0
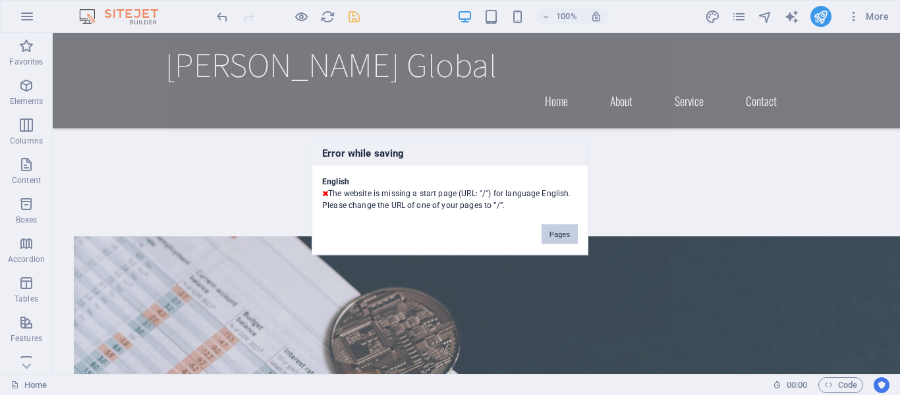
drag, startPoint x: 561, startPoint y: 234, endPoint x: 634, endPoint y: 250, distance: 75.6
click at [561, 234] on button "Pages" at bounding box center [559, 235] width 36 height 20
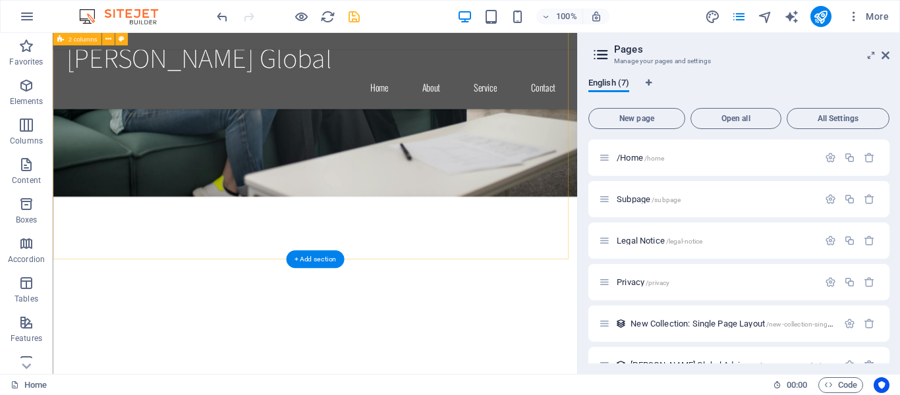
scroll to position [1760, 0]
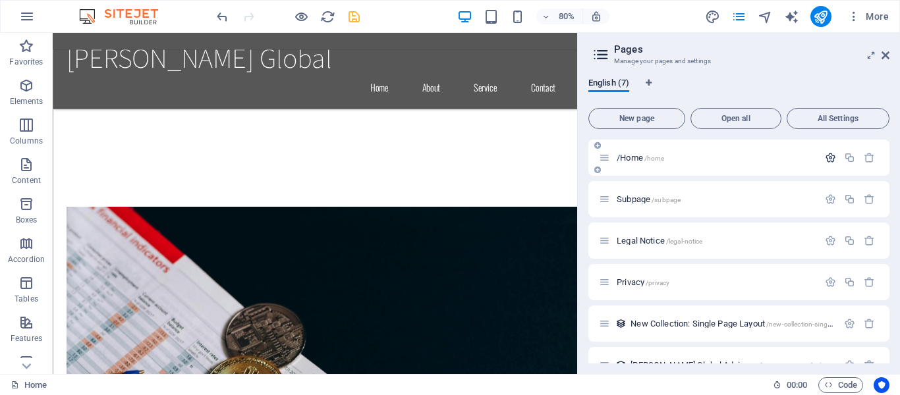
click at [825, 157] on icon "button" at bounding box center [830, 157] width 11 height 11
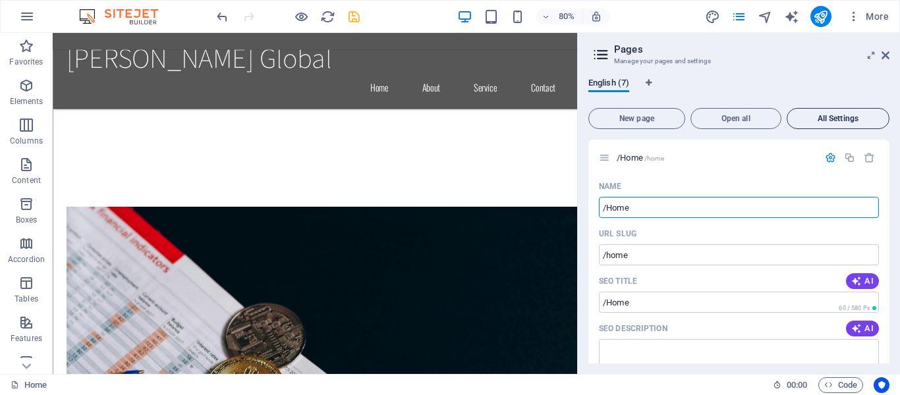
click at [833, 119] on span "All Settings" at bounding box center [837, 119] width 91 height 8
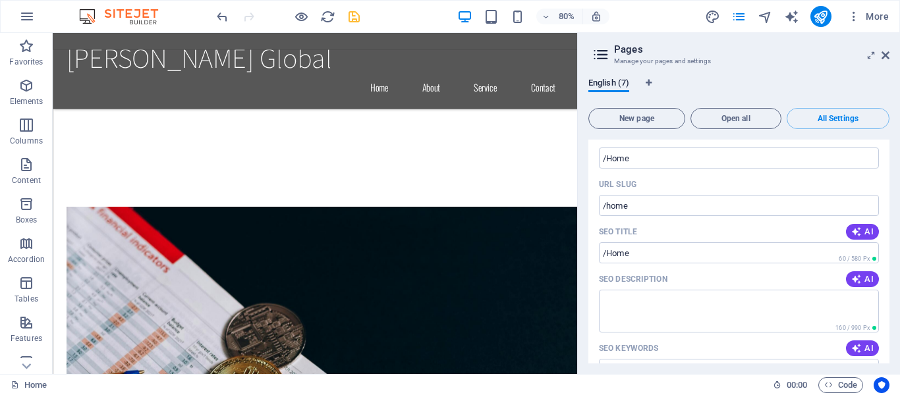
scroll to position [66, 0]
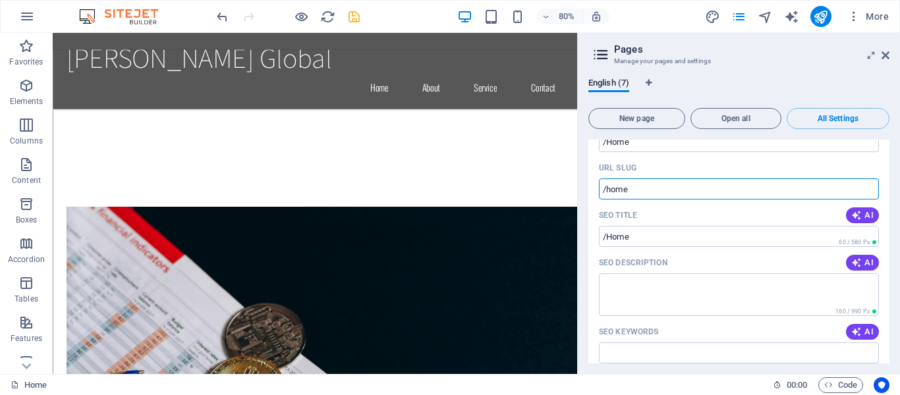
click at [677, 182] on input "/home" at bounding box center [739, 189] width 280 height 21
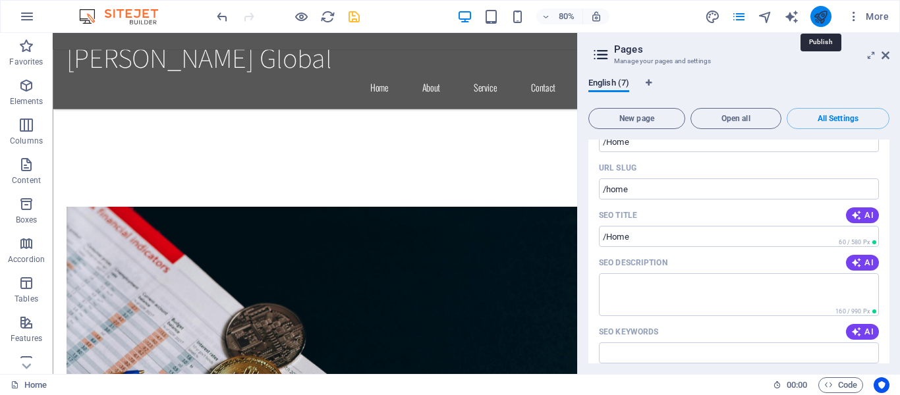
click at [0, 0] on icon "publish" at bounding box center [0, 0] width 0 height 0
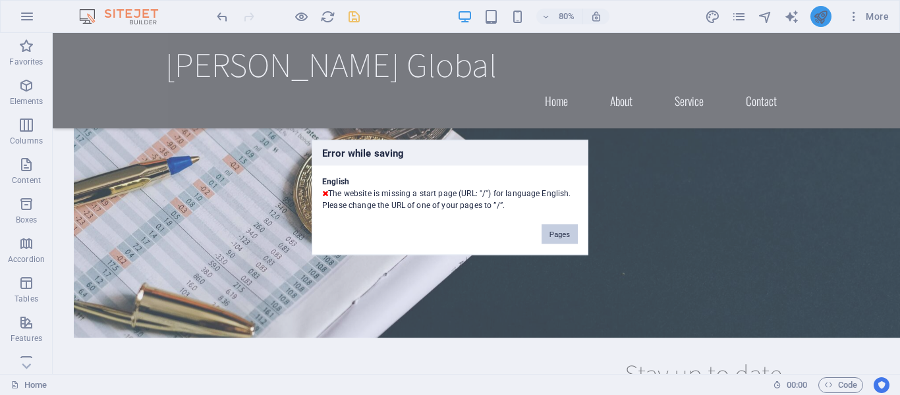
scroll to position [1538, 0]
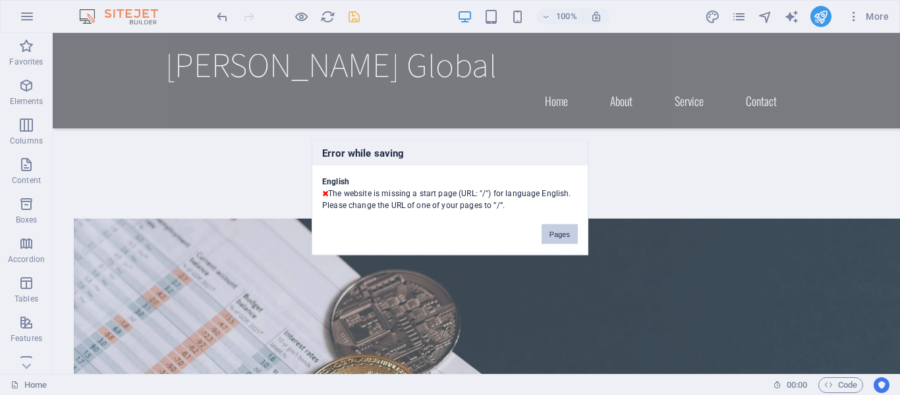
click at [566, 235] on button "Pages" at bounding box center [559, 235] width 36 height 20
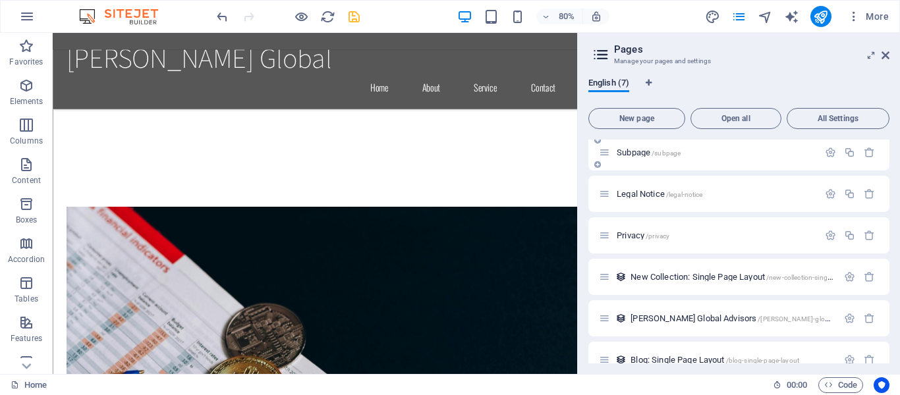
scroll to position [1, 0]
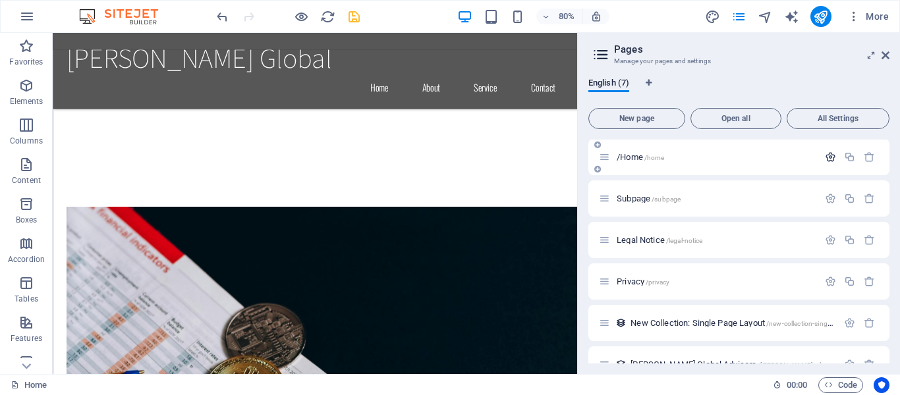
click at [828, 155] on icon "button" at bounding box center [830, 157] width 11 height 11
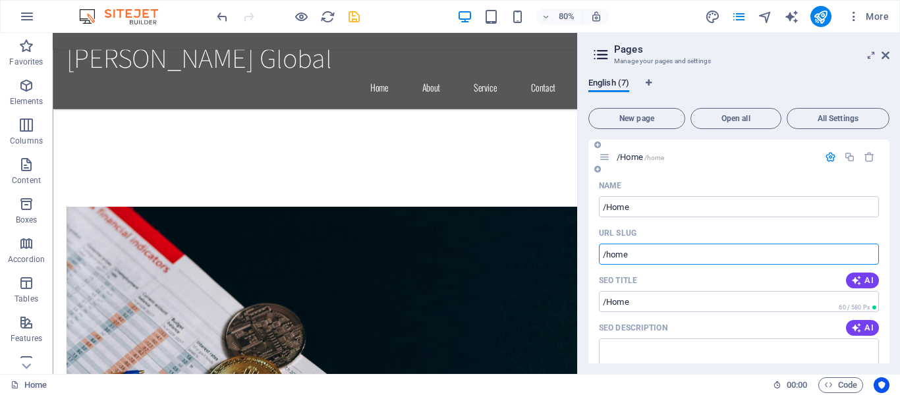
click at [633, 260] on input "/home" at bounding box center [739, 254] width 280 height 21
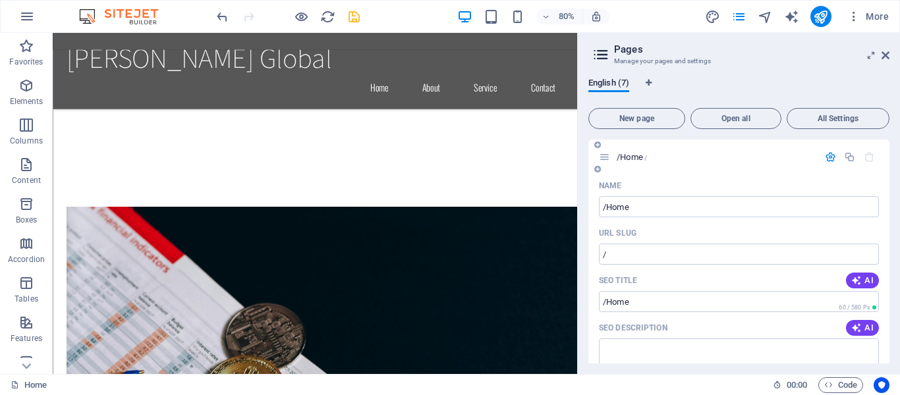
type input "/"
click at [653, 287] on div "SEO Title AI" at bounding box center [739, 280] width 280 height 21
click at [656, 300] on input "/Home" at bounding box center [739, 301] width 280 height 21
click at [825, 159] on icon "button" at bounding box center [830, 157] width 11 height 11
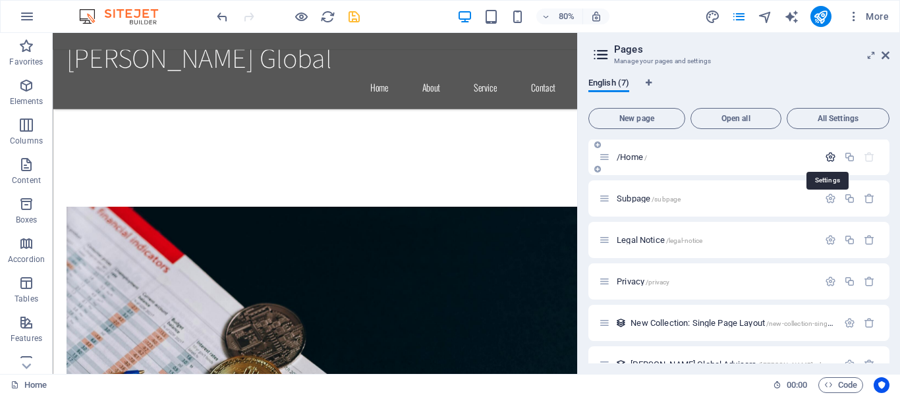
click at [827, 157] on icon "button" at bounding box center [830, 157] width 11 height 11
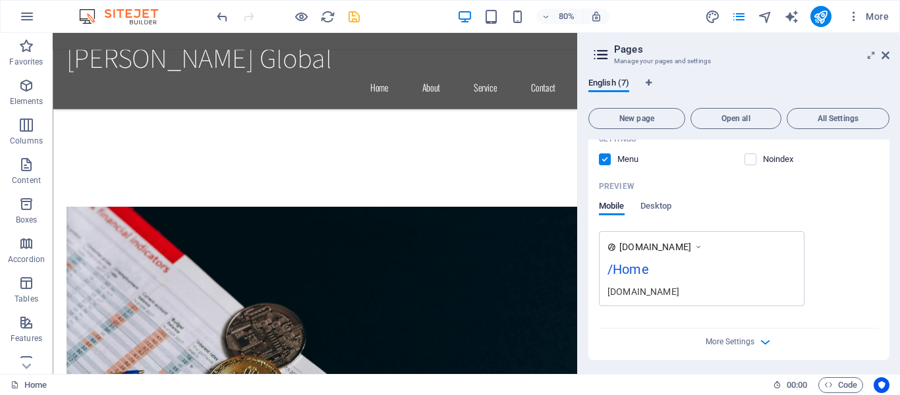
scroll to position [330, 0]
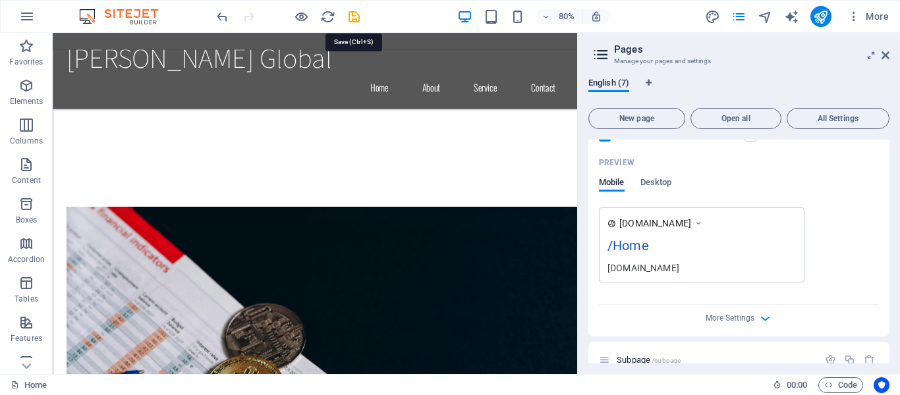
click at [351, 16] on icon "save" at bounding box center [353, 16] width 15 height 15
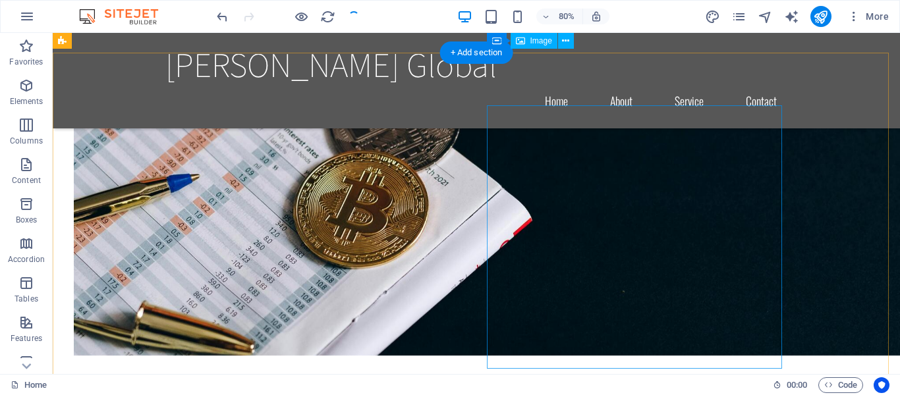
scroll to position [1538, 0]
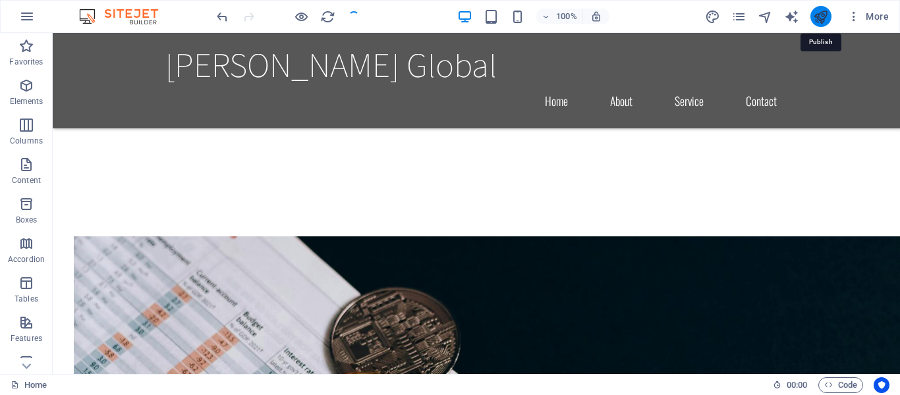
click at [0, 0] on icon "publish" at bounding box center [0, 0] width 0 height 0
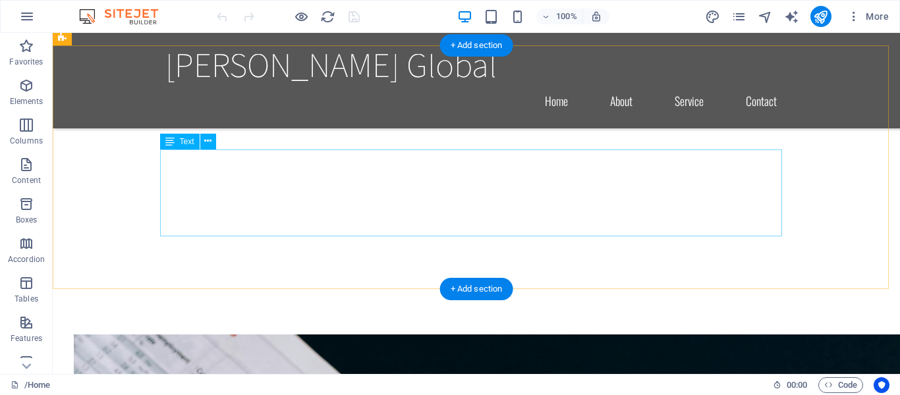
scroll to position [1809, 0]
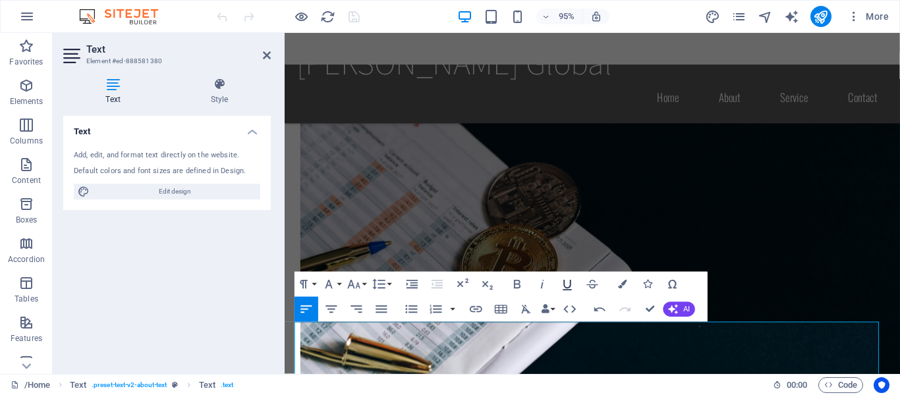
scroll to position [1552, 0]
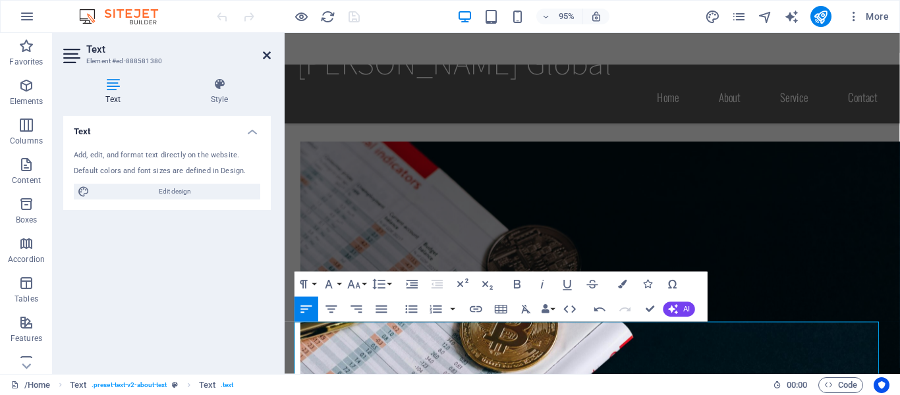
click at [265, 59] on icon at bounding box center [267, 55] width 8 height 11
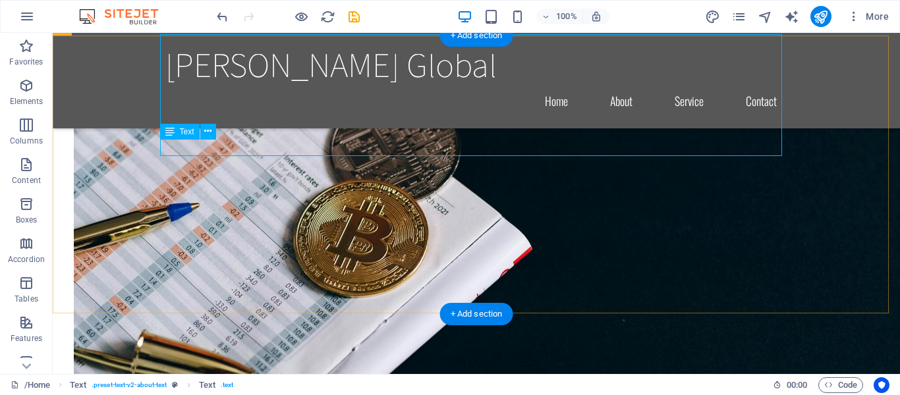
scroll to position [1819, 0]
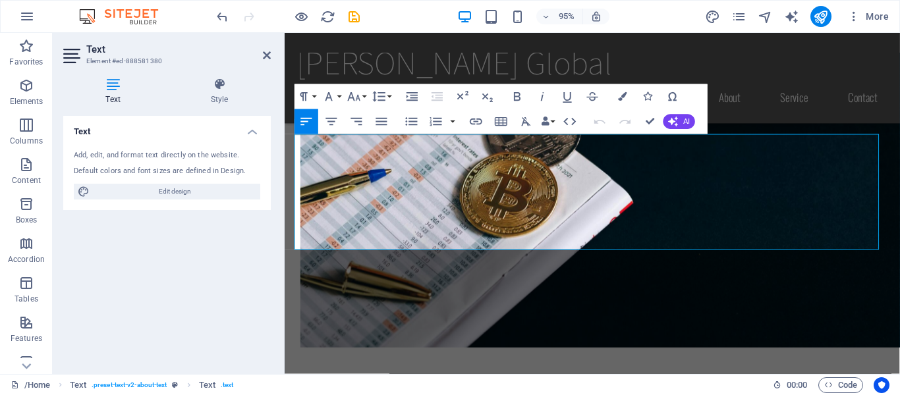
scroll to position [1854, 0]
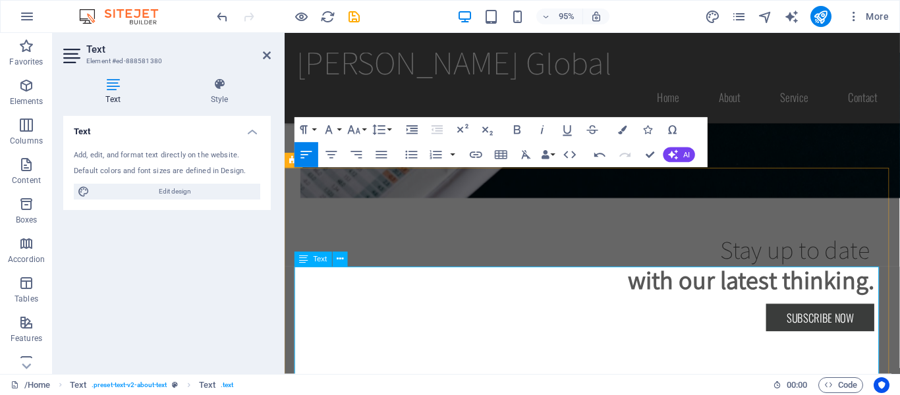
scroll to position [1820, 0]
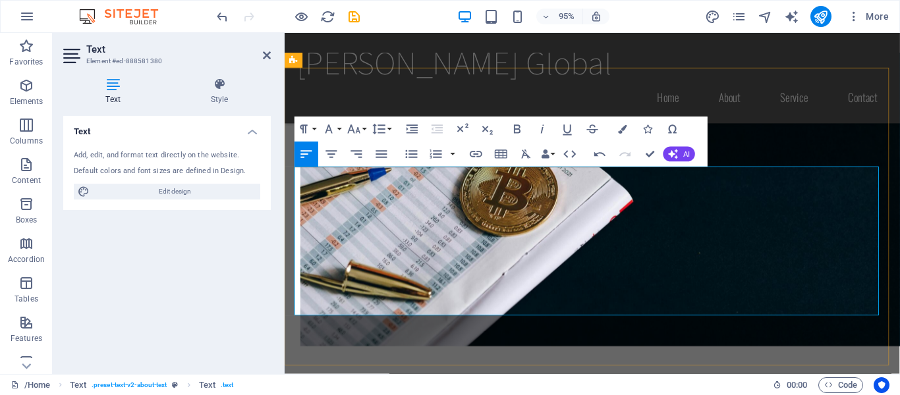
drag, startPoint x: 608, startPoint y: 269, endPoint x: 782, endPoint y: 321, distance: 181.3
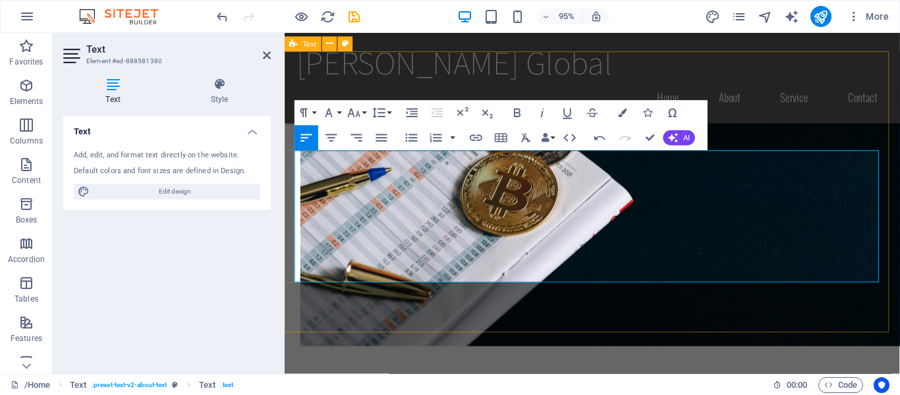
scroll to position [1837, 0]
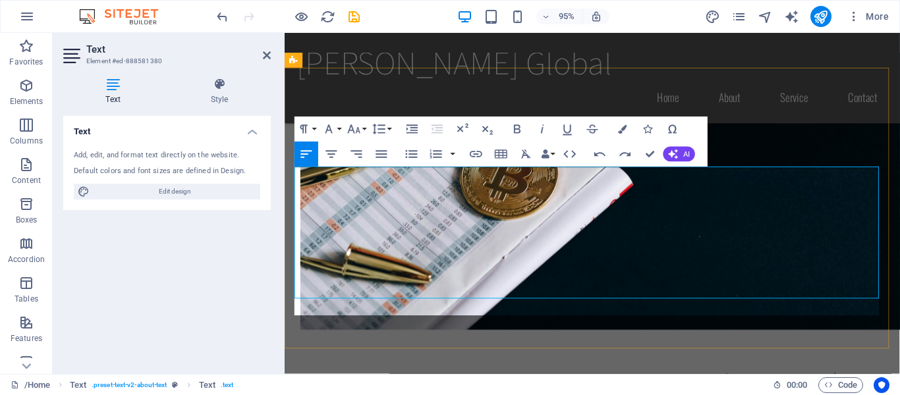
scroll to position [1820, 0]
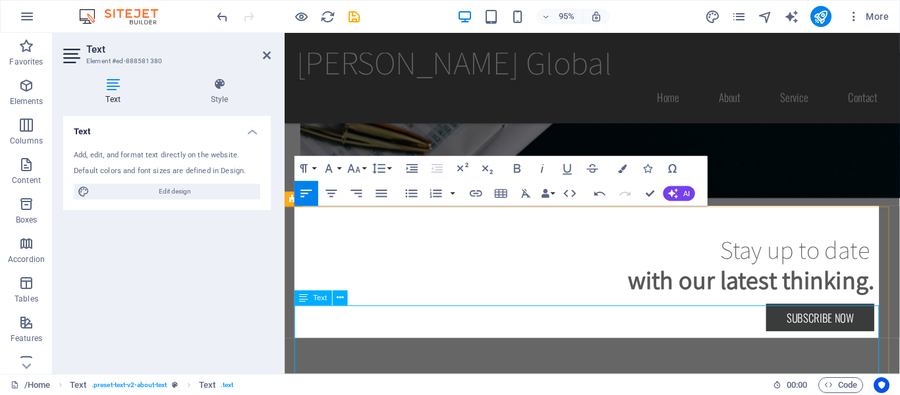
scroll to position [1779, 0]
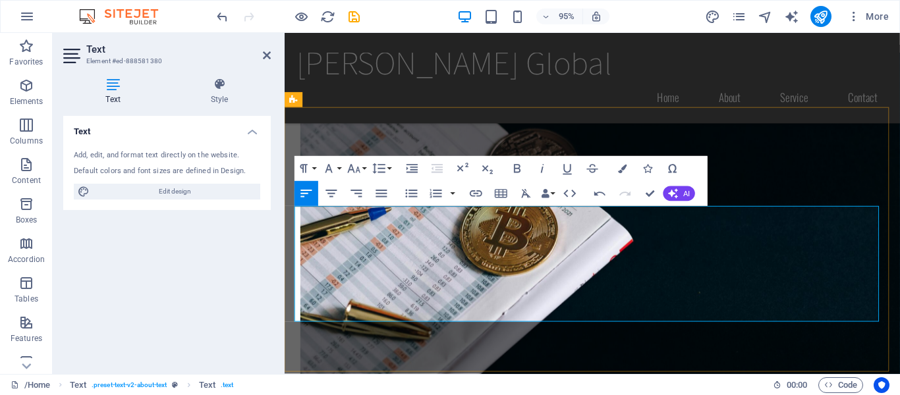
click at [275, 57] on aside "Text Element #ed-888581380 Text Style Text Add, edit, and format text directly …" at bounding box center [169, 203] width 232 height 341
click at [263, 57] on icon at bounding box center [267, 55] width 8 height 11
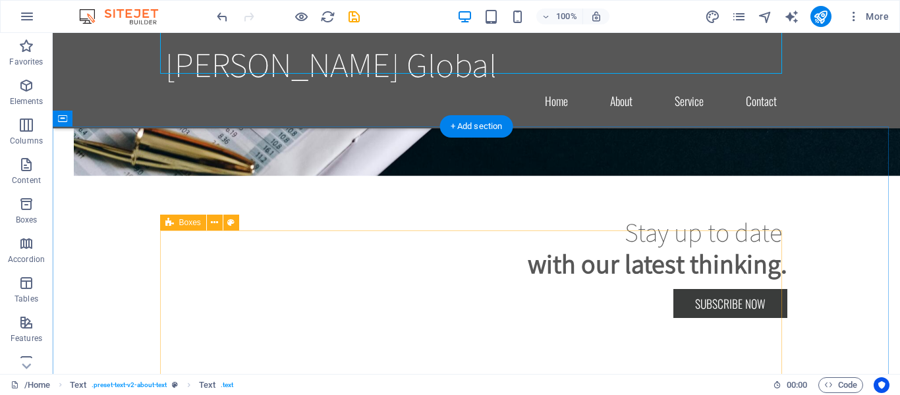
scroll to position [2006, 0]
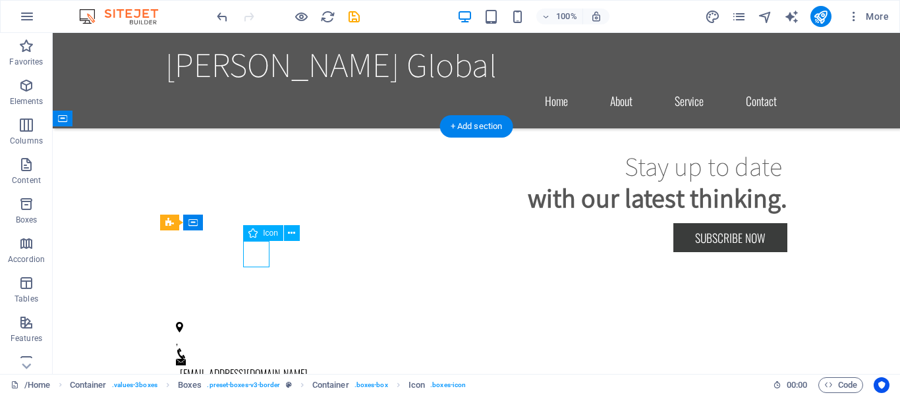
select select "xMidYMid"
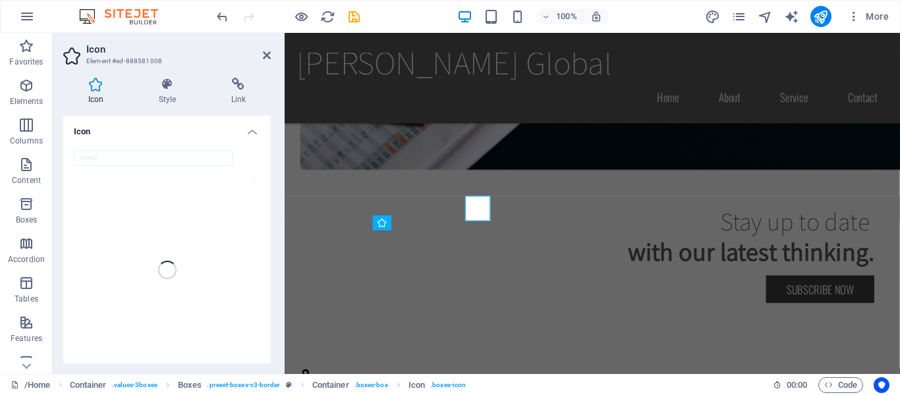
scroll to position [2042, 0]
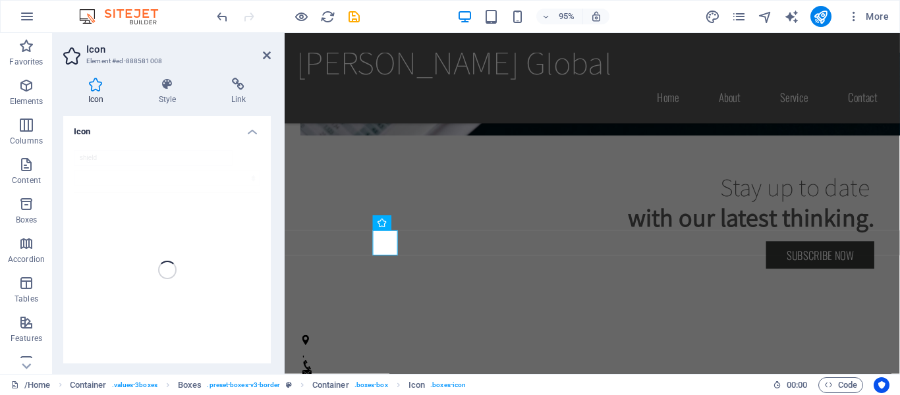
click at [102, 155] on div "shield" at bounding box center [166, 270] width 207 height 261
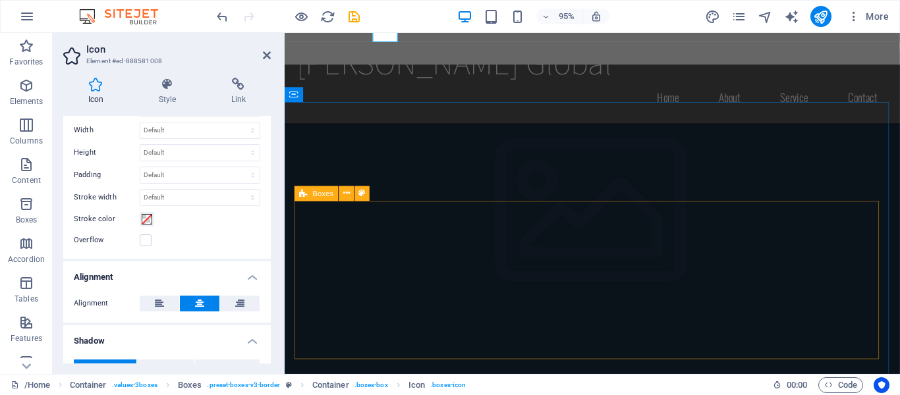
scroll to position [2267, 0]
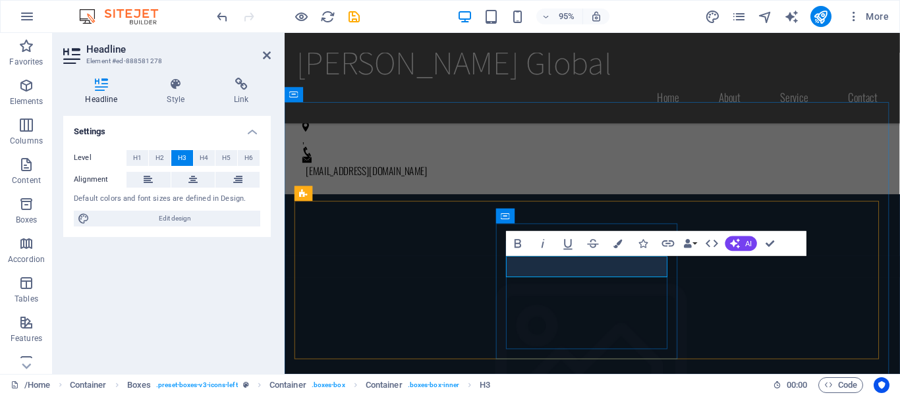
scroll to position [2371, 0]
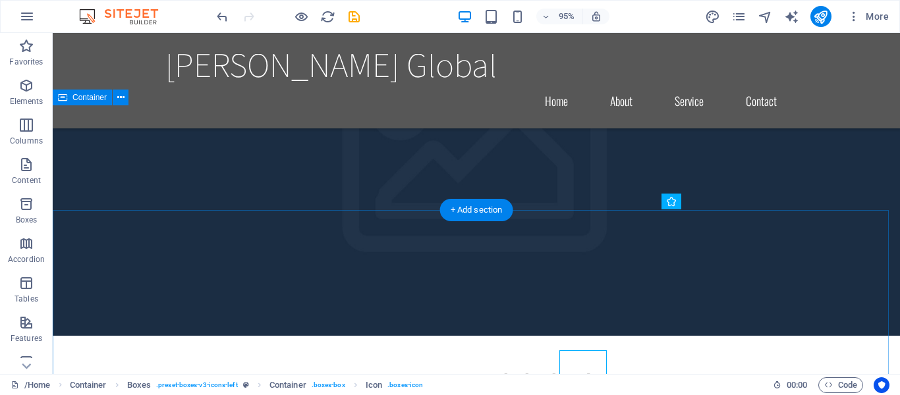
scroll to position [2336, 0]
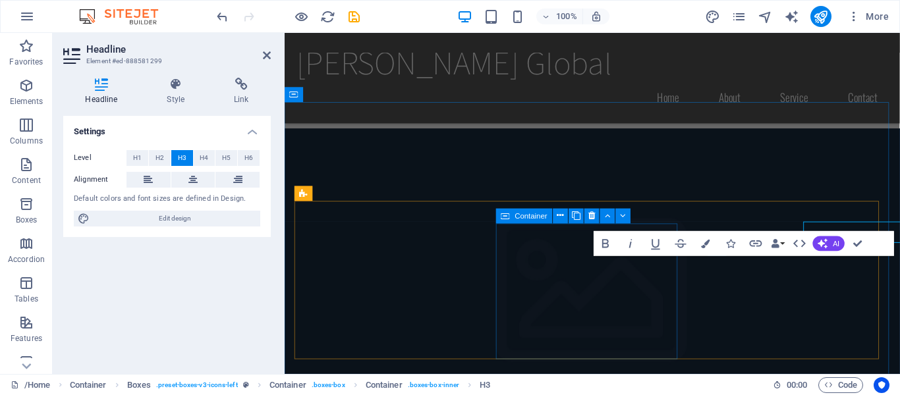
scroll to position [2371, 0]
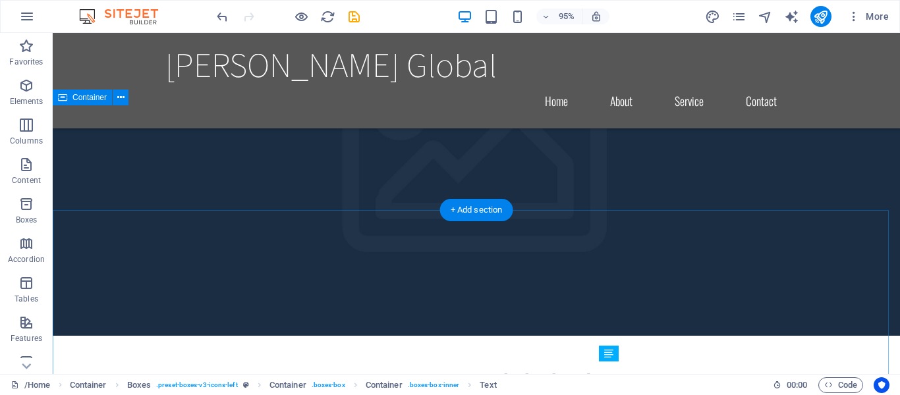
scroll to position [2336, 0]
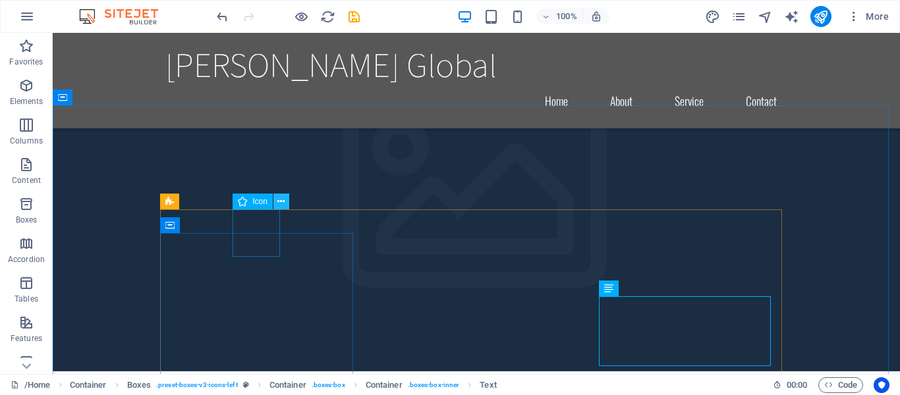
click at [283, 202] on icon at bounding box center [280, 202] width 7 height 14
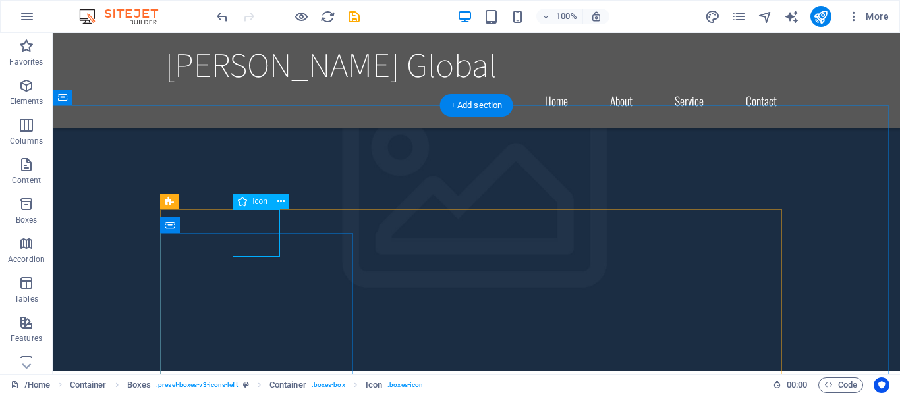
select select "xMidYMid"
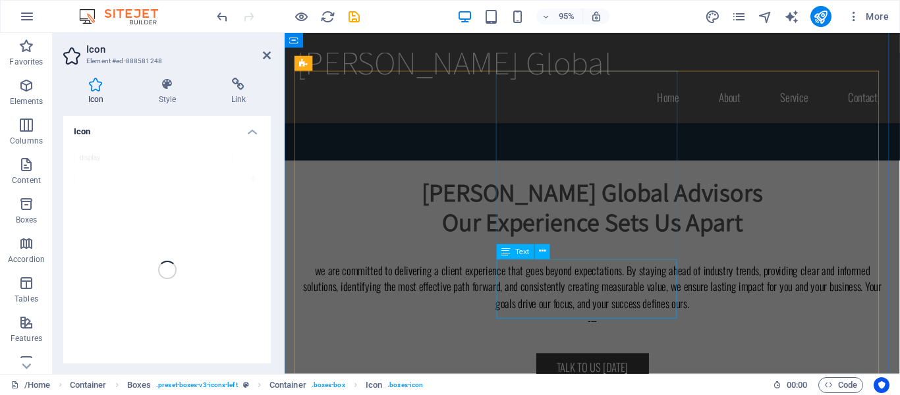
scroll to position [2832, 0]
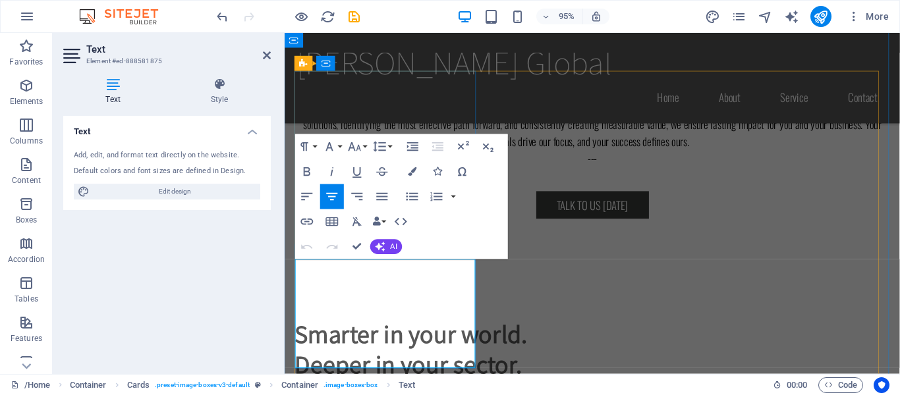
scroll to position [1798, 0]
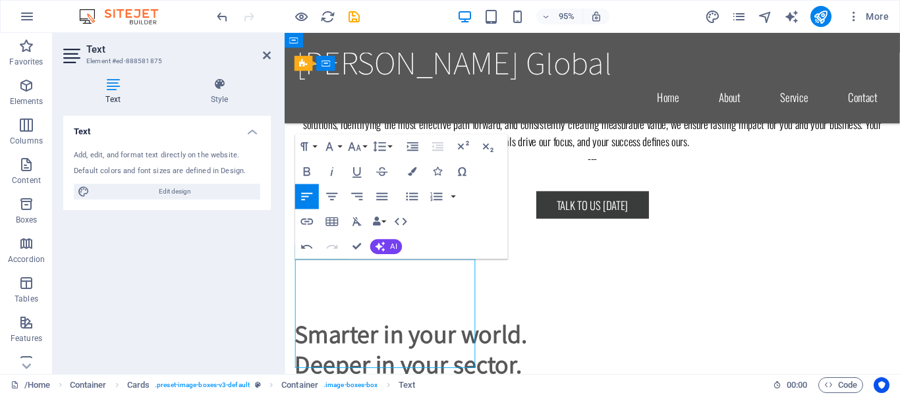
drag, startPoint x: 305, startPoint y: 295, endPoint x: 309, endPoint y: 272, distance: 23.4
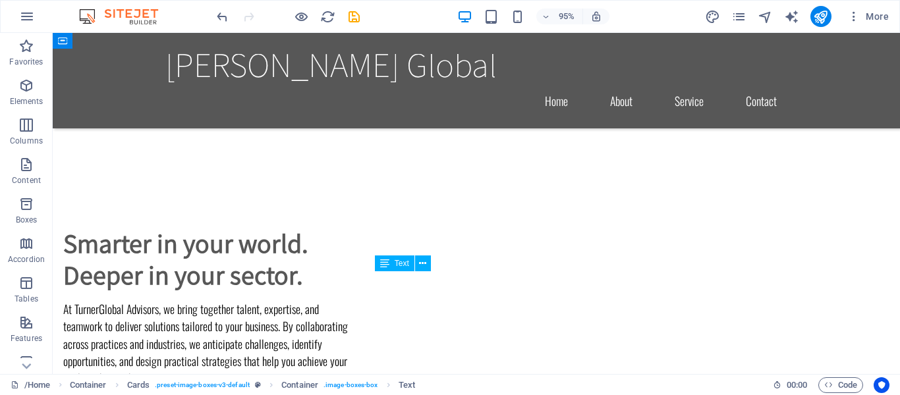
scroll to position [2796, 0]
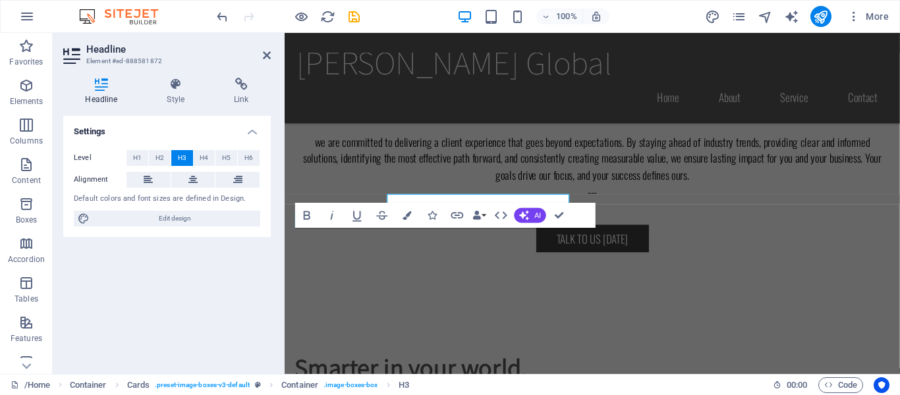
scroll to position [2832, 0]
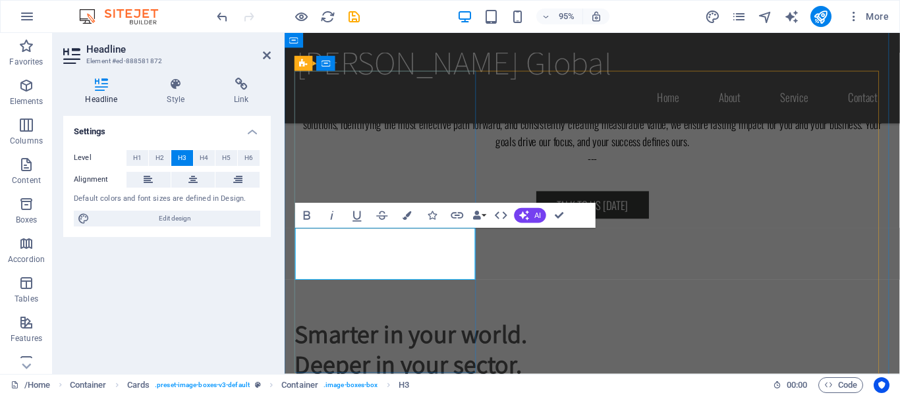
click at [153, 175] on button at bounding box center [148, 180] width 44 height 16
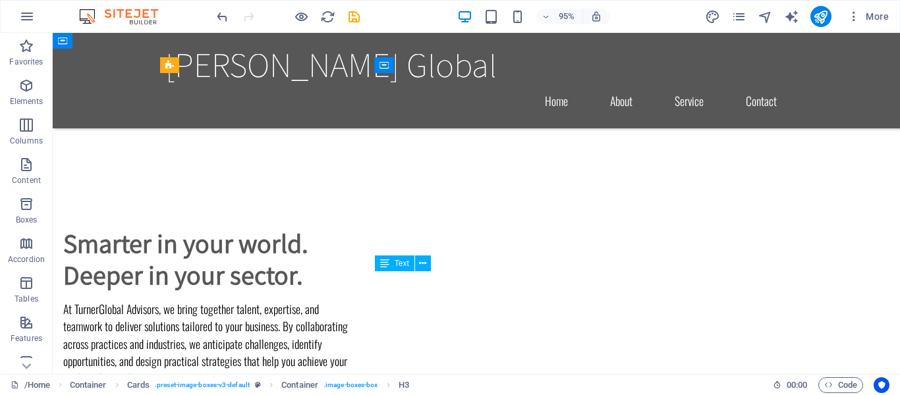
scroll to position [2796, 0]
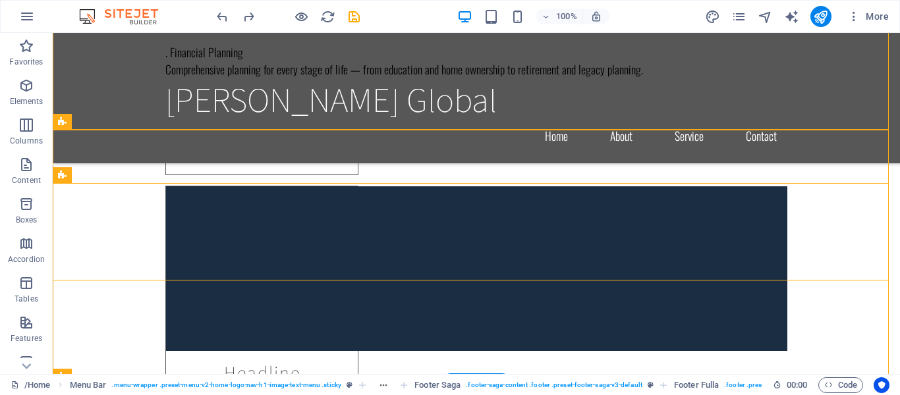
scroll to position [8433, 0]
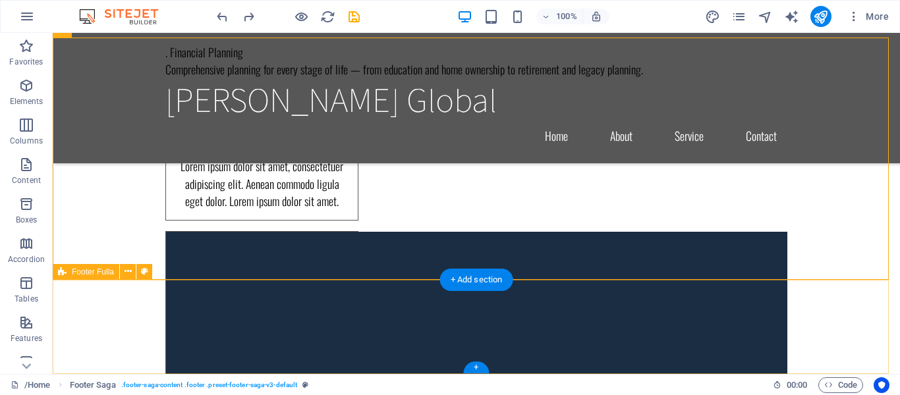
scroll to position [8420, 0]
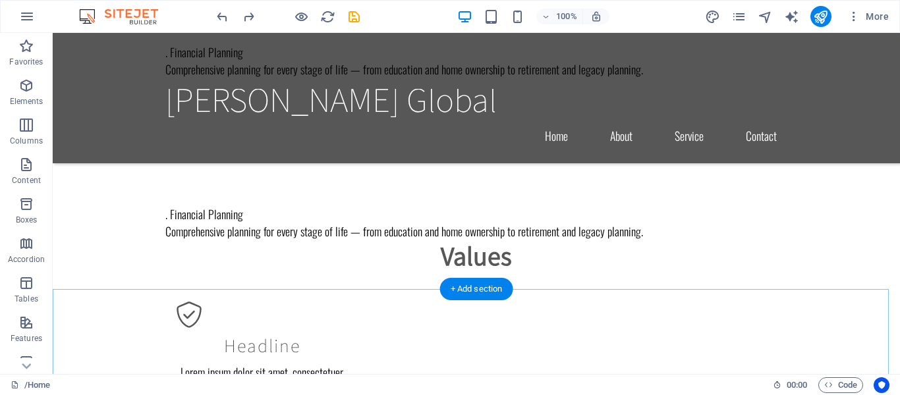
scroll to position [3502, 0]
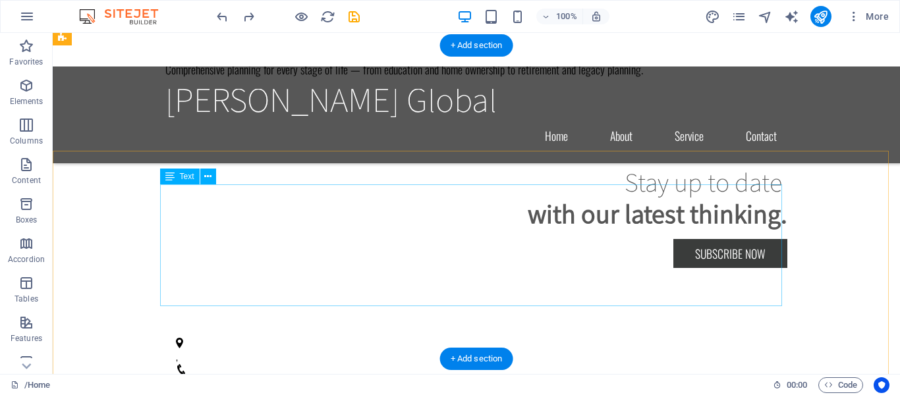
scroll to position [1751, 0]
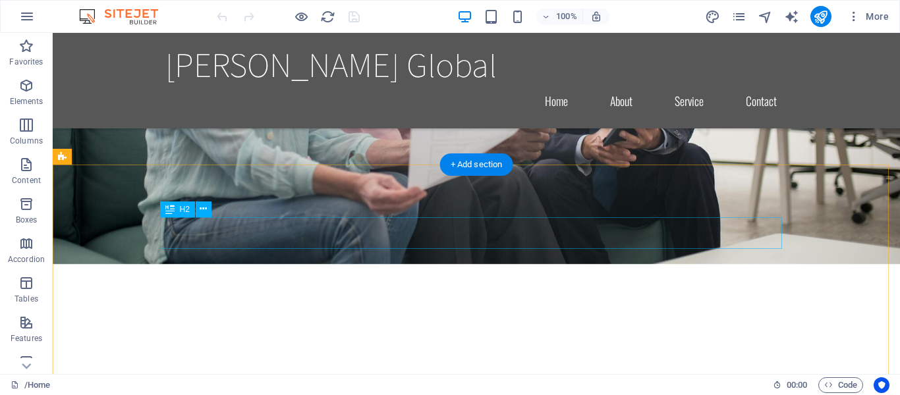
scroll to position [1701, 0]
